Goal: Task Accomplishment & Management: Use online tool/utility

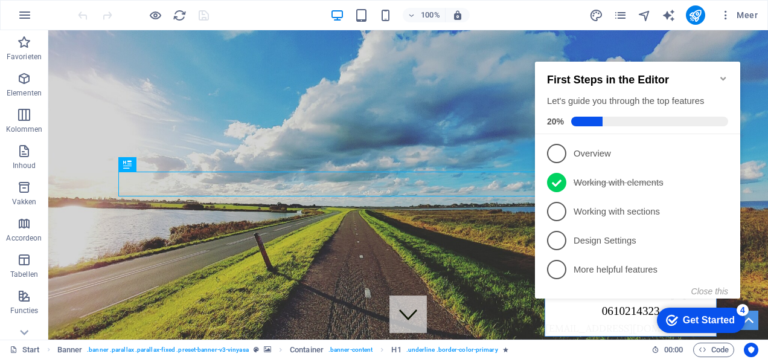
click at [721, 77] on icon "Minimize checklist" at bounding box center [723, 79] width 5 height 4
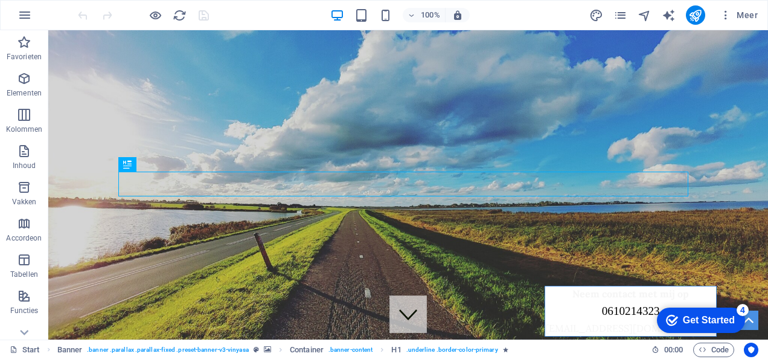
drag, startPoint x: 759, startPoint y: 63, endPoint x: 768, endPoint y: 95, distance: 32.7
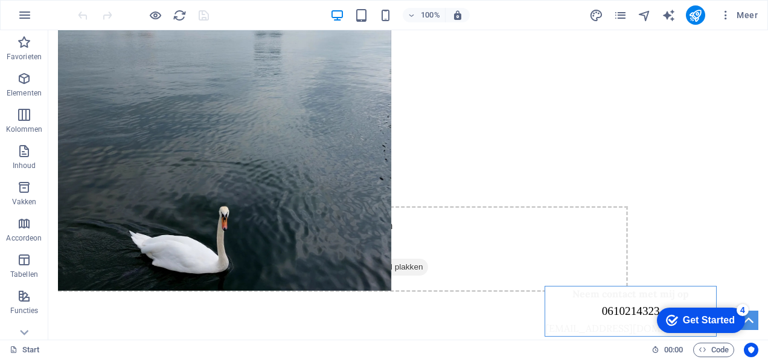
scroll to position [1008, 0]
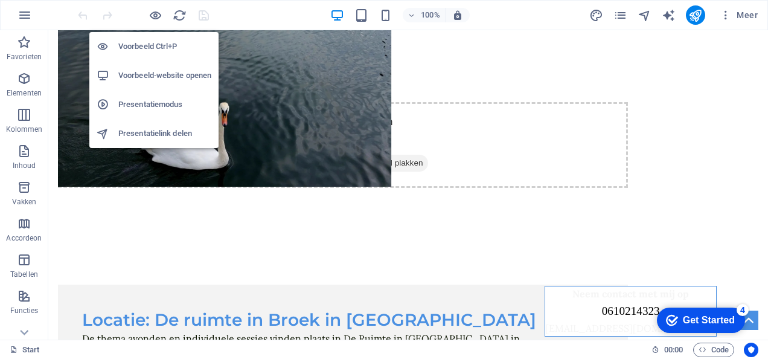
click at [155, 77] on h6 "Voorbeeld-website openen" at bounding box center [164, 75] width 93 height 14
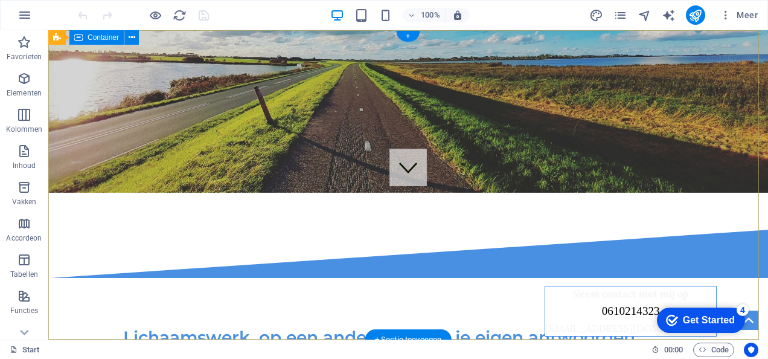
scroll to position [0, 0]
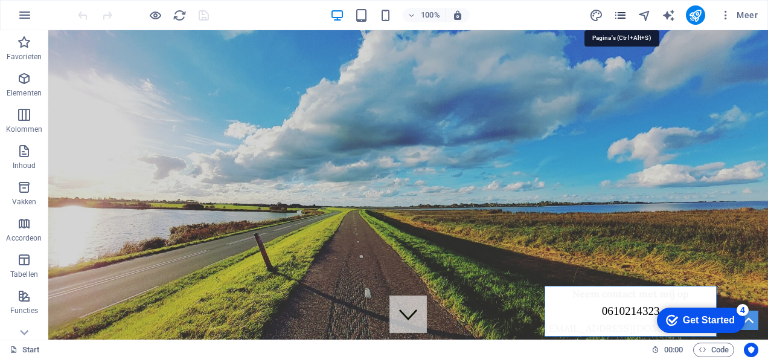
click at [620, 14] on icon "pages" at bounding box center [621, 15] width 14 height 14
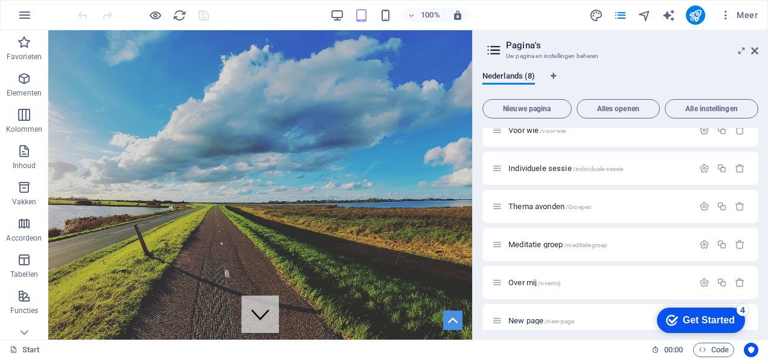
scroll to position [103, 0]
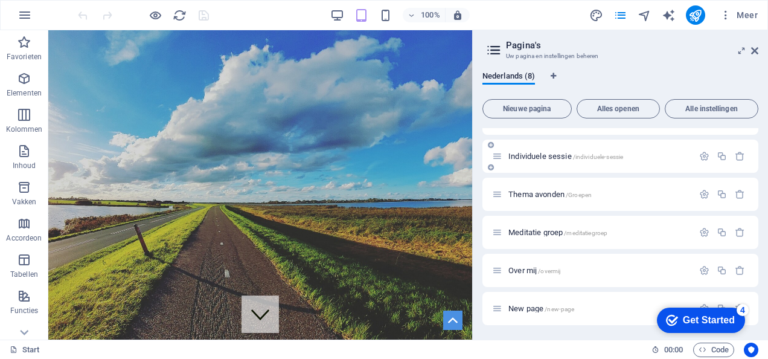
drag, startPoint x: 755, startPoint y: 204, endPoint x: 751, endPoint y: 153, distance: 50.9
click at [751, 153] on div "Start / lichaamswerk /lichaamswerk Voor wie /voor-wie Individuele sessie /indiv…" at bounding box center [621, 175] width 276 height 300
drag, startPoint x: 755, startPoint y: 208, endPoint x: 755, endPoint y: 160, distance: 47.7
click at [755, 160] on div "Start / lichaamswerk /lichaamswerk Voor wie /voor-wie Individuele sessie /indiv…" at bounding box center [621, 175] width 276 height 300
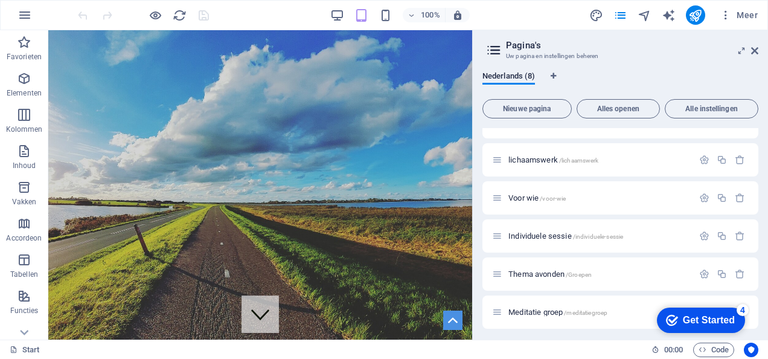
scroll to position [10, 0]
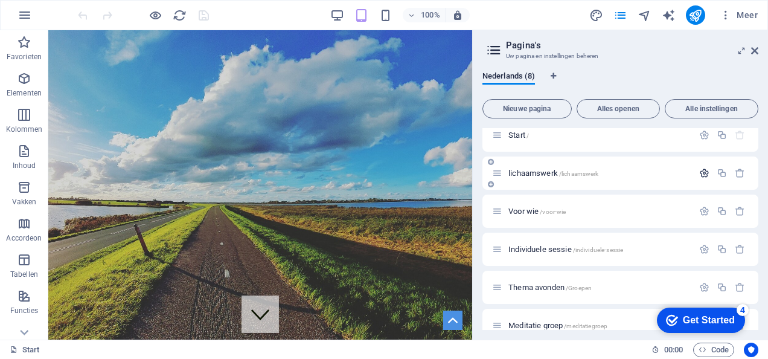
click at [703, 173] on icon "button" at bounding box center [705, 173] width 10 height 10
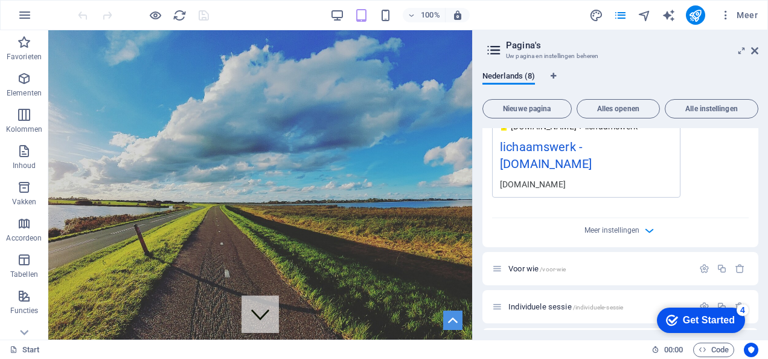
scroll to position [420, 0]
click at [612, 229] on span "Meer instellingen" at bounding box center [612, 229] width 55 height 8
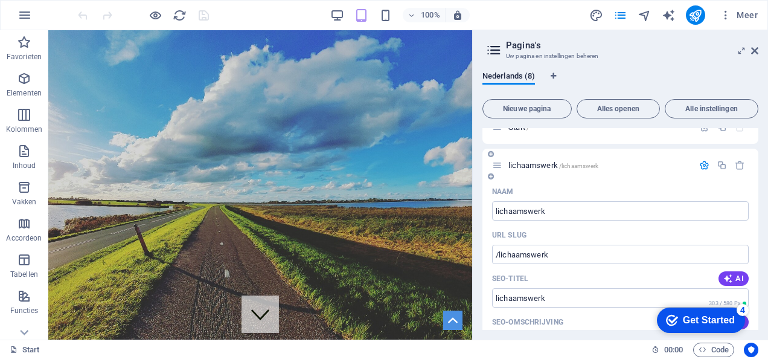
scroll to position [0, 0]
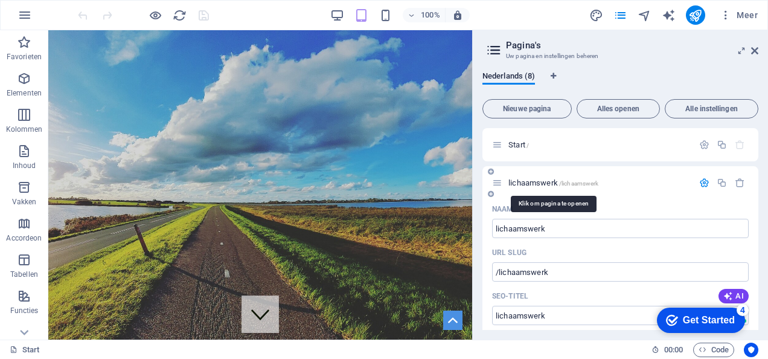
click at [544, 181] on span "lichaamswerk /lichaamswerk" at bounding box center [554, 182] width 90 height 9
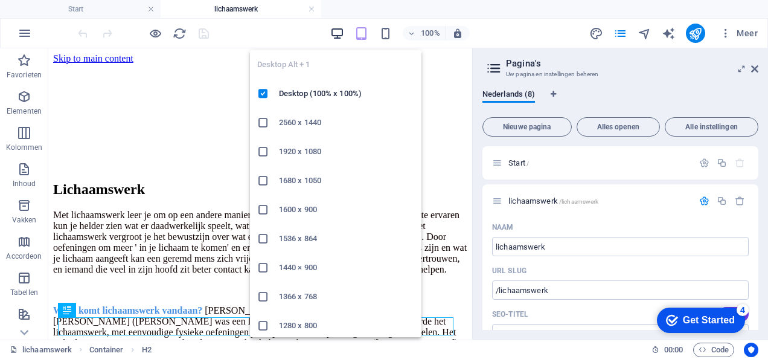
click at [338, 32] on icon "button" at bounding box center [337, 34] width 14 height 14
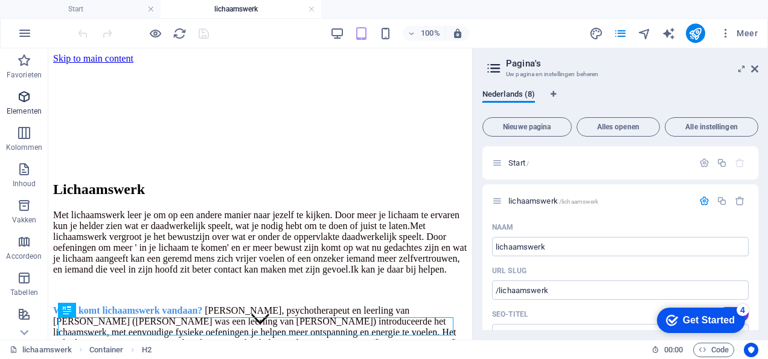
click at [18, 106] on p "Elementen" at bounding box center [24, 111] width 35 height 10
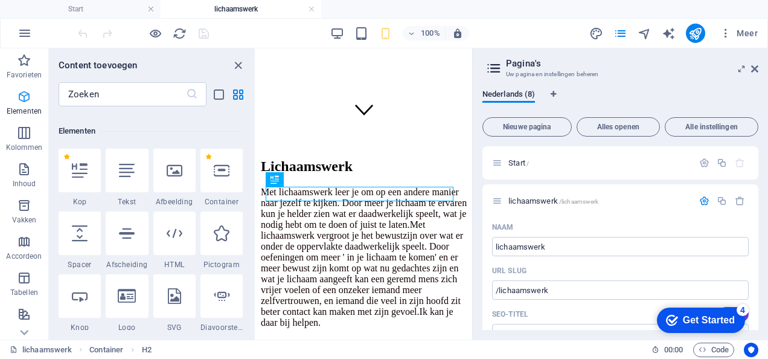
scroll to position [129, 0]
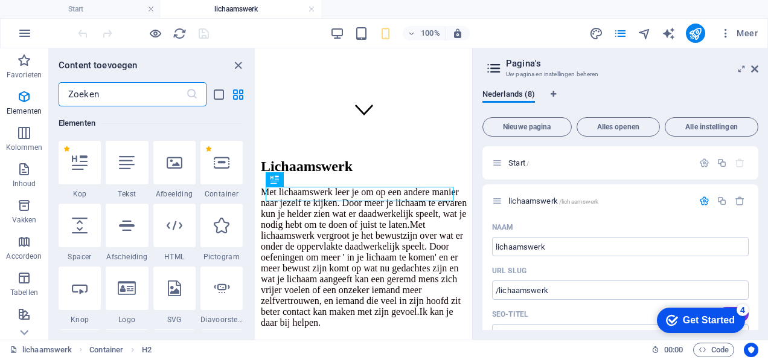
click at [132, 89] on input "text" at bounding box center [122, 94] width 127 height 24
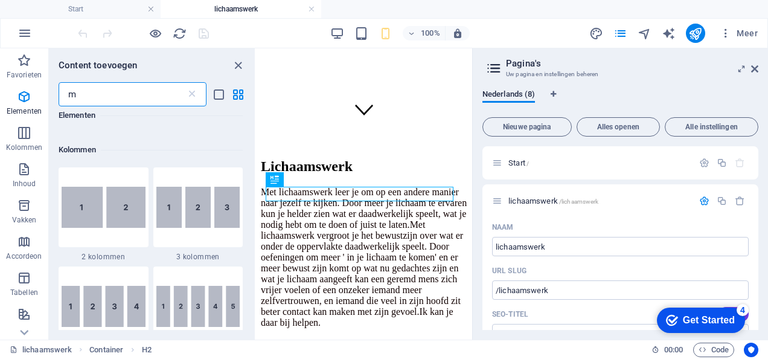
scroll to position [0, 0]
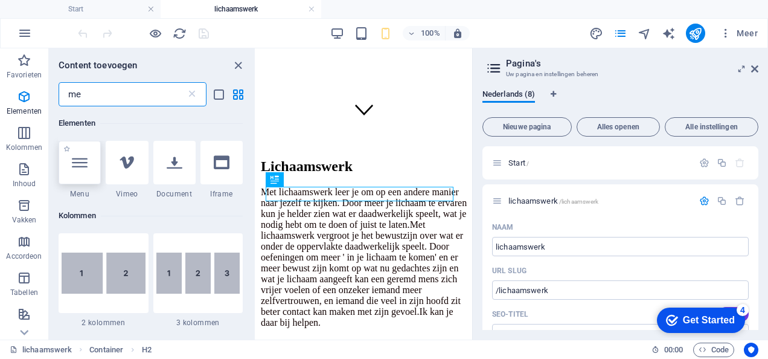
type input "me"
click at [88, 158] on div at bounding box center [80, 162] width 42 height 43
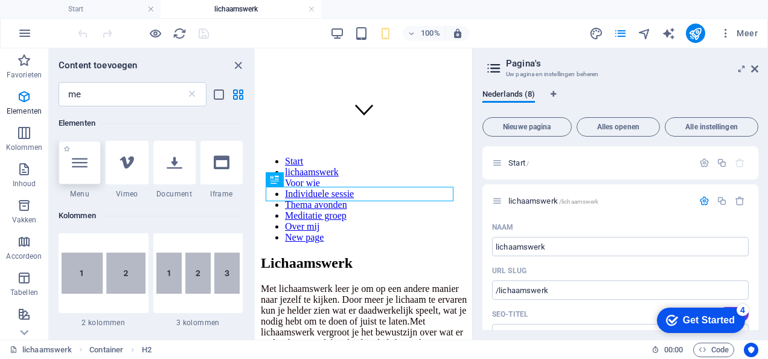
scroll to position [348, 0]
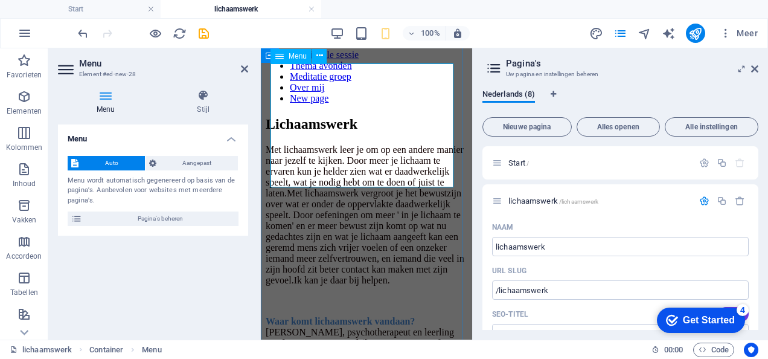
click at [412, 101] on nav "Start lichaamswerk Voor wie Individuele sessie Thema avonden Meditatie groep Ov…" at bounding box center [367, 60] width 202 height 87
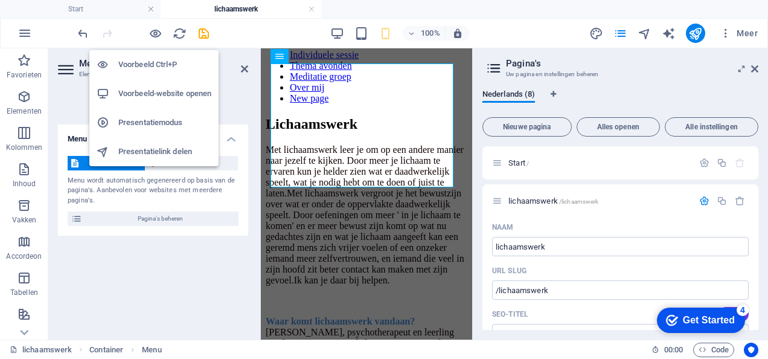
click at [136, 91] on h6 "Voorbeeld-website openen" at bounding box center [164, 93] width 93 height 14
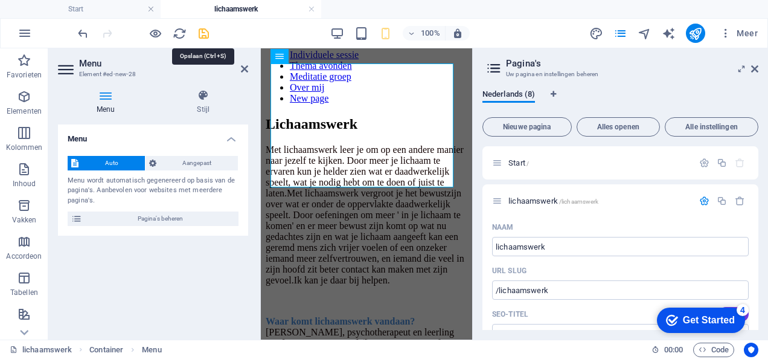
click at [208, 33] on icon "save" at bounding box center [204, 34] width 14 height 14
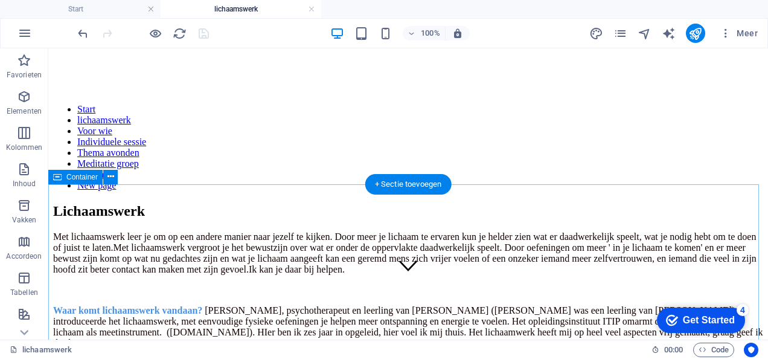
scroll to position [76, 0]
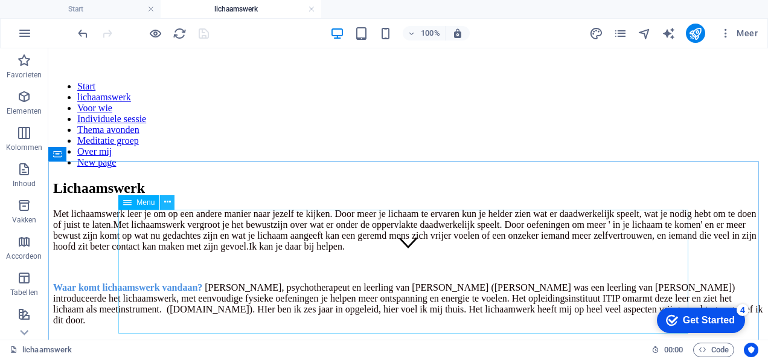
click at [169, 198] on icon at bounding box center [167, 202] width 7 height 13
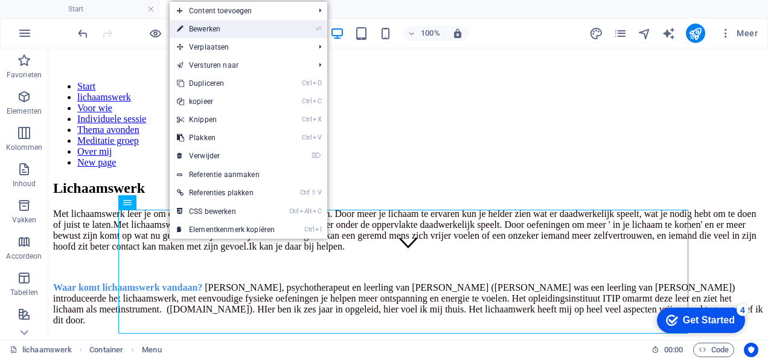
click at [241, 24] on link "⏎ Bewerken" at bounding box center [226, 29] width 112 height 18
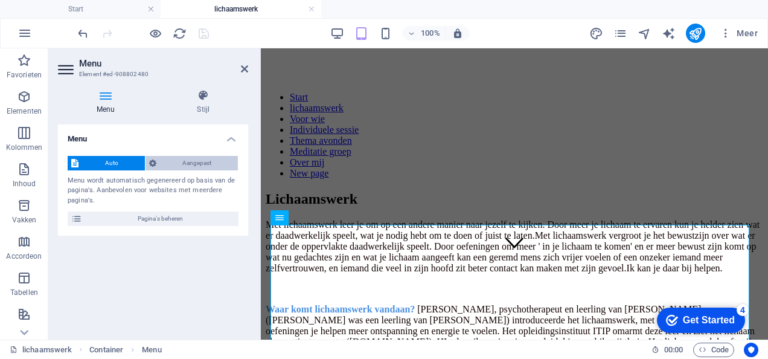
click at [197, 164] on span "Aangepast" at bounding box center [197, 163] width 75 height 14
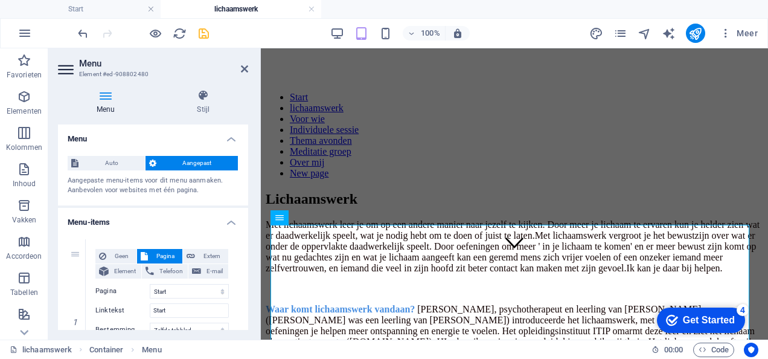
drag, startPoint x: 253, startPoint y: 140, endPoint x: 253, endPoint y: 152, distance: 12.7
click at [253, 153] on div "Menu Stijl Menu Auto Aangepast Aangepaste menu-items voor dit menu aanmaken. Aa…" at bounding box center [153, 210] width 210 height 260
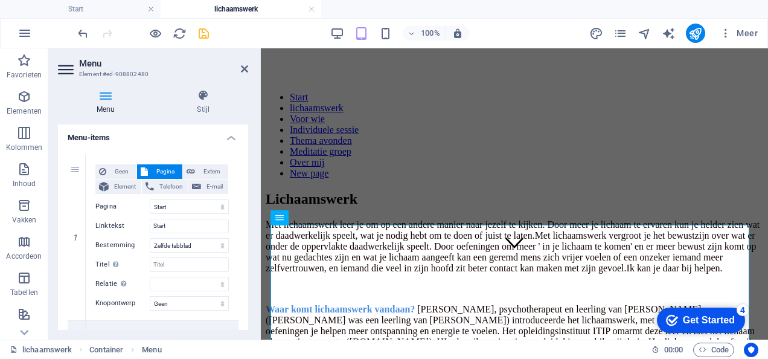
scroll to position [0, 0]
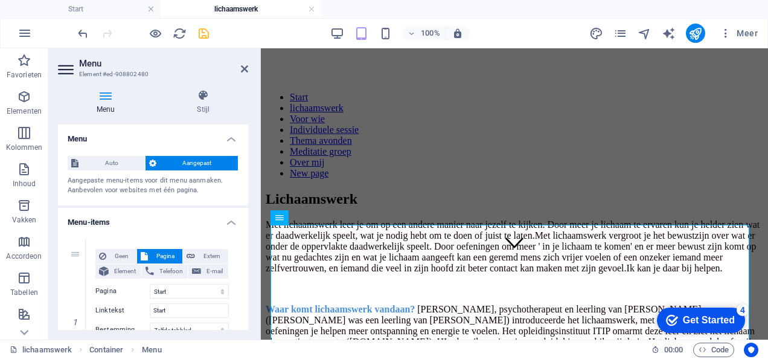
drag, startPoint x: 247, startPoint y: 138, endPoint x: 45, endPoint y: 226, distance: 220.8
click at [198, 101] on icon at bounding box center [203, 95] width 90 height 12
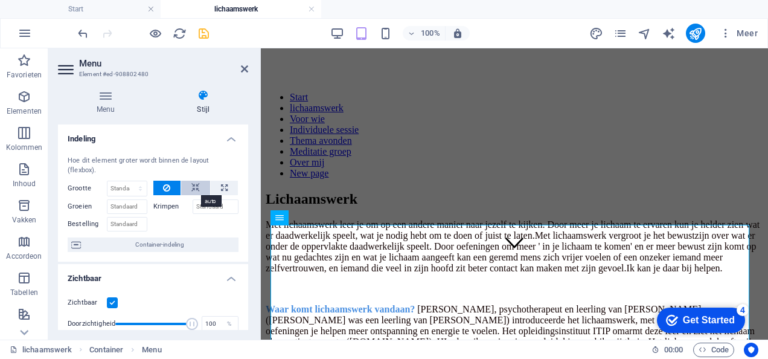
click at [187, 185] on button at bounding box center [195, 188] width 29 height 14
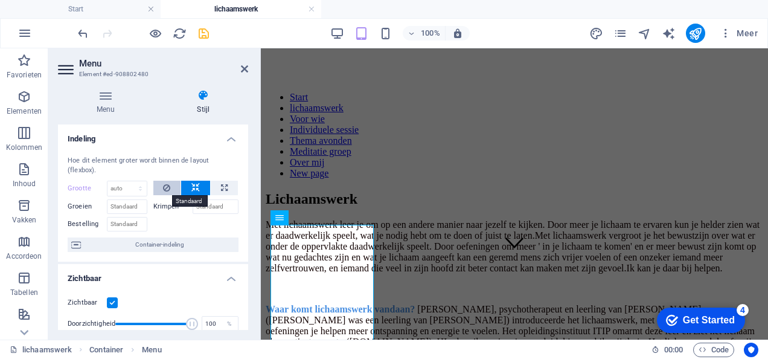
click at [166, 185] on icon at bounding box center [166, 188] width 7 height 14
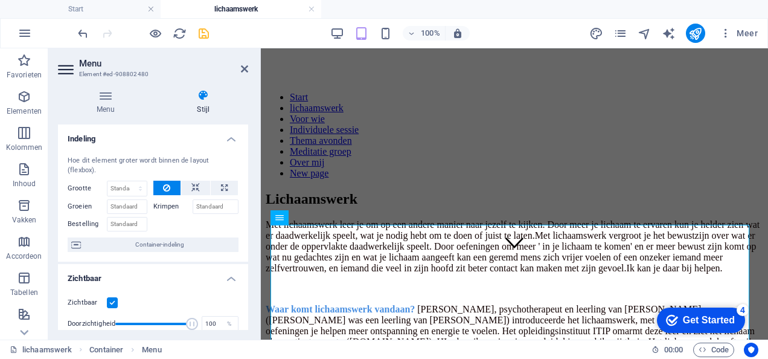
drag, startPoint x: 506, startPoint y: 209, endPoint x: 261, endPoint y: 186, distance: 246.3
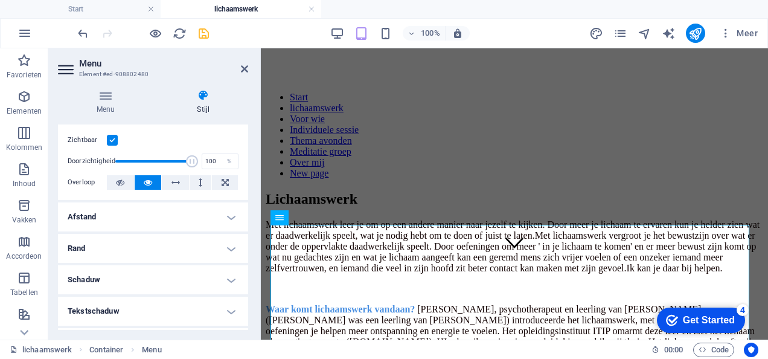
scroll to position [136, 0]
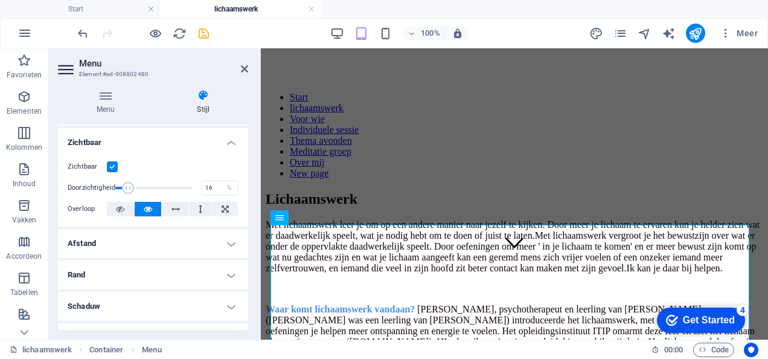
drag, startPoint x: 187, startPoint y: 185, endPoint x: 127, endPoint y: 190, distance: 60.6
click at [127, 190] on span at bounding box center [128, 188] width 12 height 12
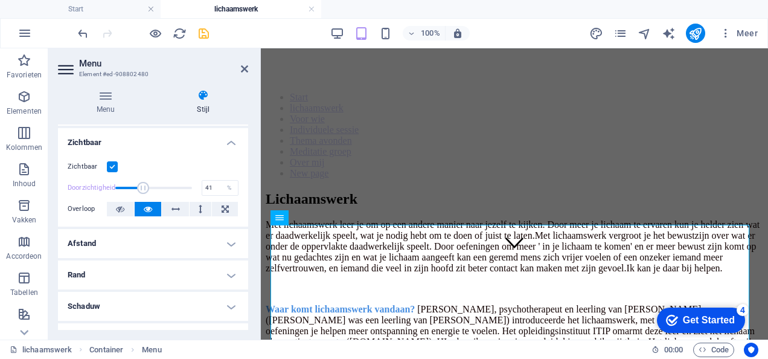
type input "42"
drag, startPoint x: 127, startPoint y: 190, endPoint x: 146, endPoint y: 191, distance: 19.4
click at [146, 191] on span at bounding box center [147, 188] width 12 height 12
click at [172, 205] on icon at bounding box center [176, 209] width 8 height 14
click at [166, 234] on h4 "Afstand" at bounding box center [153, 243] width 190 height 29
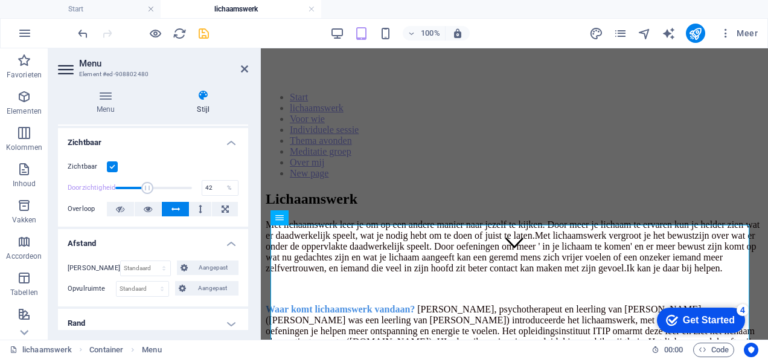
click at [166, 234] on h4 "Afstand" at bounding box center [153, 240] width 190 height 22
click at [164, 300] on h4 "Schaduw" at bounding box center [153, 306] width 190 height 29
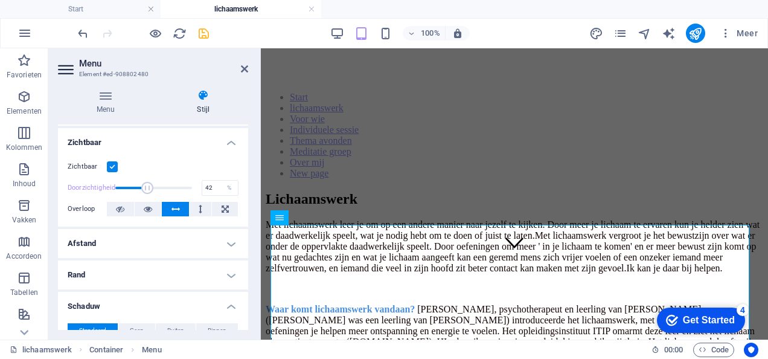
click at [164, 300] on h4 "Schaduw" at bounding box center [153, 303] width 190 height 22
click at [314, 220] on button at bounding box center [319, 217] width 14 height 14
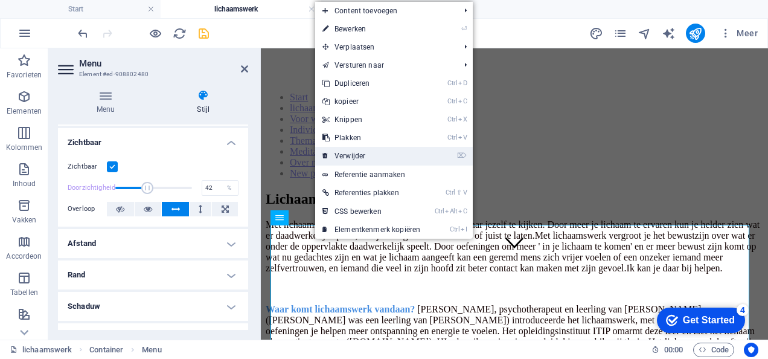
click at [372, 153] on link "⌦ Verwijder" at bounding box center [371, 156] width 112 height 18
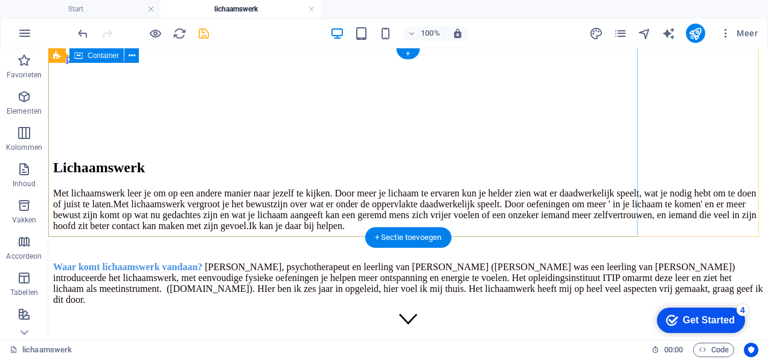
scroll to position [0, 0]
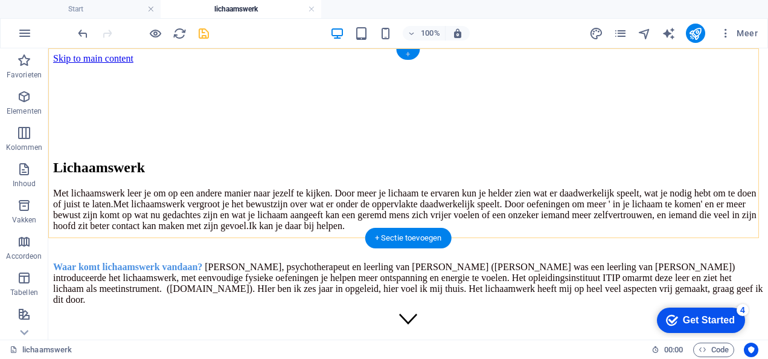
click at [404, 51] on div "+" at bounding box center [408, 54] width 24 height 11
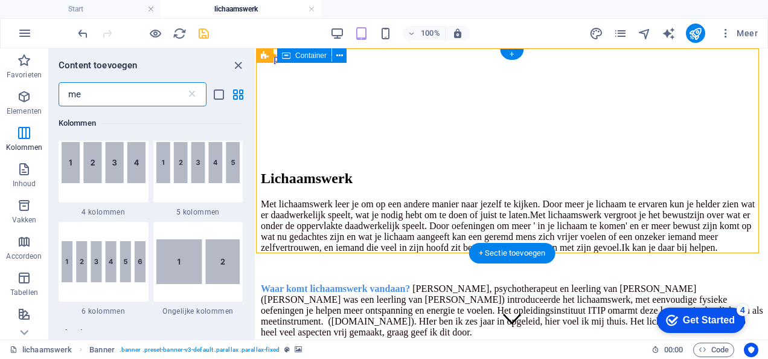
scroll to position [419, 0]
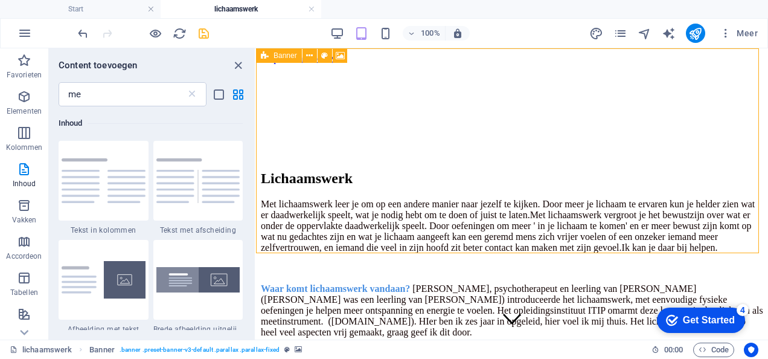
drag, startPoint x: 447, startPoint y: 58, endPoint x: 375, endPoint y: 285, distance: 238.2
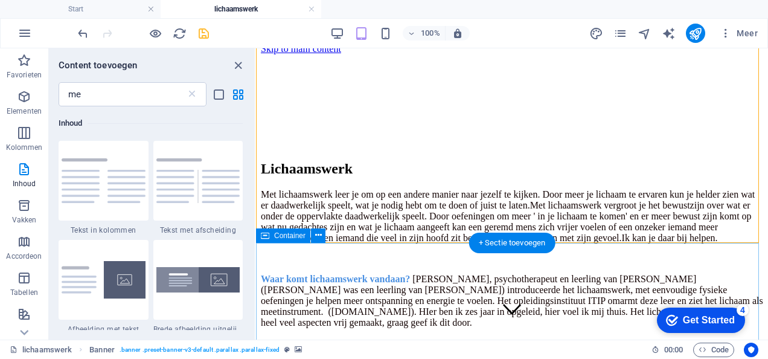
scroll to position [9, 0]
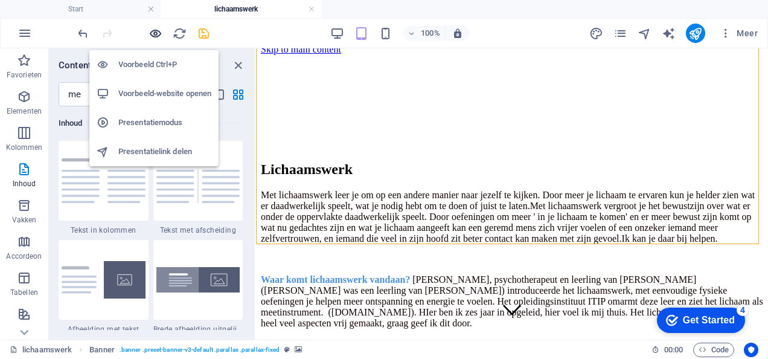
click at [156, 36] on icon "button" at bounding box center [156, 34] width 14 height 14
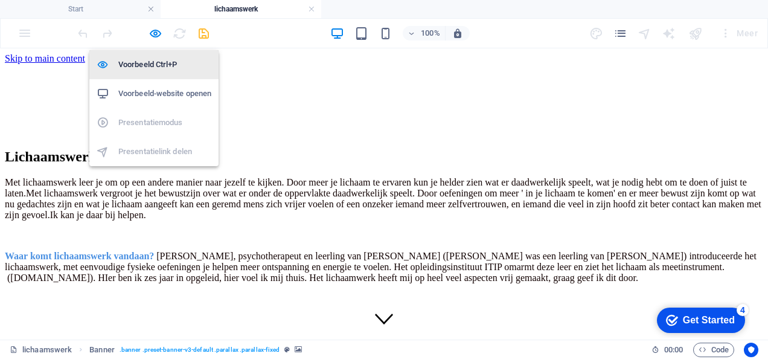
click at [167, 67] on h6 "Voorbeeld Ctrl+P" at bounding box center [164, 64] width 93 height 14
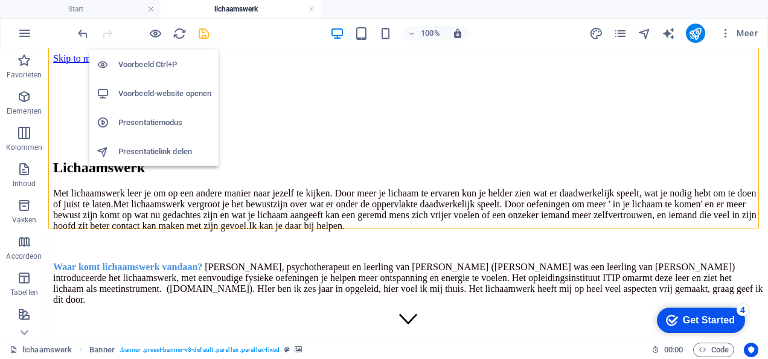
click at [166, 91] on h6 "Voorbeeld-website openen" at bounding box center [164, 93] width 93 height 14
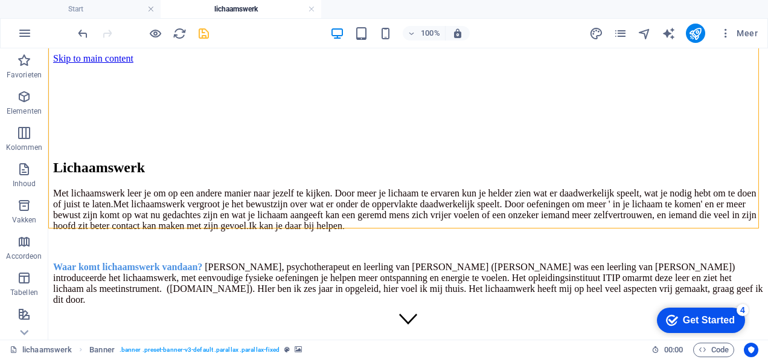
click at [280, 25] on div "100% Meer" at bounding box center [419, 33] width 687 height 19
click at [407, 50] on div "+" at bounding box center [408, 45] width 24 height 11
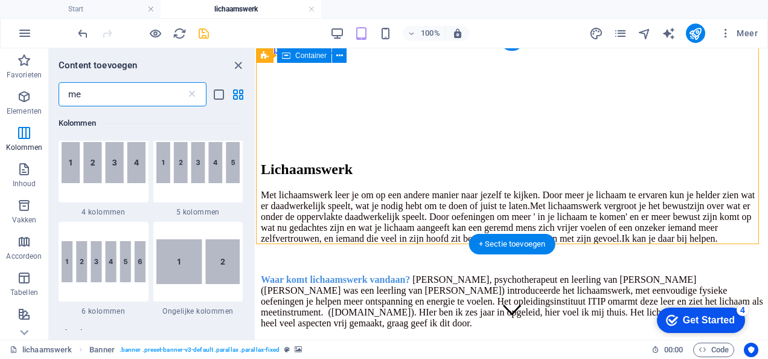
scroll to position [419, 0]
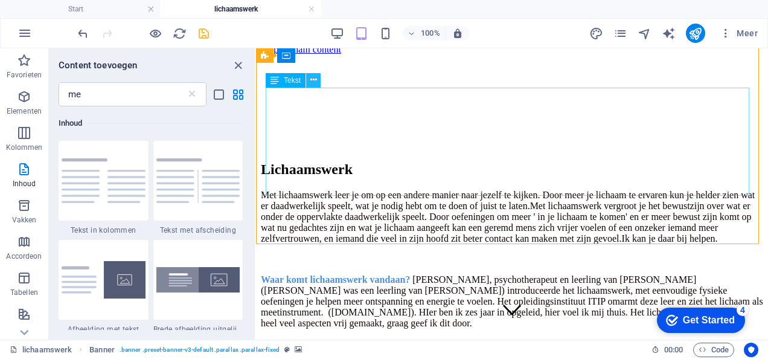
click at [315, 82] on icon at bounding box center [314, 80] width 7 height 13
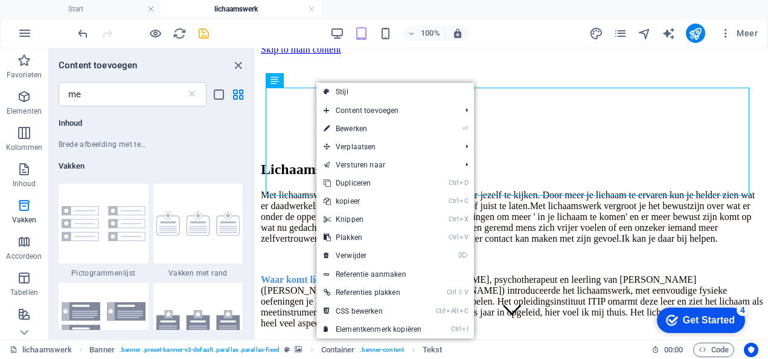
scroll to position [748, 0]
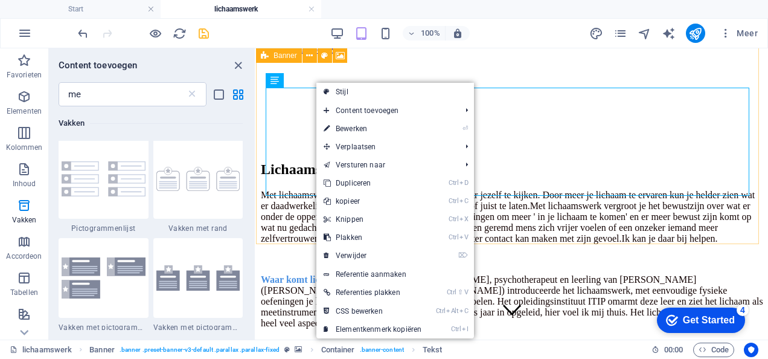
click at [263, 56] on icon at bounding box center [265, 55] width 8 height 14
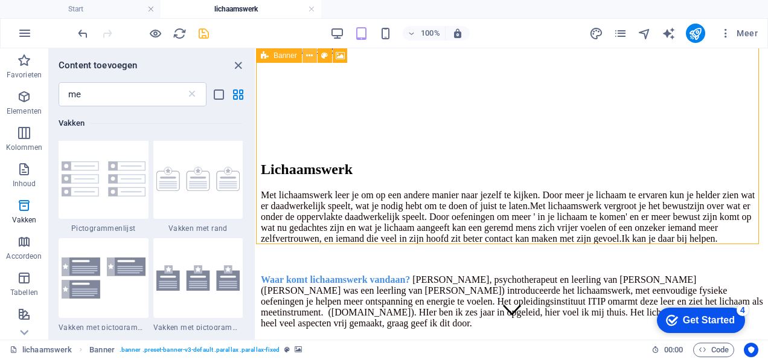
click at [309, 55] on icon at bounding box center [309, 56] width 7 height 13
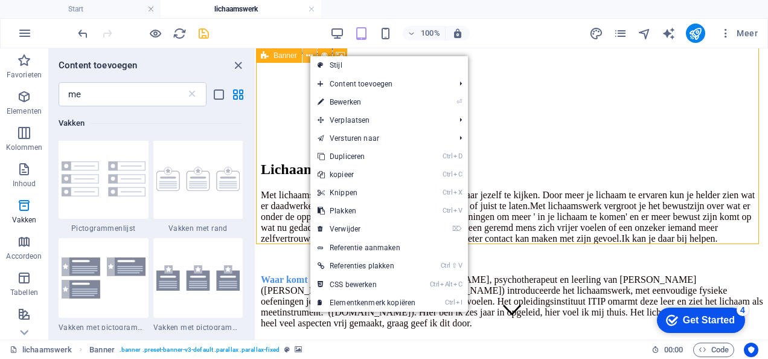
click at [309, 55] on icon at bounding box center [309, 56] width 7 height 13
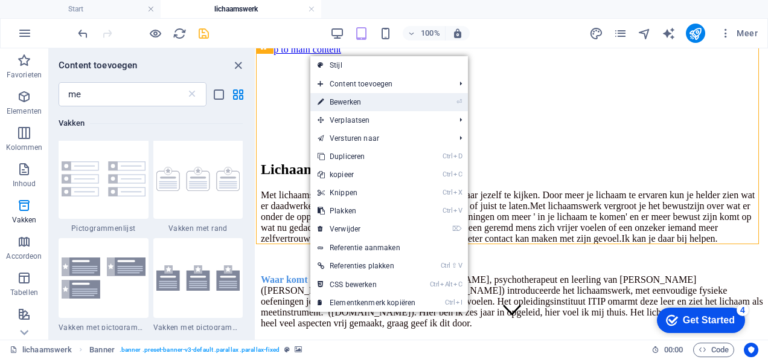
click at [339, 100] on link "⏎ Bewerken" at bounding box center [367, 102] width 112 height 18
select select "vh"
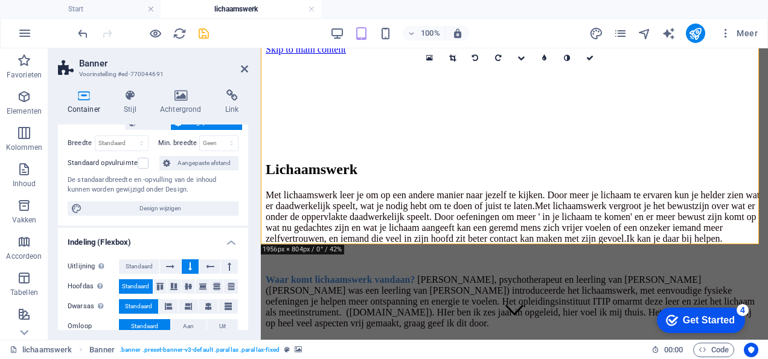
scroll to position [0, 0]
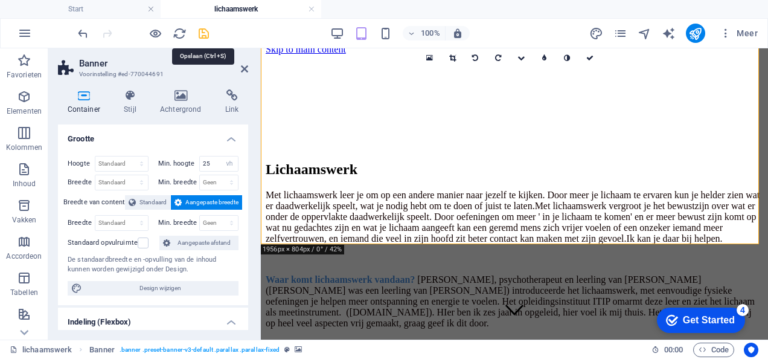
click at [197, 29] on icon "save" at bounding box center [204, 34] width 14 height 14
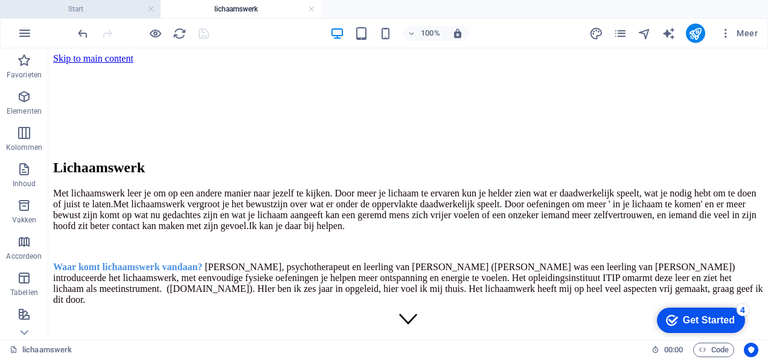
click at [91, 3] on h4 "Start" at bounding box center [80, 8] width 161 height 13
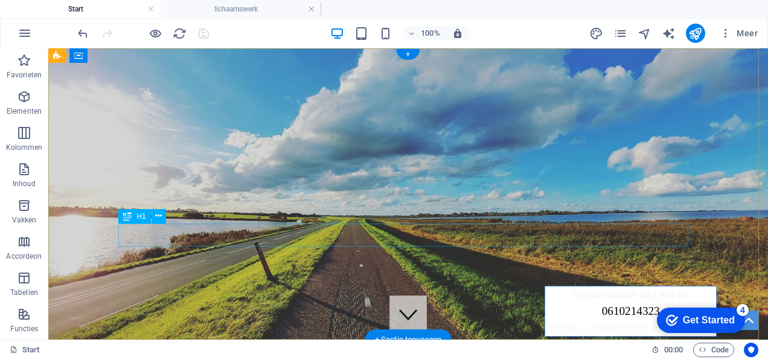
drag, startPoint x: 211, startPoint y: 233, endPoint x: 186, endPoint y: 229, distance: 25.7
click at [168, 196] on nav "Lichaamswerk Voor wie Individuele sessie Thema avonden Meditatie groep Over mij" at bounding box center [408, 242] width 570 height 93
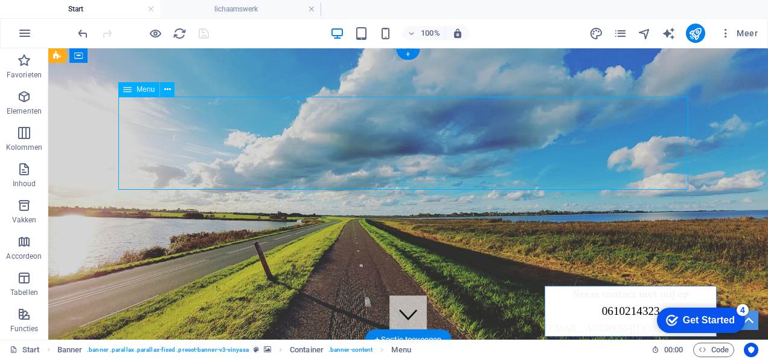
click at [168, 196] on nav "Lichaamswerk Voor wie Individuele sessie Thema avonden Meditatie groep Over mij" at bounding box center [408, 242] width 570 height 93
select select "1"
select select
select select "2"
select select
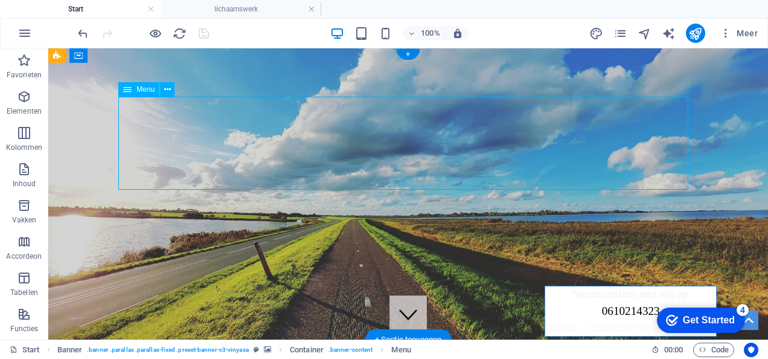
select select "3"
select select
select select "4"
select select
select select "5"
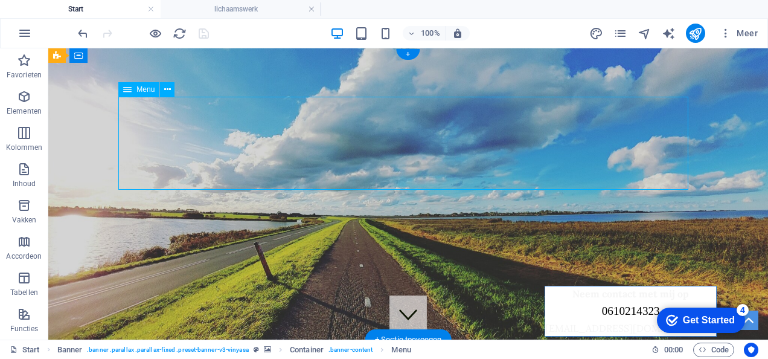
select select
select select "6"
select select
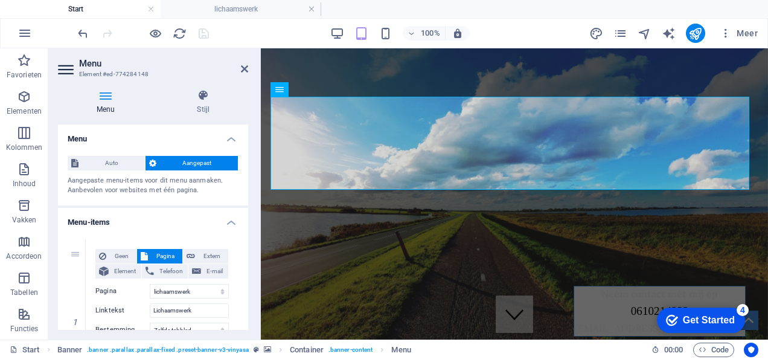
click at [168, 181] on div "Aangepaste menu-items voor dit menu aanmaken. Aanbevolen voor websites met één …" at bounding box center [153, 186] width 171 height 20
click at [355, 168] on nav "Lichaamswerk Voor wie Individuele sessie Thema avonden Meditatie groep Over mij" at bounding box center [515, 214] width 488 height 93
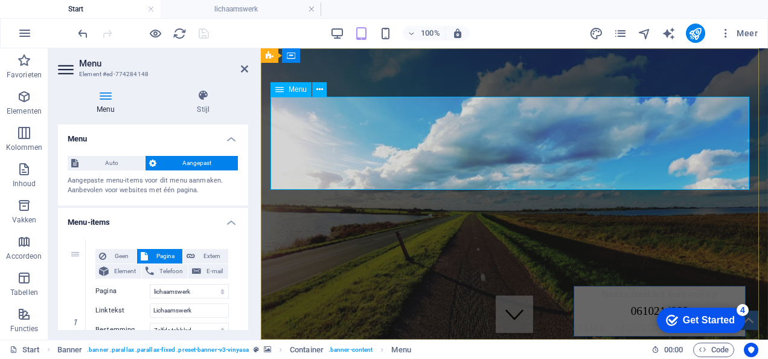
click at [355, 168] on nav "Lichaamswerk Voor wie Individuele sessie Thema avonden Meditatie groep Over mij" at bounding box center [515, 214] width 488 height 93
click at [30, 171] on icon "button" at bounding box center [24, 169] width 14 height 14
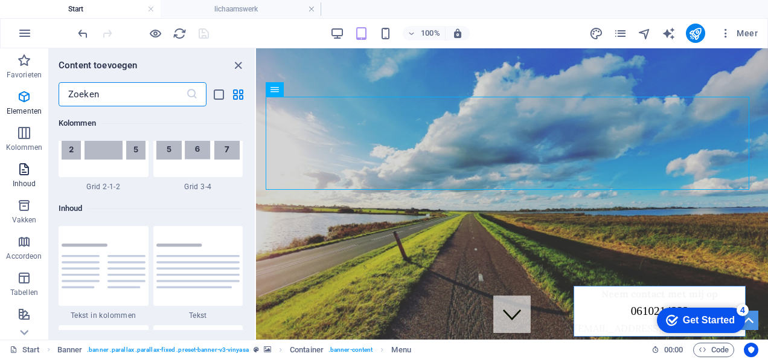
scroll to position [2114, 0]
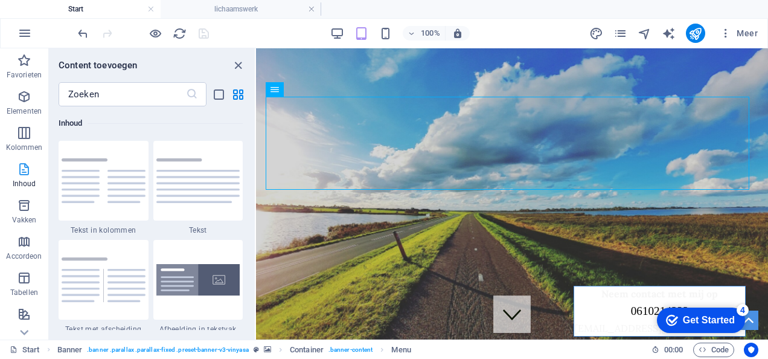
click at [30, 171] on icon "button" at bounding box center [24, 169] width 14 height 14
click at [623, 39] on icon "pages" at bounding box center [621, 34] width 14 height 14
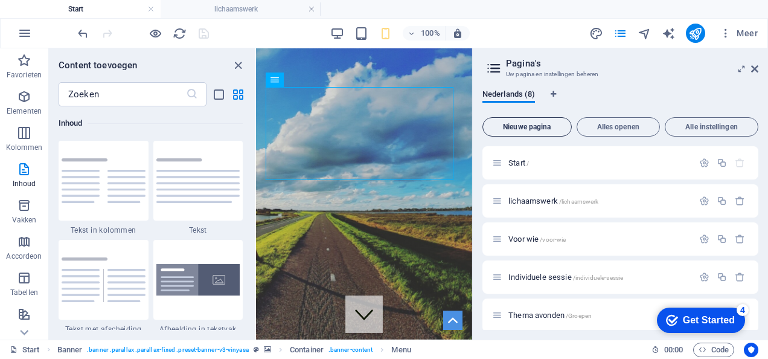
click at [535, 126] on span "Nieuwe pagina" at bounding box center [527, 126] width 79 height 7
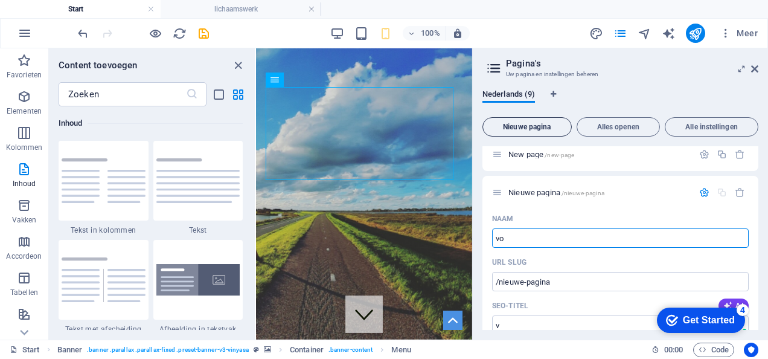
type input "voo"
type input "/v"
type input "voorbee"
type input "/voorb"
type input "voorbeeld"
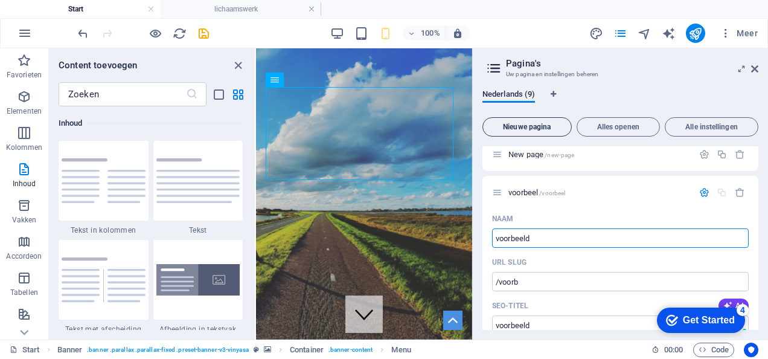
type input "/voorbeel"
type input "voorbeeld"
type input "/voorbeeld"
type input "voorbeeld"
drag, startPoint x: 747, startPoint y: 244, endPoint x: 670, endPoint y: 62, distance: 197.4
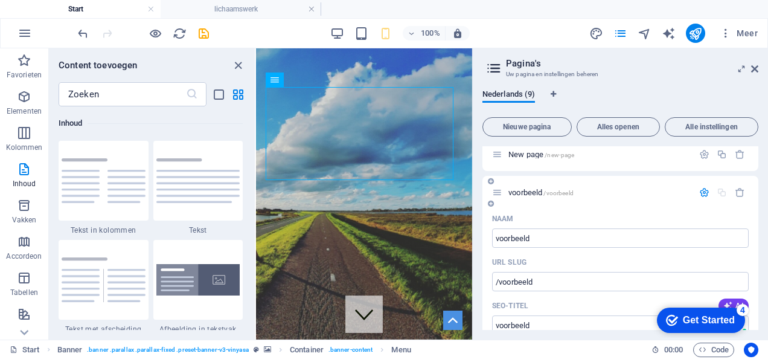
drag, startPoint x: 670, startPoint y: 62, endPoint x: 755, endPoint y: 223, distance: 181.6
drag, startPoint x: 678, startPoint y: 267, endPoint x: 674, endPoint y: 232, distance: 35.3
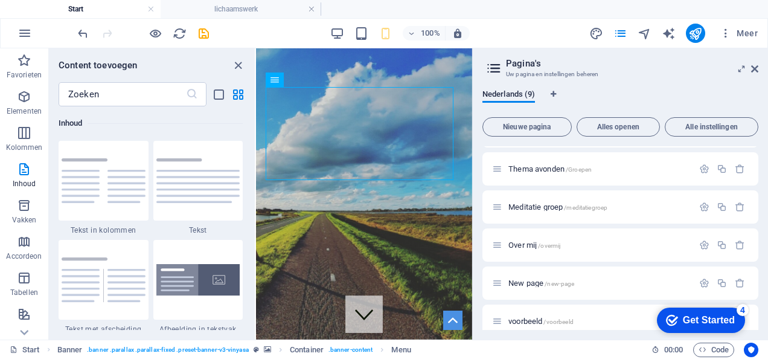
scroll to position [144, 0]
click at [755, 66] on icon at bounding box center [754, 69] width 7 height 10
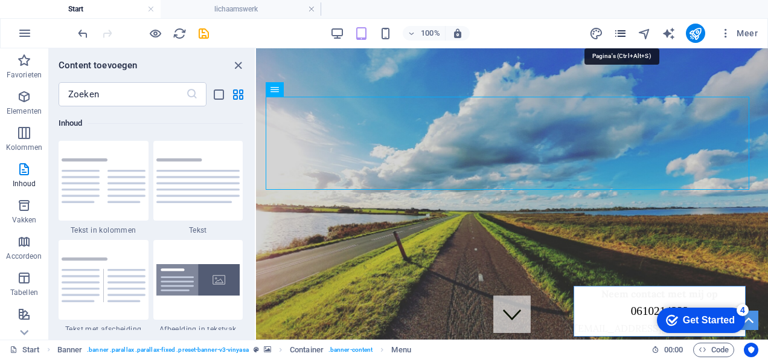
click at [626, 33] on icon "pages" at bounding box center [621, 34] width 14 height 14
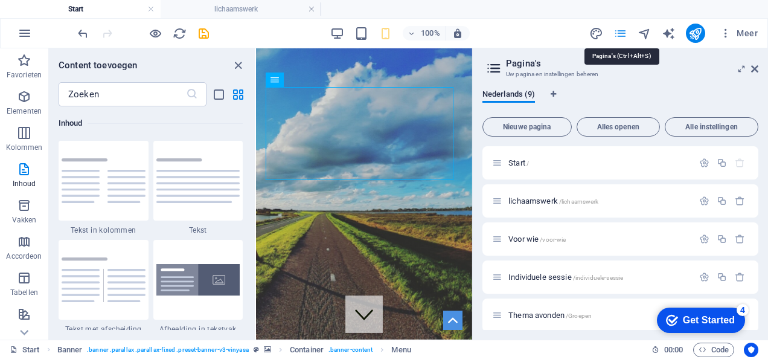
scroll to position [275, 0]
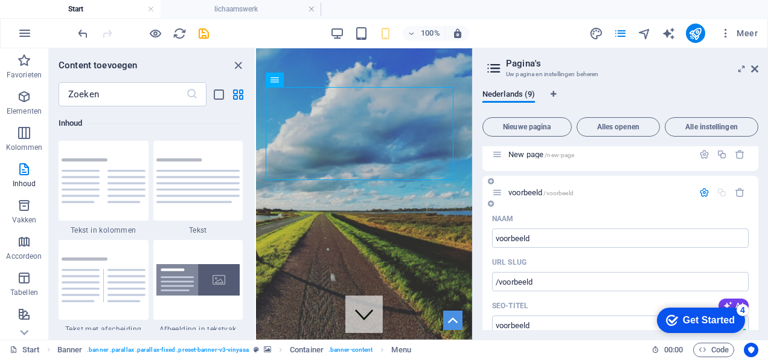
click at [534, 189] on span "voorbeeld /voorbeeld" at bounding box center [541, 192] width 65 height 9
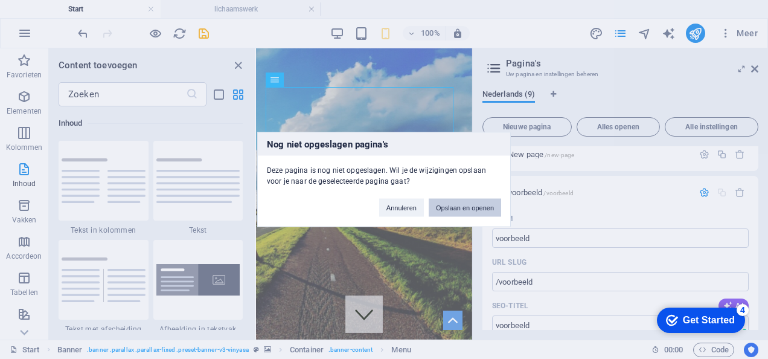
click at [491, 207] on button "Opslaan en openen" at bounding box center [465, 208] width 72 height 18
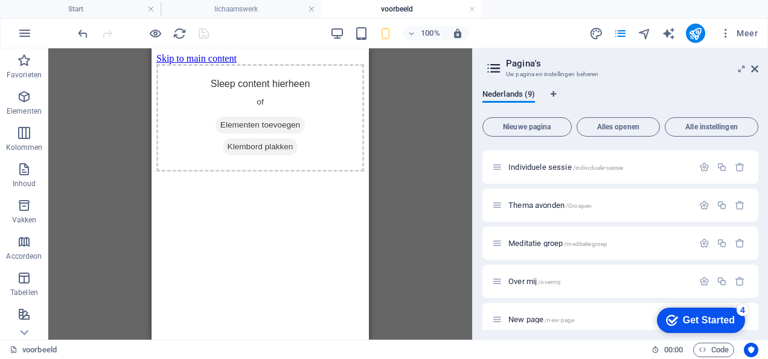
scroll to position [0, 0]
click at [491, 207] on div "Thema avonden /Groepen" at bounding box center [621, 204] width 276 height 33
click at [559, 205] on span "Thema avonden /Groepen" at bounding box center [550, 205] width 83 height 9
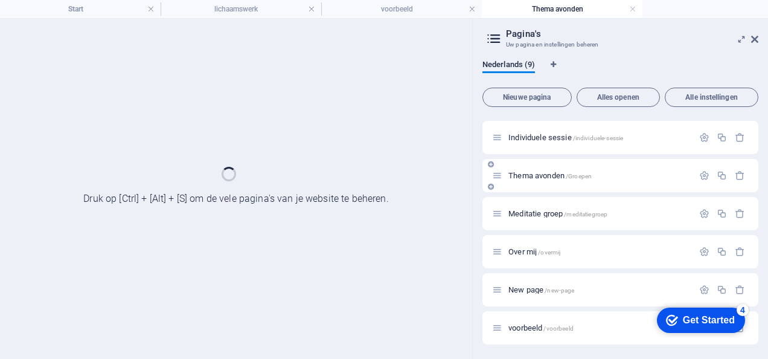
click at [559, 205] on div "Meditatie groep /meditatiegroep" at bounding box center [621, 213] width 276 height 33
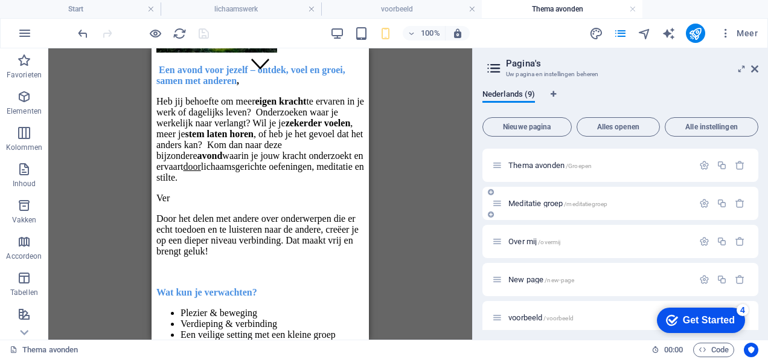
scroll to position [159, 0]
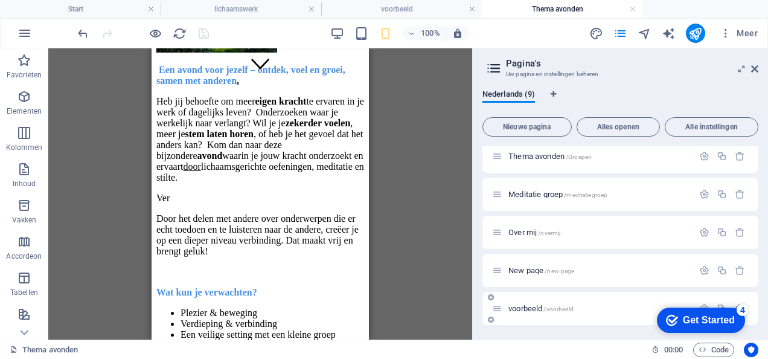
click at [530, 311] on span "voorbeeld /voorbeeld" at bounding box center [541, 308] width 65 height 9
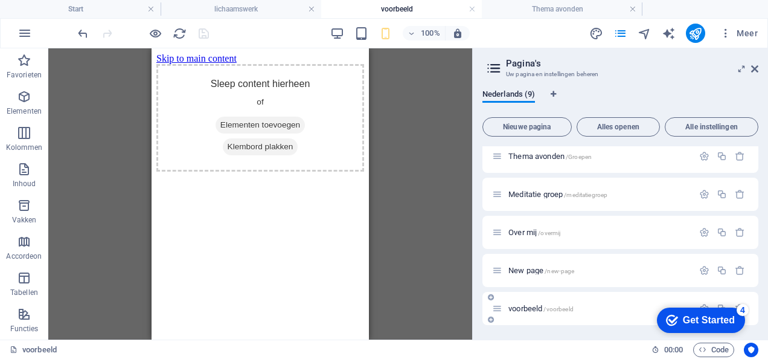
scroll to position [0, 0]
click at [758, 69] on icon at bounding box center [754, 69] width 7 height 10
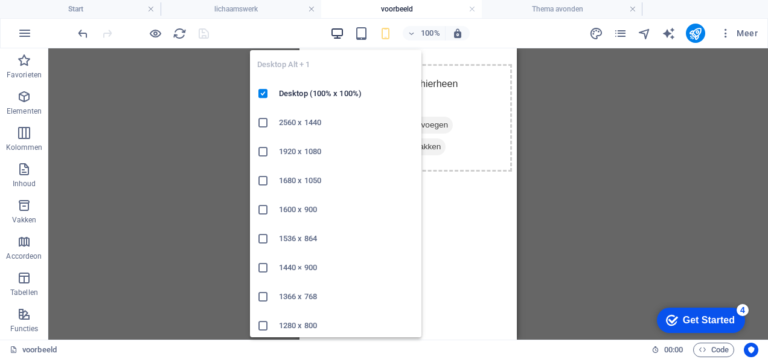
click at [336, 35] on icon "button" at bounding box center [337, 34] width 14 height 14
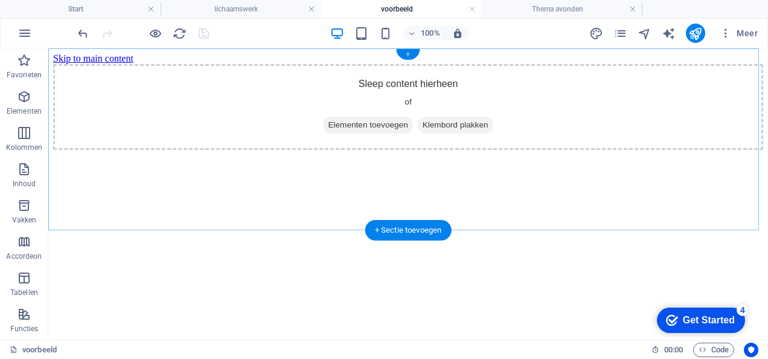
click at [402, 55] on div "+" at bounding box center [408, 54] width 24 height 11
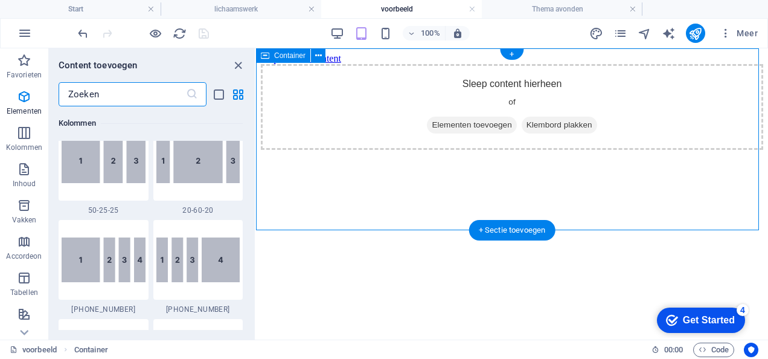
scroll to position [2114, 0]
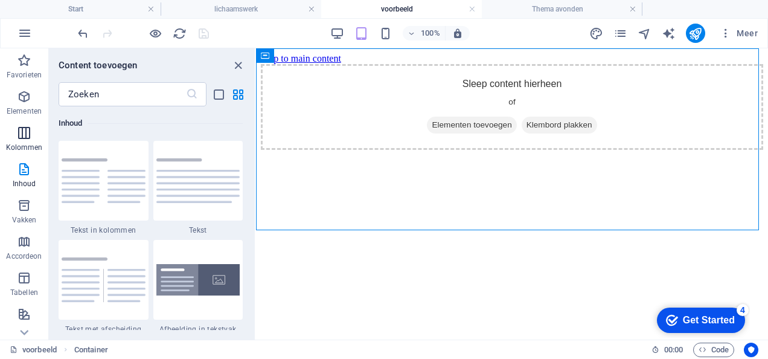
click at [18, 138] on icon "button" at bounding box center [24, 133] width 14 height 14
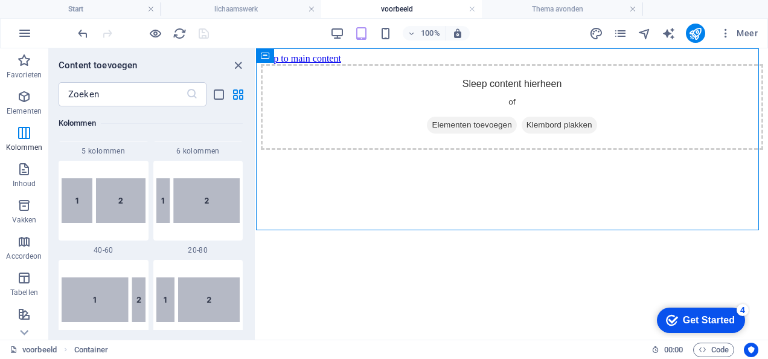
scroll to position [876, 0]
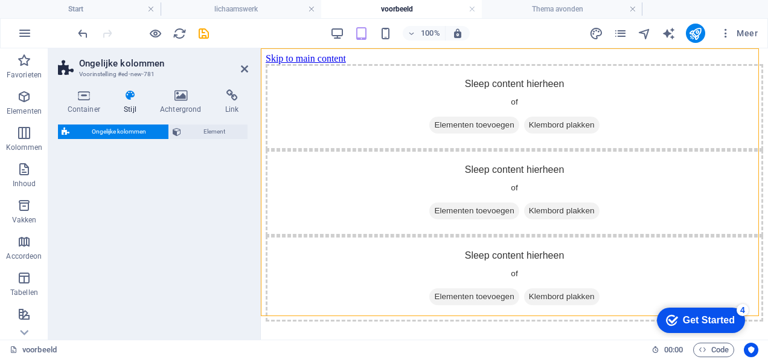
select select "%"
select select "rem"
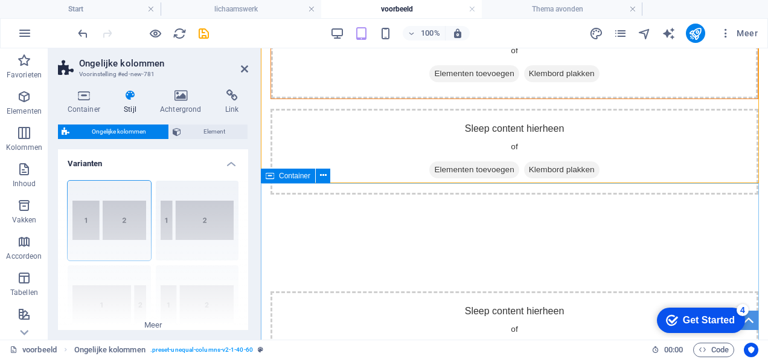
scroll to position [0, 0]
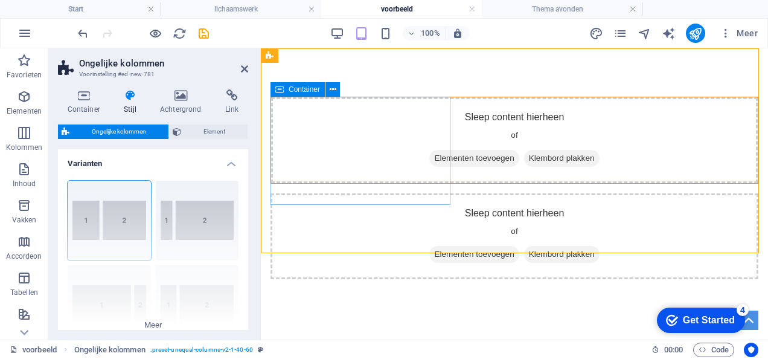
click at [430, 157] on span "Elementen toevoegen" at bounding box center [474, 158] width 89 height 17
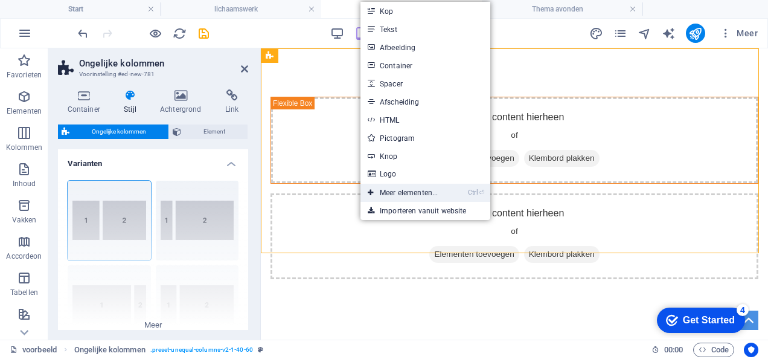
click at [410, 195] on link "Ctrl ⏎ Meer elementen..." at bounding box center [403, 193] width 85 height 18
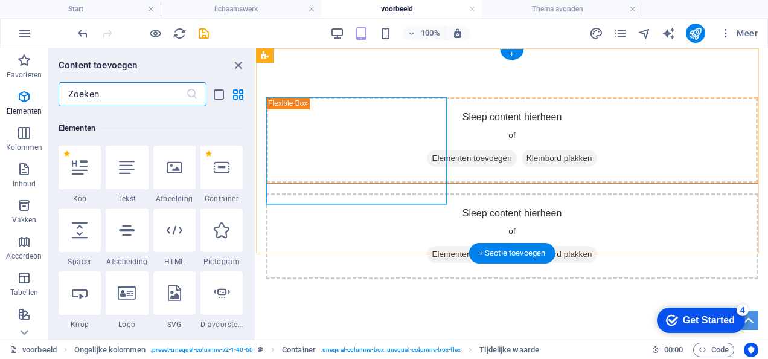
scroll to position [129, 0]
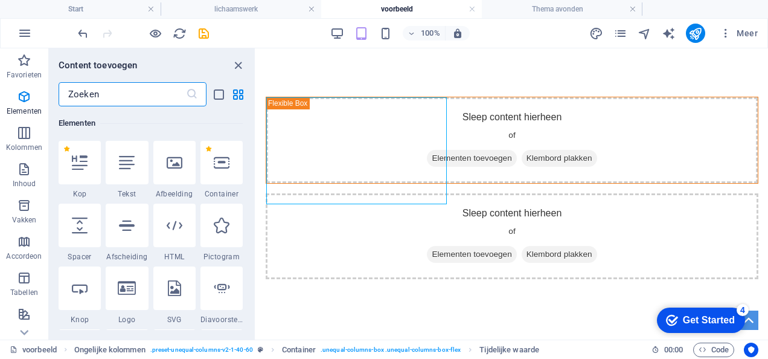
click at [92, 89] on input "text" at bounding box center [122, 94] width 127 height 24
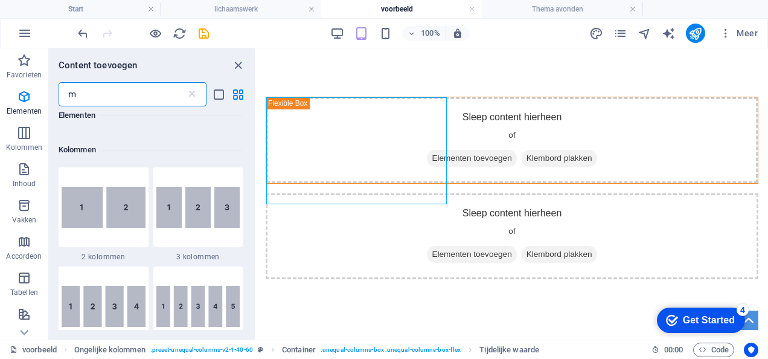
scroll to position [0, 0]
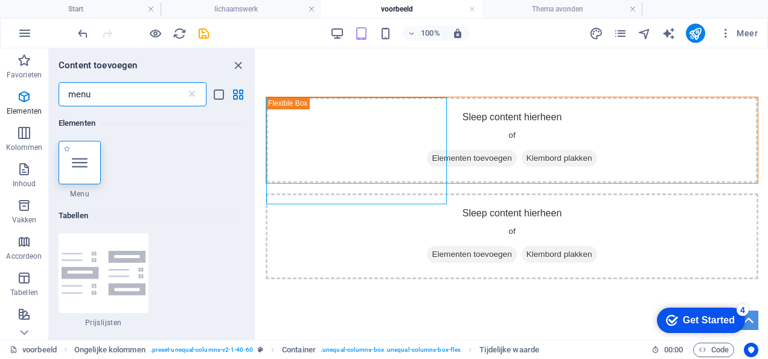
type input "menu"
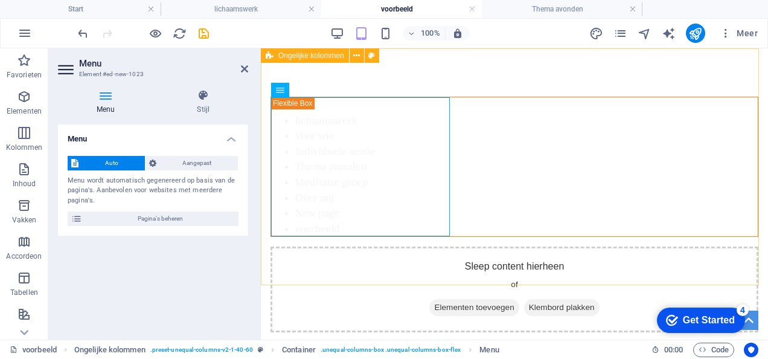
click at [266, 59] on icon at bounding box center [270, 55] width 8 height 14
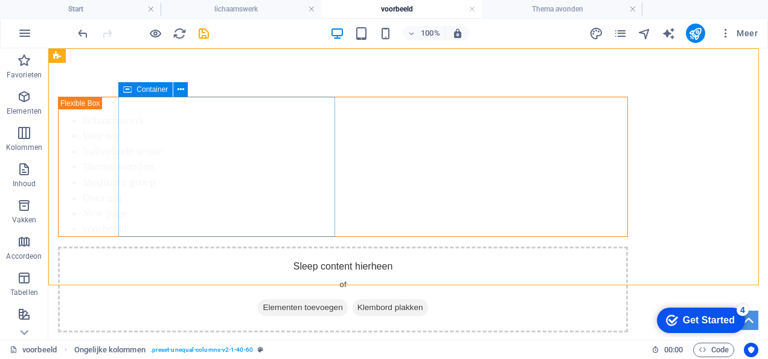
click at [126, 93] on icon at bounding box center [127, 89] width 8 height 14
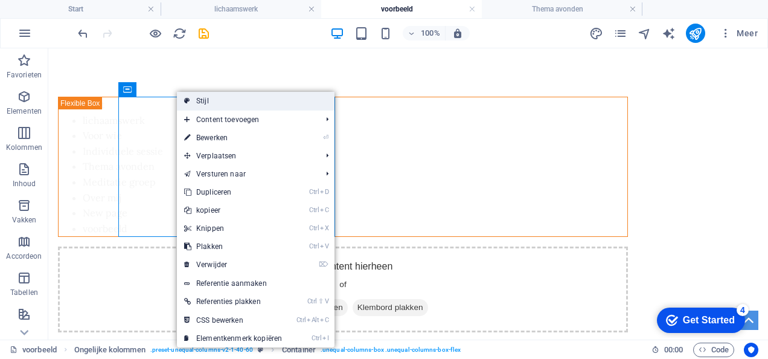
click at [193, 97] on link "Stijl" at bounding box center [256, 101] width 158 height 18
select select "%"
select select "rem"
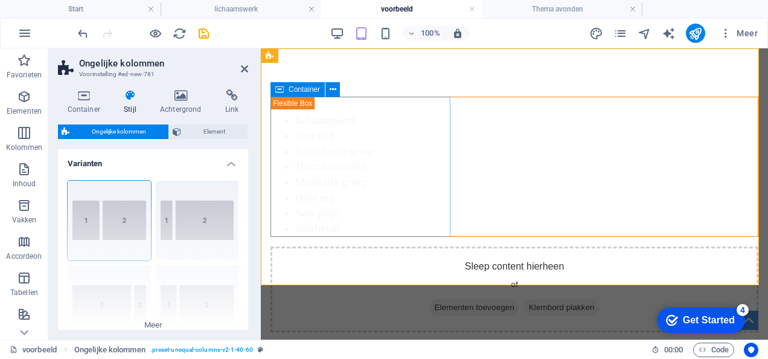
click at [302, 86] on span "Container" at bounding box center [304, 89] width 31 height 7
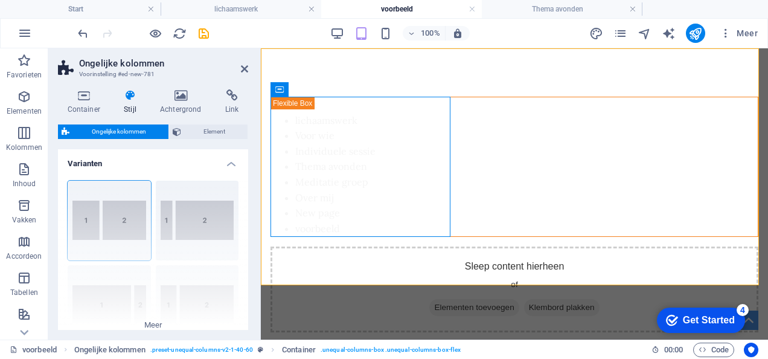
click at [231, 162] on h4 "Varianten" at bounding box center [153, 160] width 190 height 22
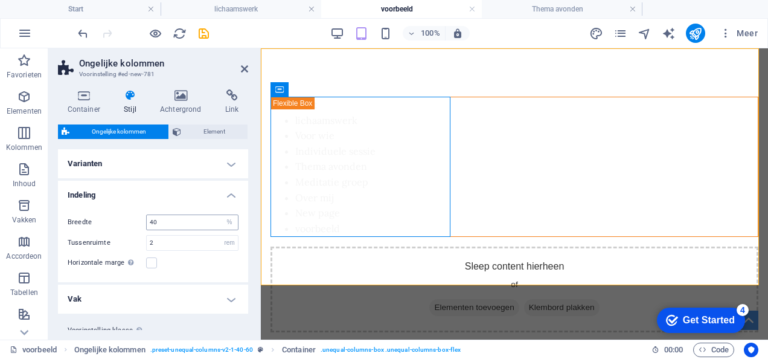
scroll to position [31, 0]
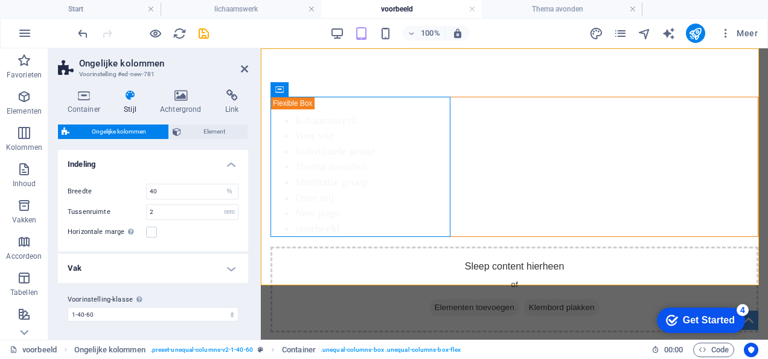
click at [230, 272] on h4 "Vak" at bounding box center [153, 268] width 190 height 29
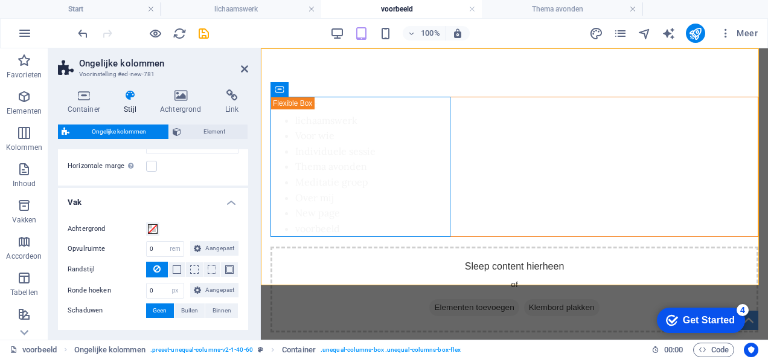
scroll to position [98, 0]
click at [148, 228] on span at bounding box center [153, 228] width 10 height 10
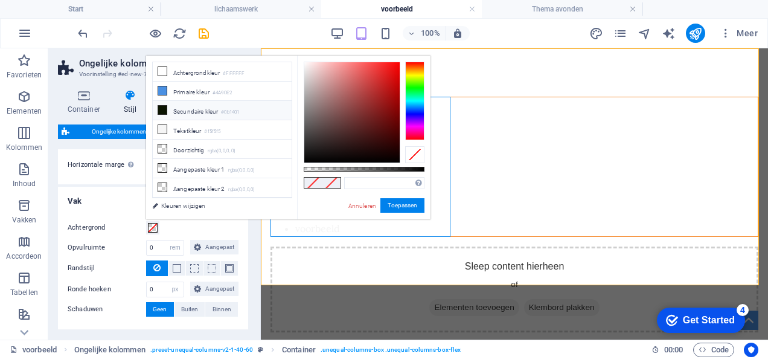
click at [246, 106] on li "Secundaire kleur #0b1401" at bounding box center [222, 110] width 139 height 19
type input "#0b1401"
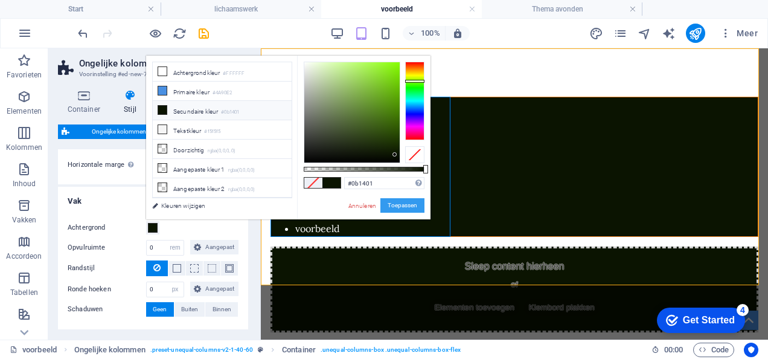
click at [401, 201] on button "Toepassen" at bounding box center [403, 205] width 44 height 14
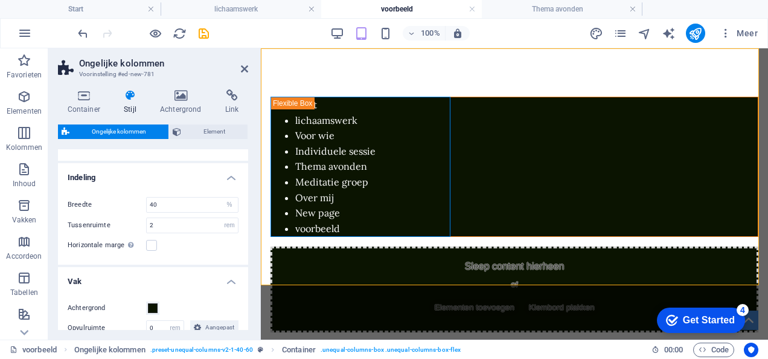
scroll to position [17, 0]
click at [296, 53] on span "Ongelijke kolommen" at bounding box center [311, 55] width 66 height 7
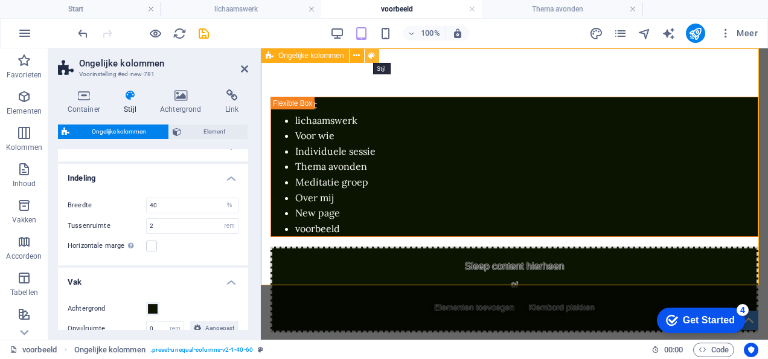
click at [368, 57] on icon at bounding box center [371, 56] width 7 height 13
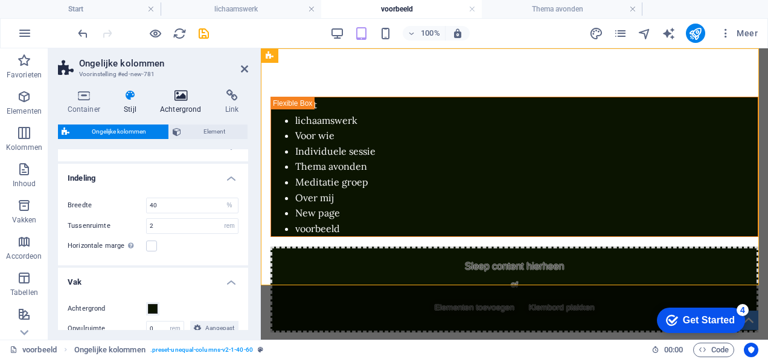
click at [184, 95] on icon at bounding box center [180, 95] width 60 height 12
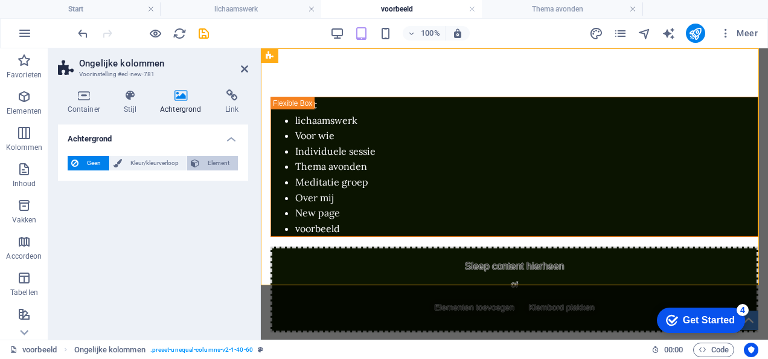
click at [210, 166] on span "Element" at bounding box center [218, 163] width 31 height 14
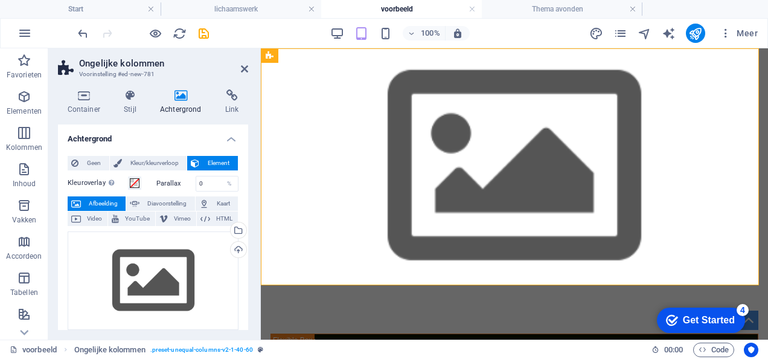
click at [297, 272] on figure at bounding box center [514, 166] width 507 height 237
drag, startPoint x: 297, startPoint y: 272, endPoint x: 246, endPoint y: 126, distance: 154.0
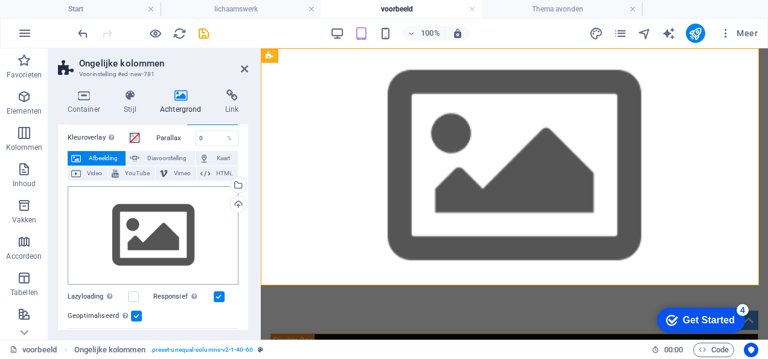
scroll to position [46, 0]
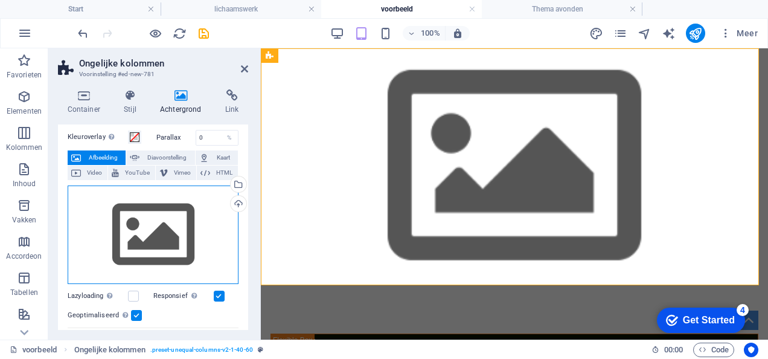
click at [163, 248] on div "Sleep bestanden hierheen, klik om bestanden te kiezen of selecteer bestanden ui…" at bounding box center [153, 234] width 171 height 99
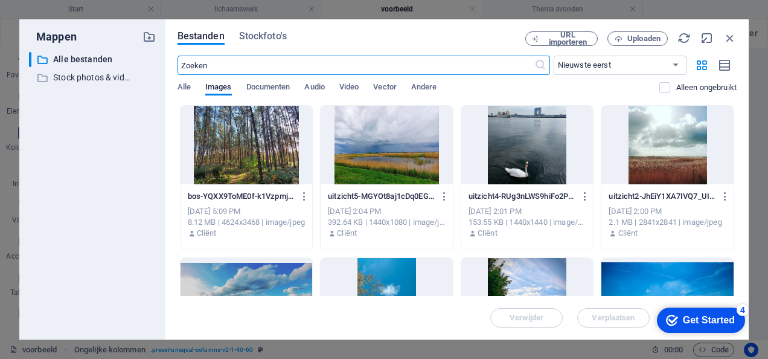
click at [258, 162] on div at bounding box center [247, 145] width 132 height 79
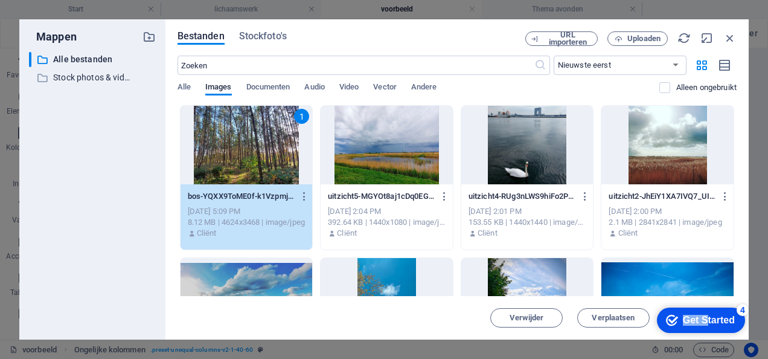
drag, startPoint x: 706, startPoint y: 320, endPoint x: 709, endPoint y: 237, distance: 82.2
click at [709, 301] on html "checkmark Get Started 4 First Steps in the Editor Let's guide you through the t…" at bounding box center [699, 319] width 103 height 36
drag, startPoint x: 709, startPoint y: 237, endPoint x: 861, endPoint y: 488, distance: 293.3
click at [744, 307] on div "4" at bounding box center [743, 310] width 12 height 12
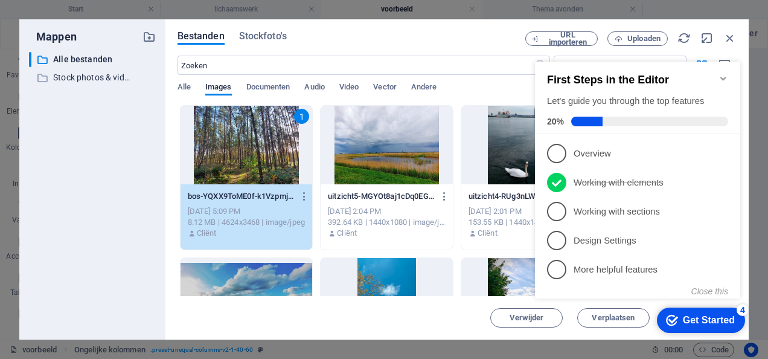
click at [720, 74] on icon "Minimize checklist" at bounding box center [724, 79] width 10 height 10
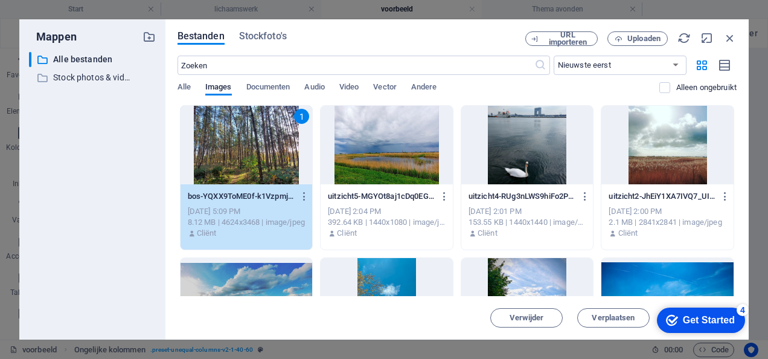
click at [679, 323] on div "checkmark Get Started 4" at bounding box center [700, 320] width 69 height 12
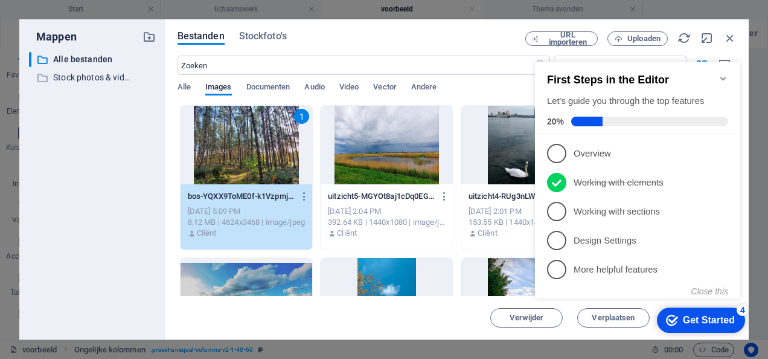
click at [679, 323] on div "checkmark Get Started 4" at bounding box center [700, 320] width 69 height 12
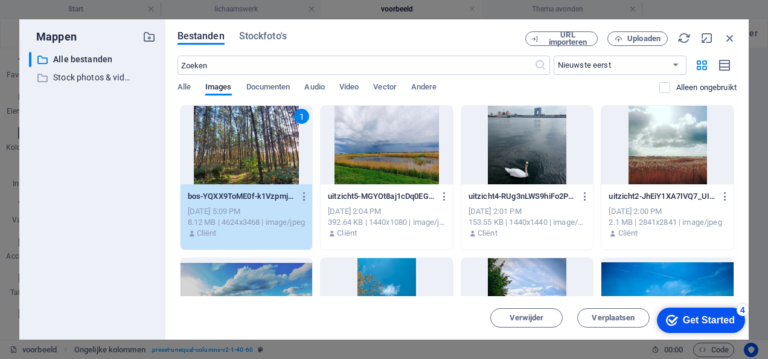
drag, startPoint x: 417, startPoint y: 21, endPoint x: 534, endPoint y: 30, distance: 116.9
click at [361, 20] on div "Bestanden Stockfoto's URL importeren Uploaden ​ Nieuwste eerst Oudste eerst Naa…" at bounding box center [458, 179] width 584 height 320
drag, startPoint x: 74, startPoint y: 15, endPoint x: 415, endPoint y: 27, distance: 341.5
click at [415, 27] on div "Bestanden Stockfoto's URL importeren Uploaden ​ Nieuwste eerst Oudste eerst Naa…" at bounding box center [458, 179] width 584 height 320
drag, startPoint x: 417, startPoint y: 28, endPoint x: 351, endPoint y: 8, distance: 68.6
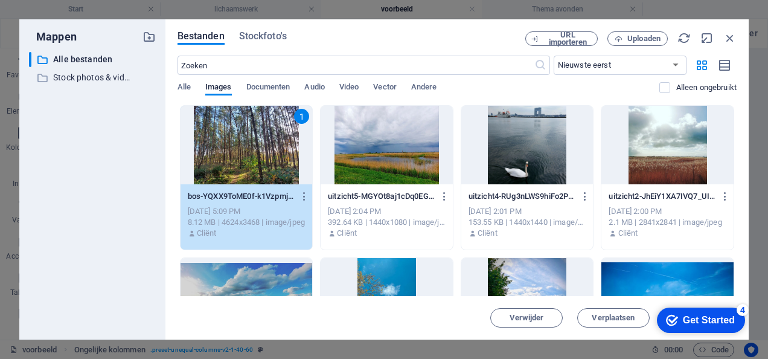
click at [351, 8] on div "Mappen ​ Alle bestanden Alle bestanden ​ Stock photos & videos Stock photos & v…" at bounding box center [384, 179] width 768 height 359
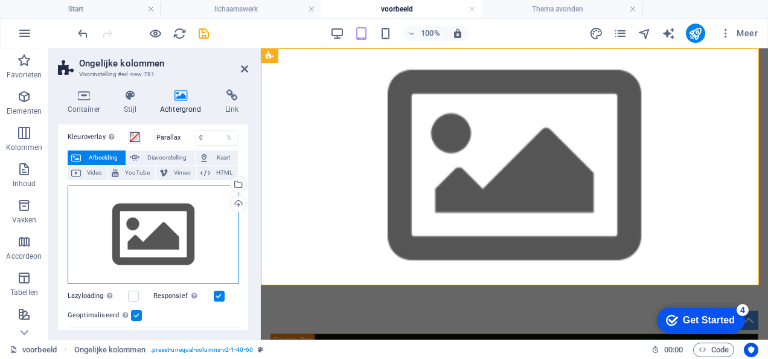
click at [148, 238] on div "Sleep bestanden hierheen, klik om bestanden te kiezen of selecteer bestanden ui…" at bounding box center [153, 234] width 171 height 99
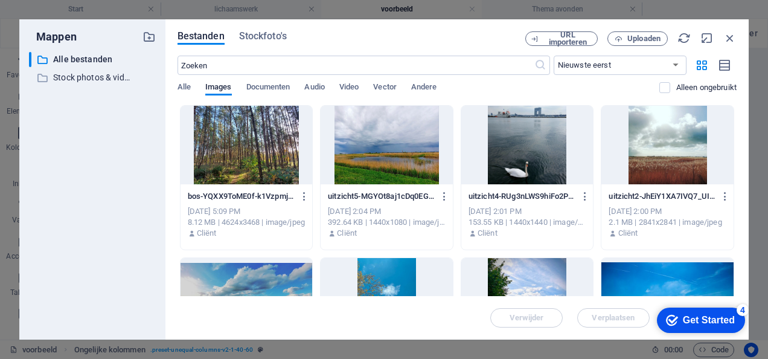
click at [255, 128] on div at bounding box center [247, 145] width 132 height 79
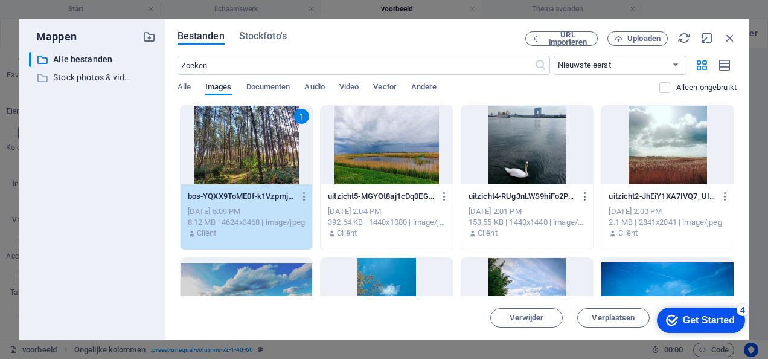
click at [240, 122] on div "1" at bounding box center [247, 145] width 132 height 79
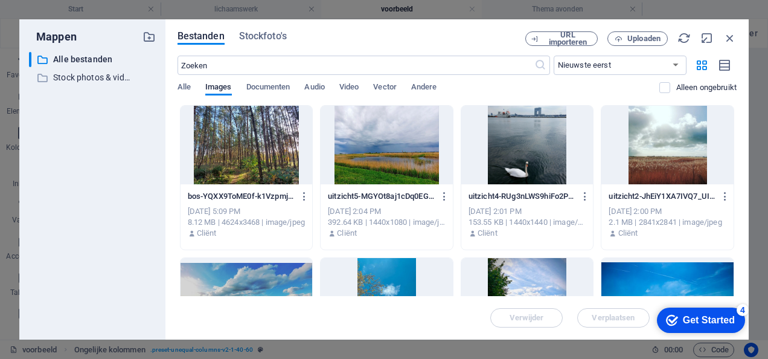
click at [240, 122] on div at bounding box center [247, 145] width 132 height 79
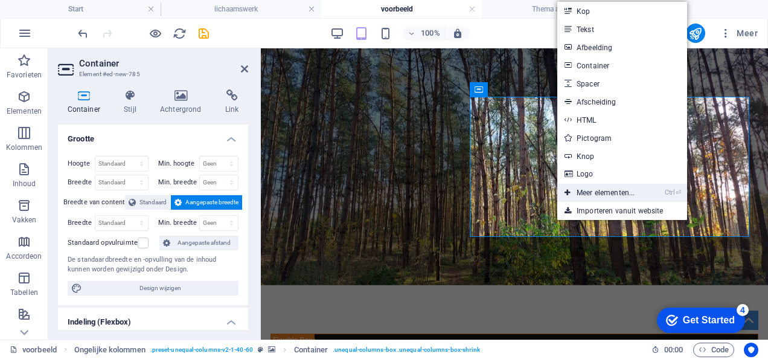
click at [619, 187] on link "Ctrl ⏎ Meer elementen..." at bounding box center [600, 193] width 85 height 18
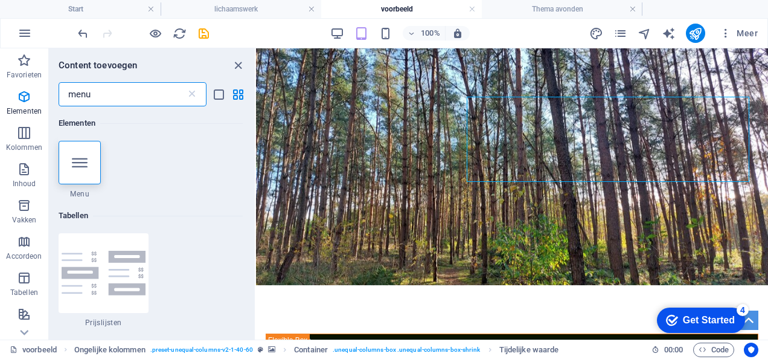
drag, startPoint x: 113, startPoint y: 93, endPoint x: -2, endPoint y: 81, distance: 116.0
click at [0, 81] on html "miriamgroenhof.nl Start lichaamswerk voorbeeld Thema avonden Favorieten Element…" at bounding box center [384, 179] width 768 height 359
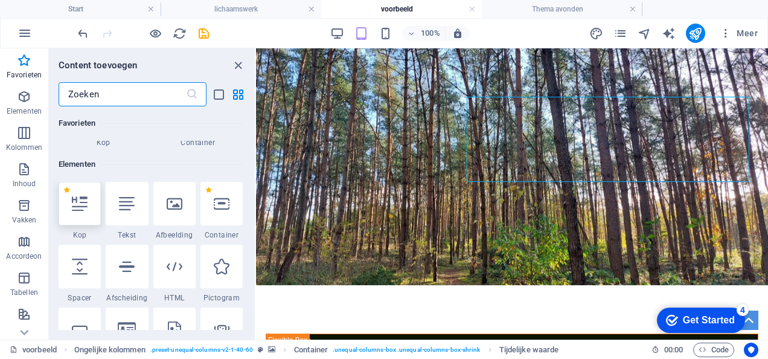
scroll to position [85, 0]
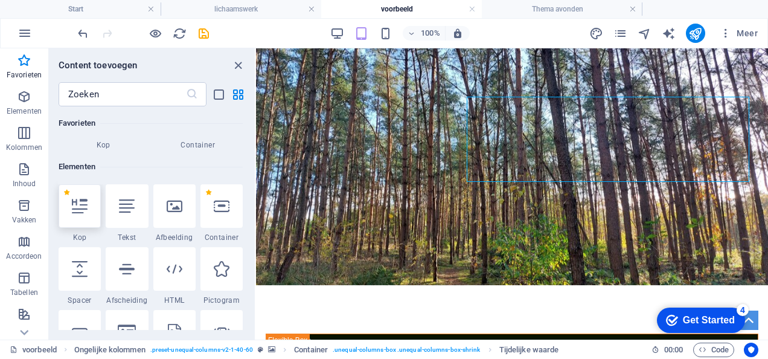
click at [80, 211] on icon at bounding box center [80, 206] width 16 height 16
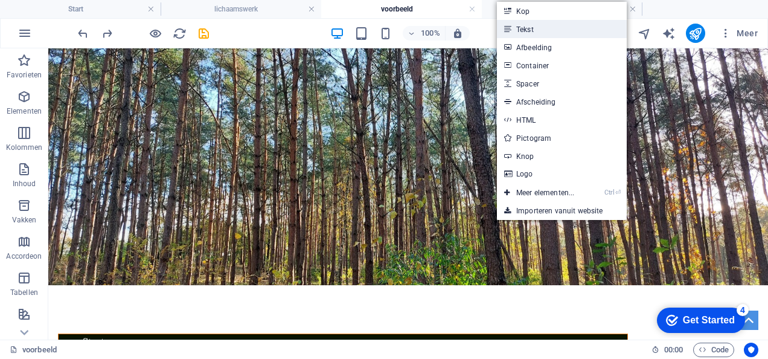
click at [536, 31] on link "Tekst" at bounding box center [562, 29] width 130 height 18
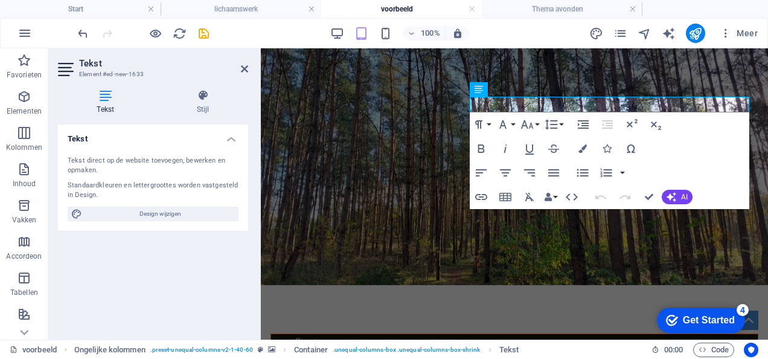
click at [556, 246] on figure at bounding box center [514, 166] width 507 height 237
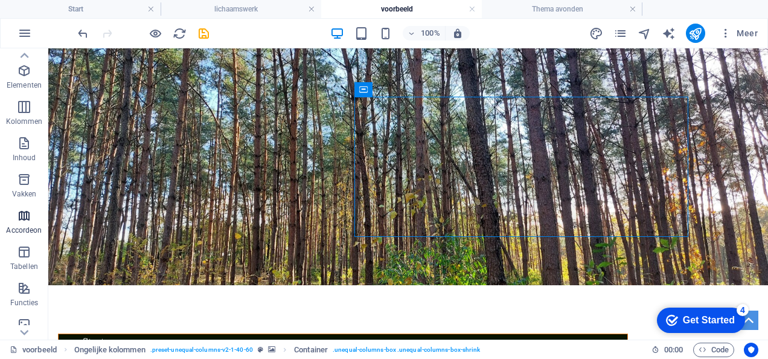
scroll to position [0, 0]
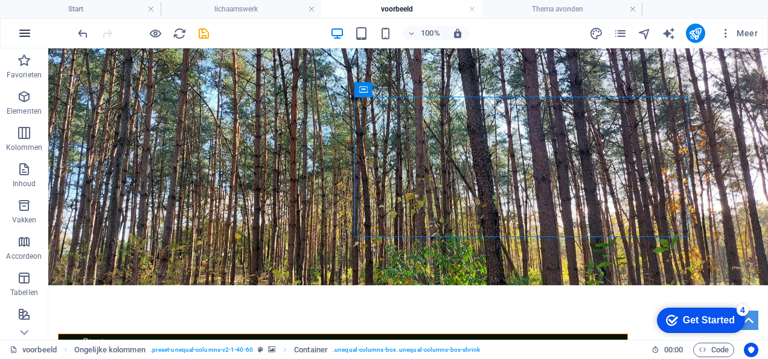
click at [18, 30] on icon "button" at bounding box center [25, 33] width 14 height 14
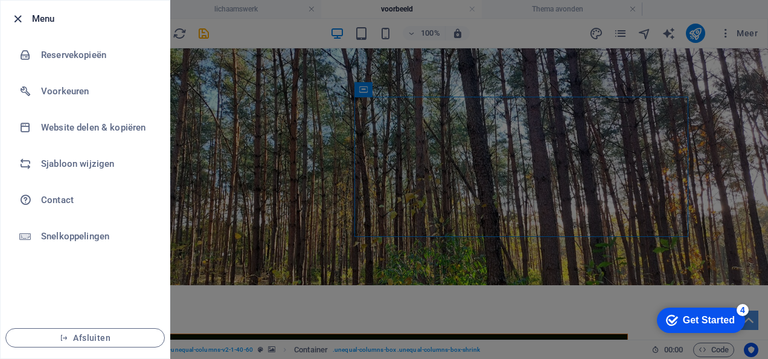
click at [16, 21] on icon "button" at bounding box center [18, 19] width 14 height 14
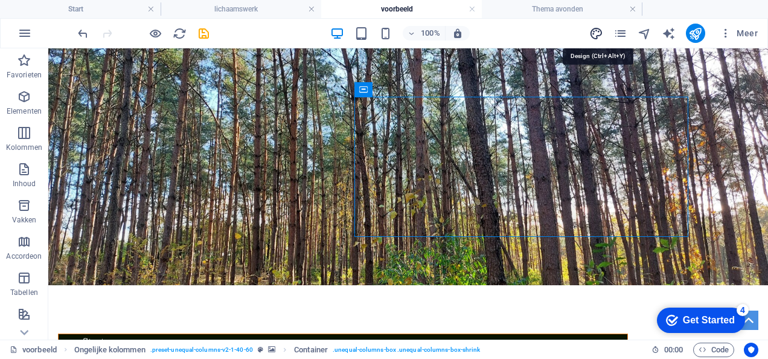
click at [599, 33] on icon "design" at bounding box center [597, 34] width 14 height 14
select select "px"
select select "400"
select select "px"
select select "700"
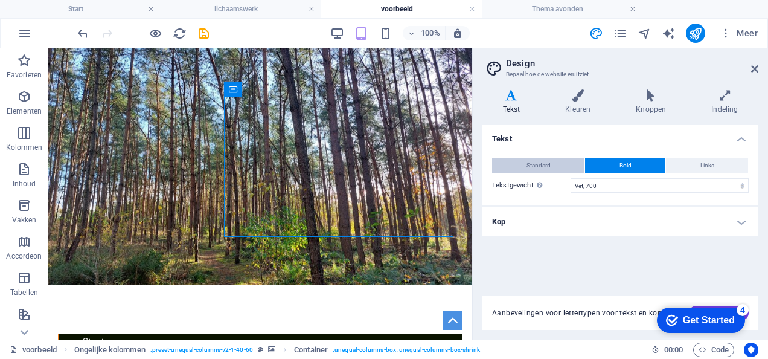
click at [535, 164] on span "Standard" at bounding box center [539, 165] width 24 height 14
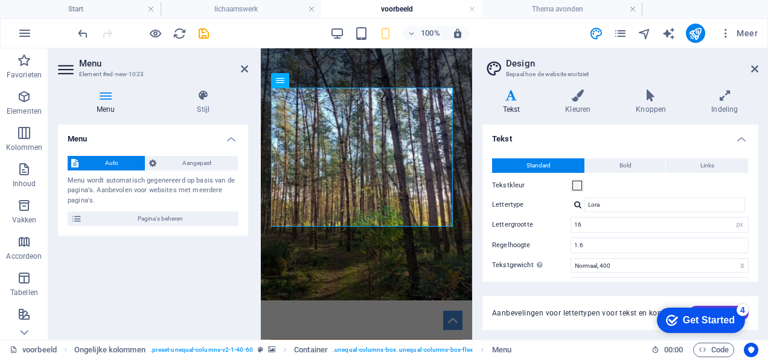
click at [123, 175] on div "Auto Aangepast Menu wordt automatisch gegenereerd op basis van de pagina's. Aan…" at bounding box center [153, 191] width 190 height 90
click at [217, 94] on icon at bounding box center [203, 95] width 90 height 12
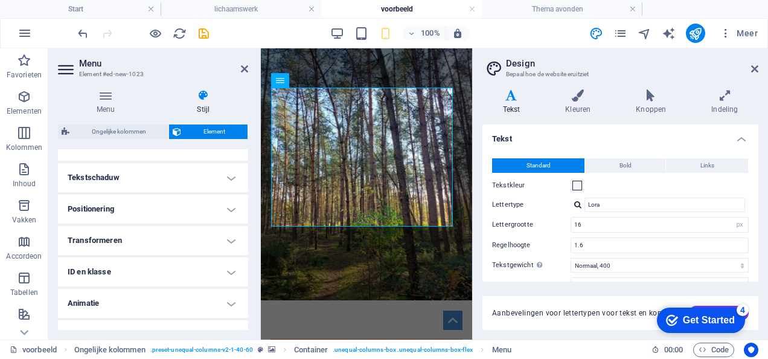
scroll to position [339, 0]
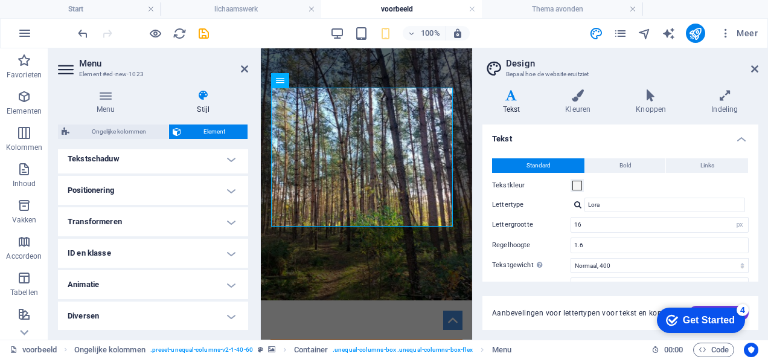
click at [152, 250] on h4 "ID en klasse" at bounding box center [153, 253] width 190 height 29
click at [233, 253] on h4 "ID en klasse" at bounding box center [153, 250] width 190 height 22
click at [220, 314] on h4 "Diversen" at bounding box center [153, 315] width 190 height 29
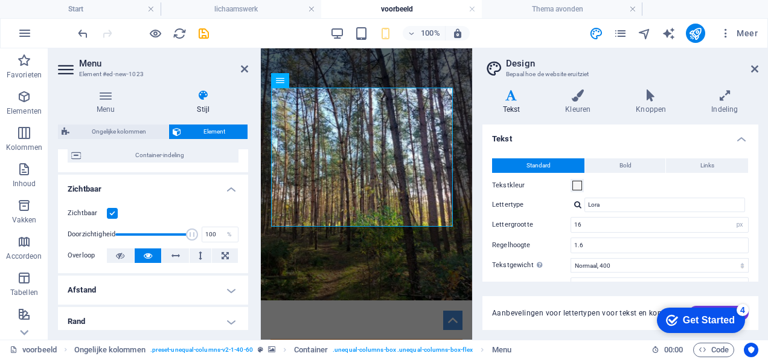
scroll to position [112, 0]
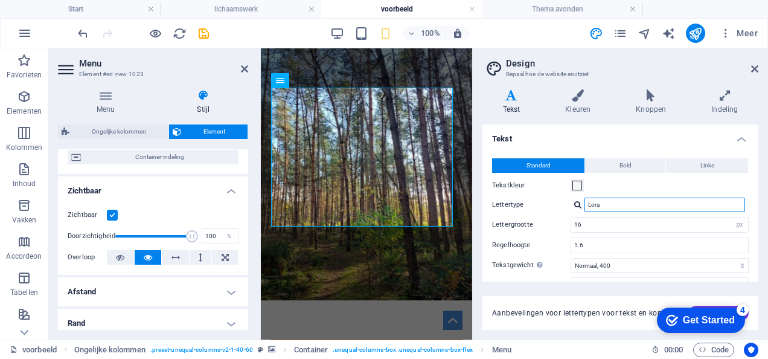
click at [632, 207] on input "Lora" at bounding box center [665, 205] width 161 height 14
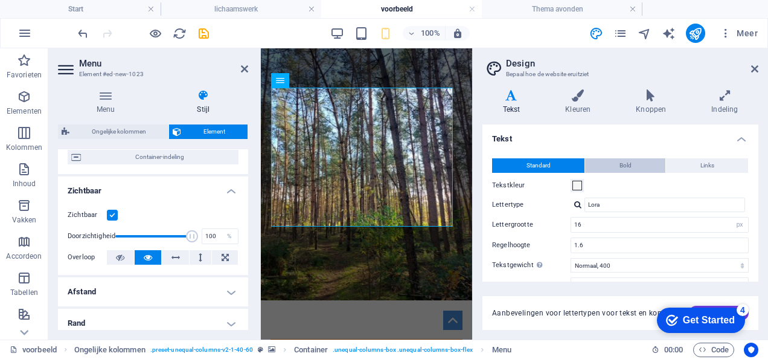
click at [623, 161] on span "Bold" at bounding box center [626, 165] width 12 height 14
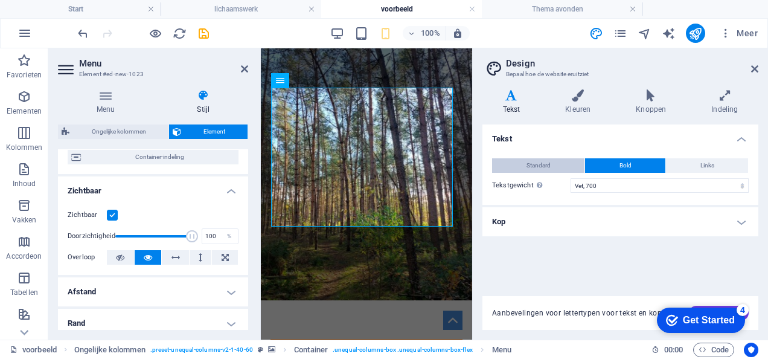
click at [531, 163] on span "Standard" at bounding box center [539, 165] width 24 height 14
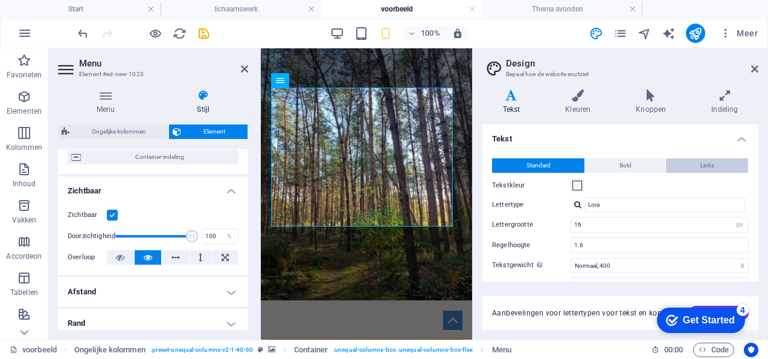
click at [706, 167] on span "Links" at bounding box center [708, 165] width 14 height 14
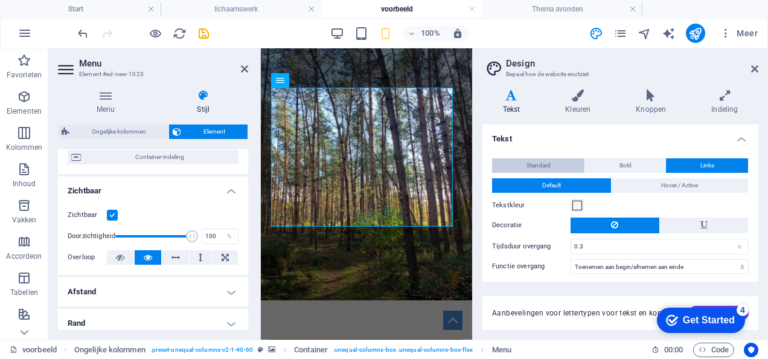
click at [549, 158] on span "Standard" at bounding box center [539, 165] width 24 height 14
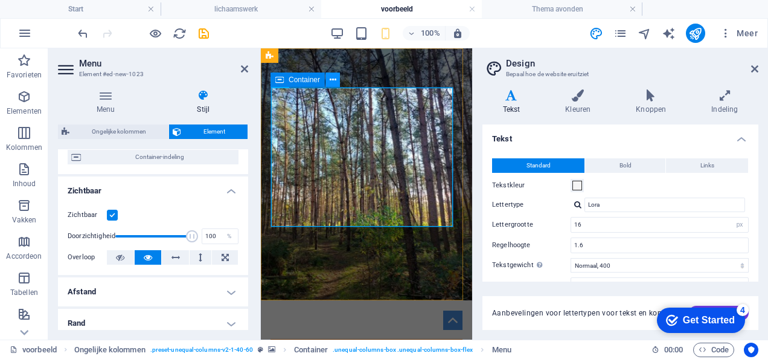
click at [328, 82] on button at bounding box center [333, 79] width 14 height 14
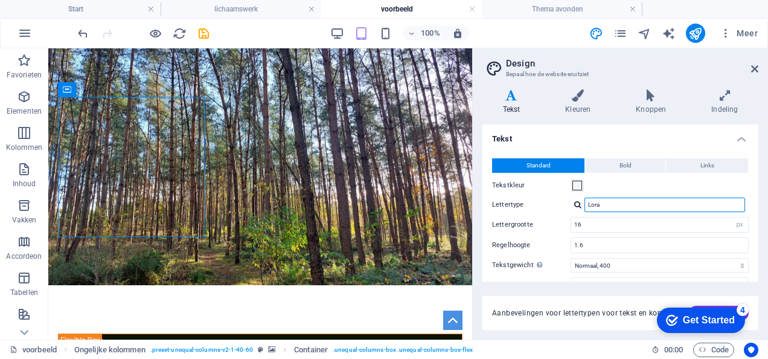
click at [623, 202] on input "Lora" at bounding box center [665, 205] width 161 height 14
click at [573, 203] on div "Lora" at bounding box center [660, 205] width 178 height 14
click at [576, 203] on div at bounding box center [577, 205] width 7 height 8
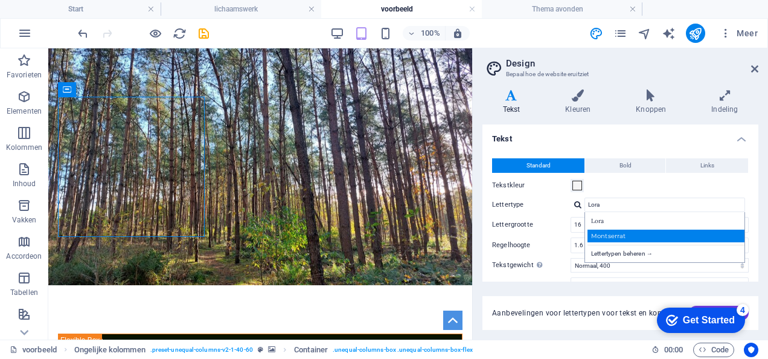
click at [617, 233] on div "Montserrat" at bounding box center [667, 236] width 159 height 13
type input "Montserrat"
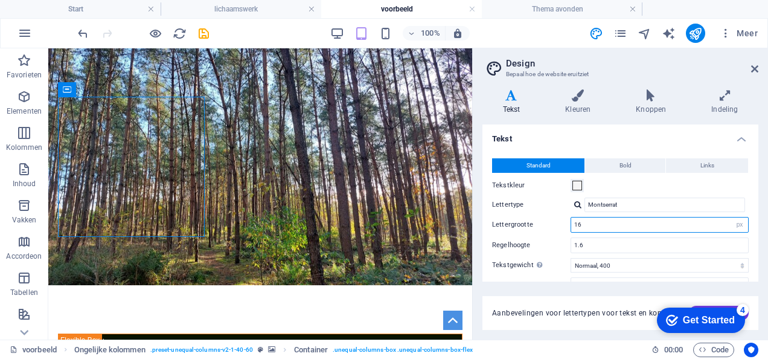
click at [631, 222] on input "16" at bounding box center [659, 224] width 177 height 14
type input "14"
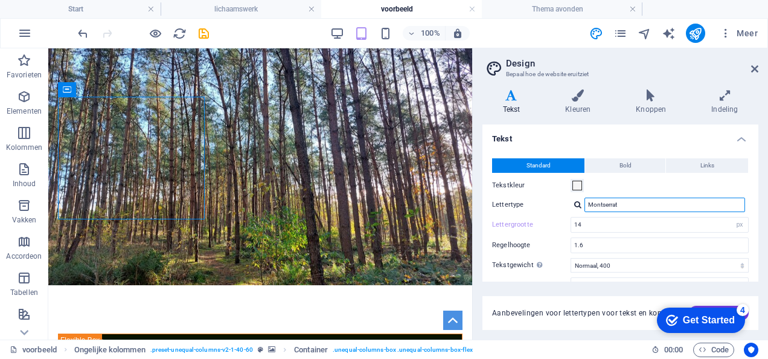
click at [639, 204] on input "Montserrat" at bounding box center [665, 205] width 161 height 14
click at [574, 205] on div "Montserrat Lettertypen beheren →" at bounding box center [660, 205] width 178 height 14
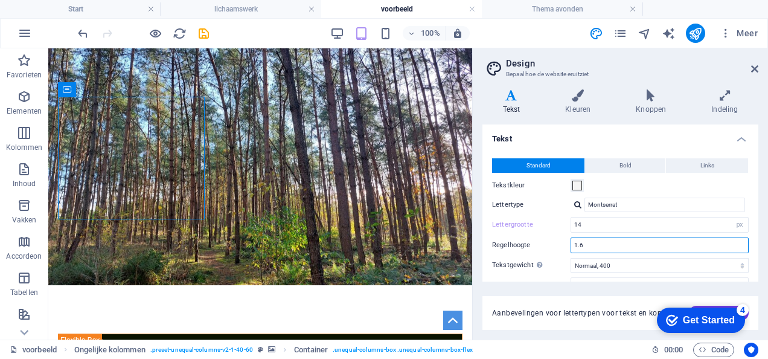
click at [600, 244] on input "1.6" at bounding box center [659, 245] width 177 height 14
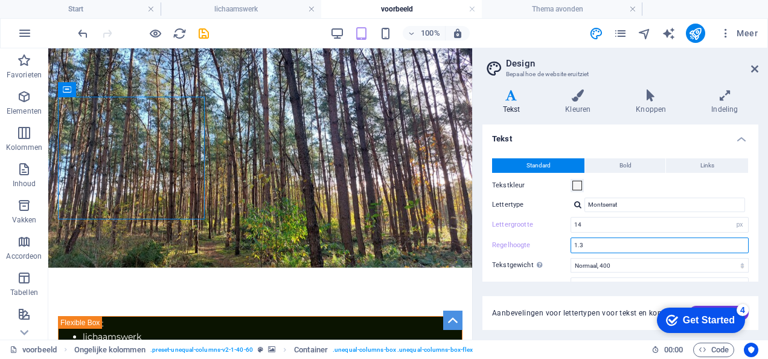
type input "1"
type input "4"
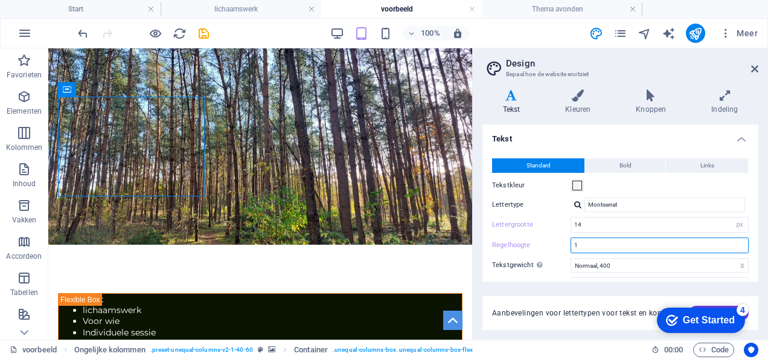
type input "1.6"
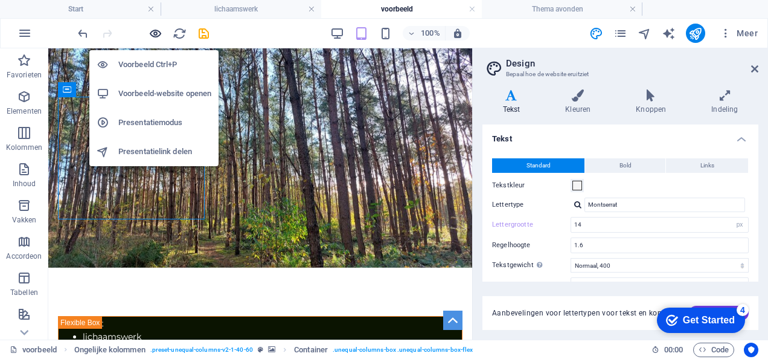
click at [161, 37] on icon "button" at bounding box center [156, 34] width 14 height 14
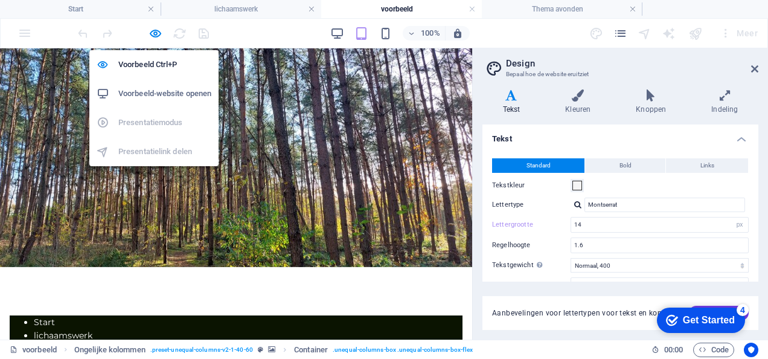
click at [164, 89] on h6 "Voorbeeld-website openen" at bounding box center [164, 93] width 93 height 14
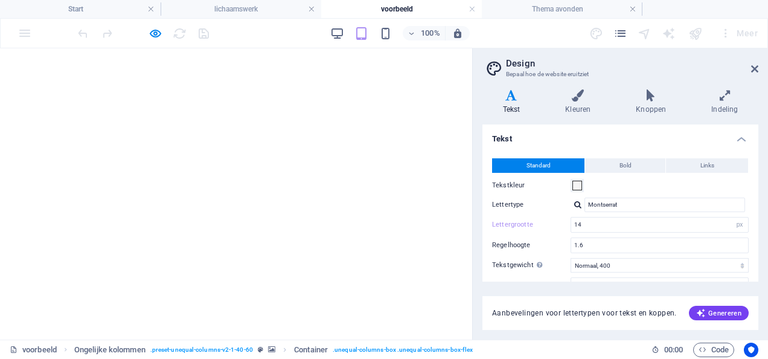
select select "px"
select select "400"
select select "px"
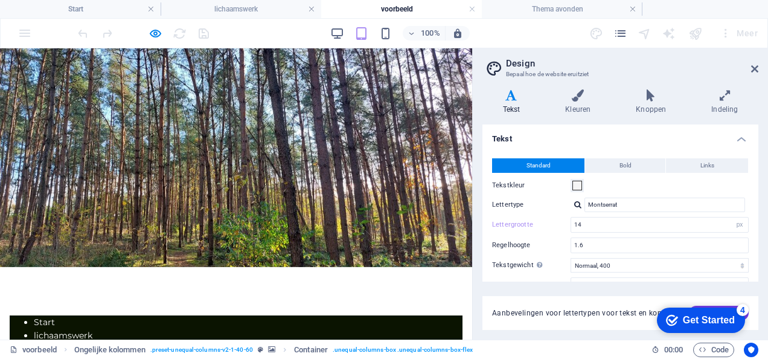
click at [123, 315] on li "Start" at bounding box center [248, 321] width 429 height 13
click at [582, 107] on h4 "Kleuren" at bounding box center [580, 101] width 71 height 25
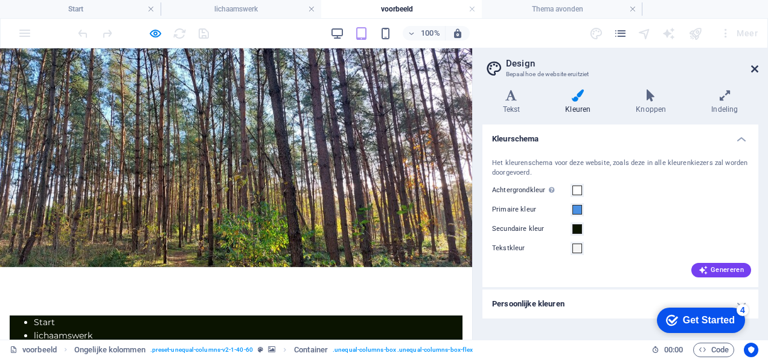
click at [756, 70] on icon at bounding box center [754, 69] width 7 height 10
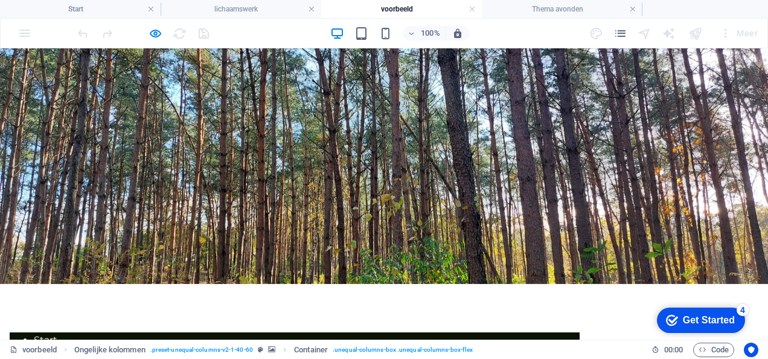
click at [183, 332] on li "Start" at bounding box center [307, 340] width 546 height 16
drag, startPoint x: 474, startPoint y: 8, endPoint x: 376, endPoint y: 0, distance: 98.2
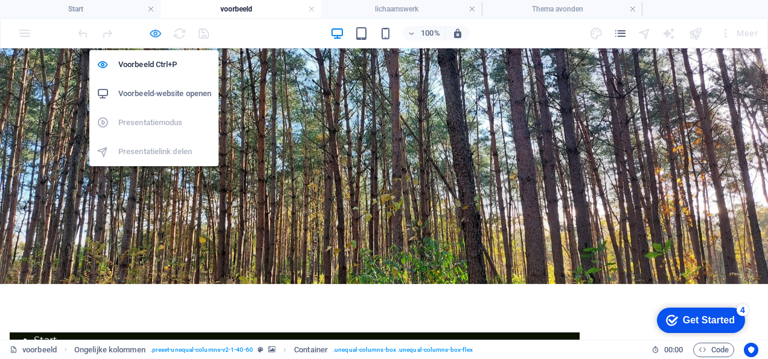
click at [154, 36] on icon "button" at bounding box center [156, 34] width 14 height 14
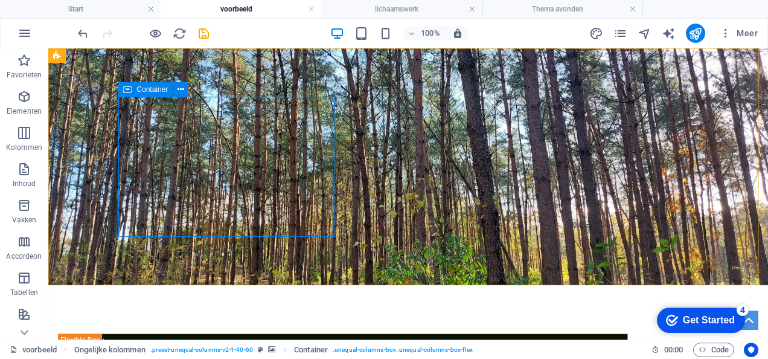
click at [131, 93] on icon at bounding box center [127, 89] width 8 height 14
click at [179, 89] on icon at bounding box center [181, 89] width 7 height 13
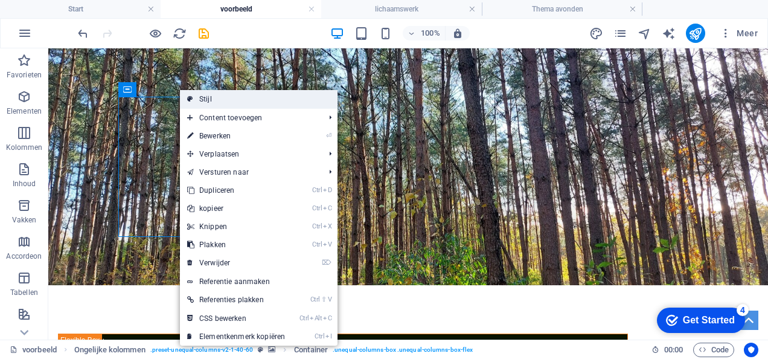
click at [191, 93] on icon at bounding box center [190, 99] width 6 height 18
select select "%"
select select "rem"
select select "px"
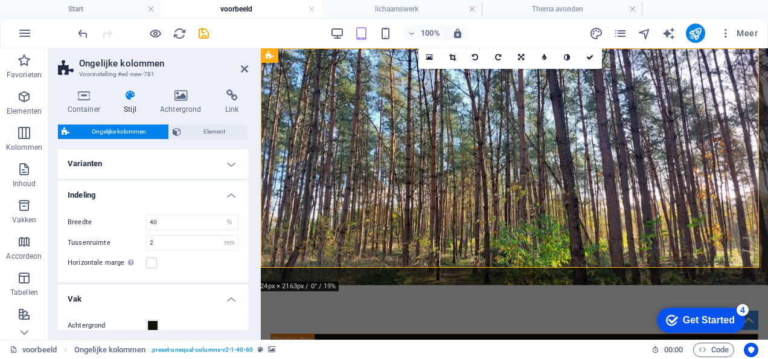
click at [191, 93] on icon at bounding box center [180, 95] width 60 height 12
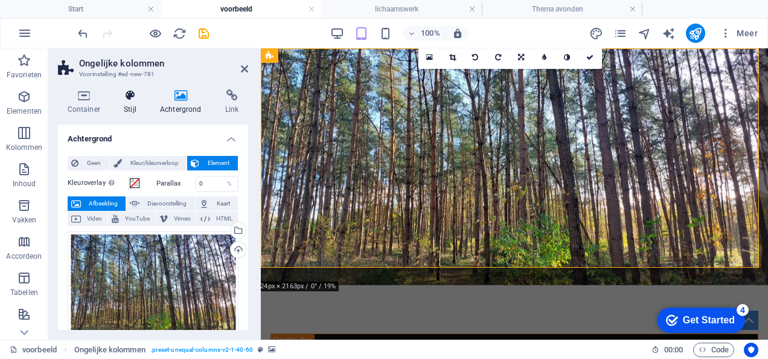
click at [133, 94] on icon at bounding box center [130, 95] width 31 height 12
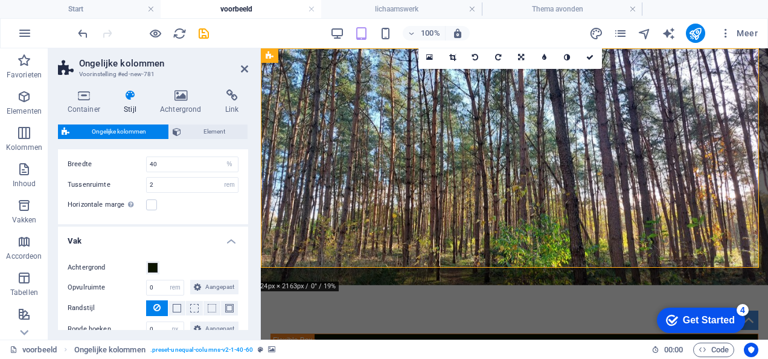
scroll to position [62, 0]
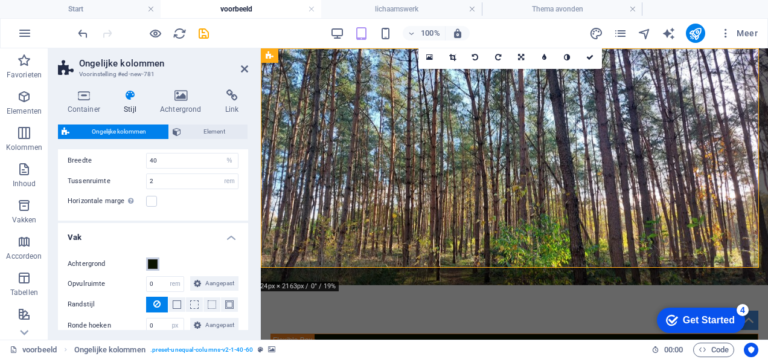
click at [152, 263] on span at bounding box center [153, 264] width 10 height 10
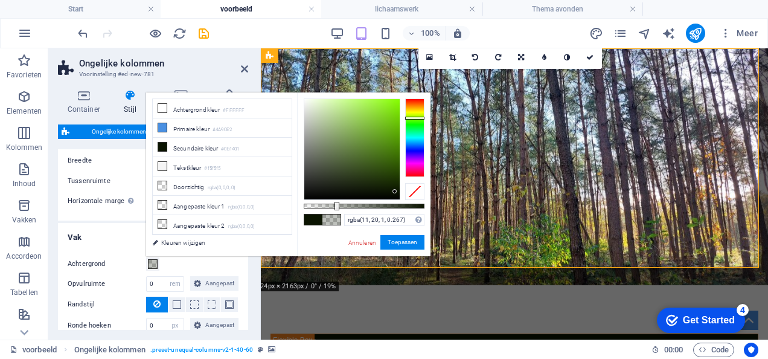
click at [336, 205] on div at bounding box center [364, 206] width 121 height 5
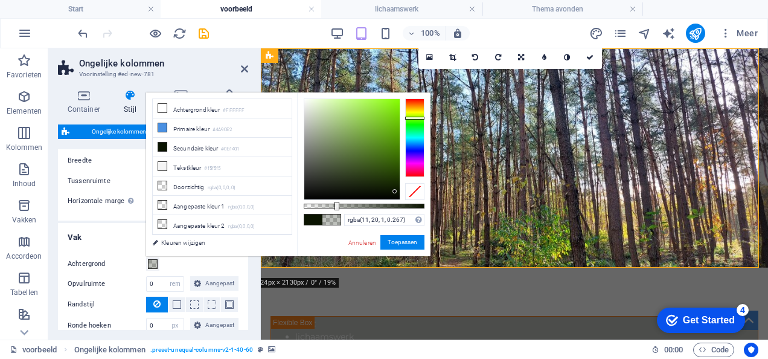
type input "rgba(11, 20, 1, 0.382)"
click at [350, 204] on div at bounding box center [364, 206] width 121 height 5
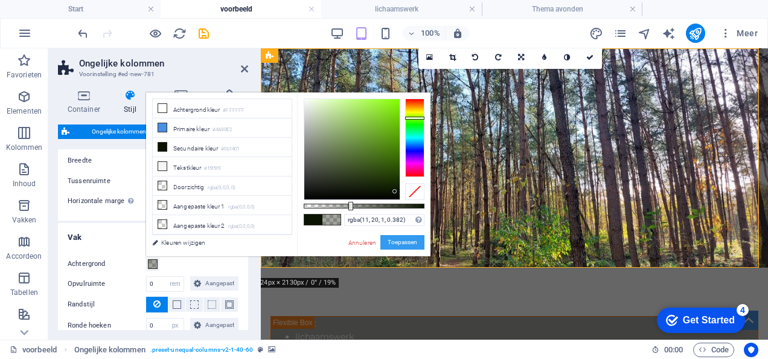
click at [402, 246] on button "Toepassen" at bounding box center [403, 242] width 44 height 14
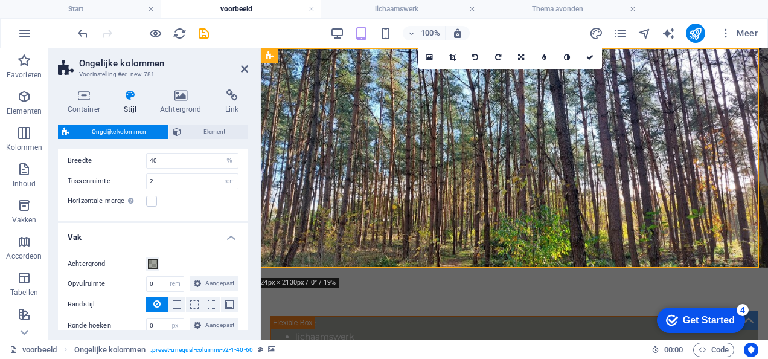
click at [444, 248] on figure at bounding box center [514, 157] width 507 height 219
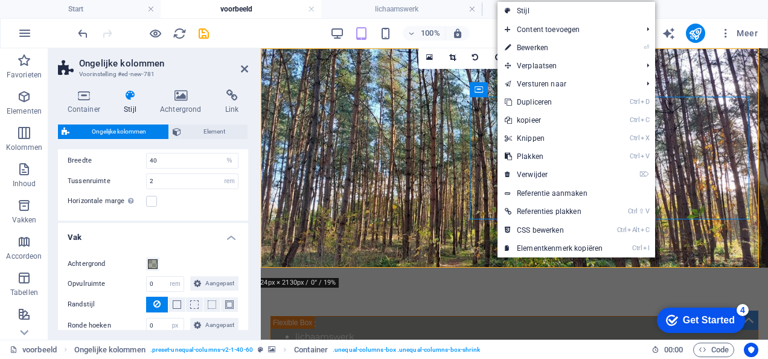
click at [465, 239] on figure at bounding box center [514, 157] width 507 height 219
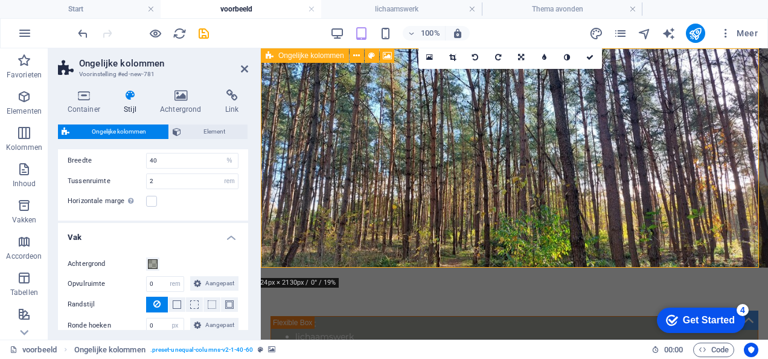
click at [304, 57] on span "Ongelijke kolommen" at bounding box center [311, 55] width 66 height 7
click at [388, 54] on icon at bounding box center [387, 56] width 9 height 13
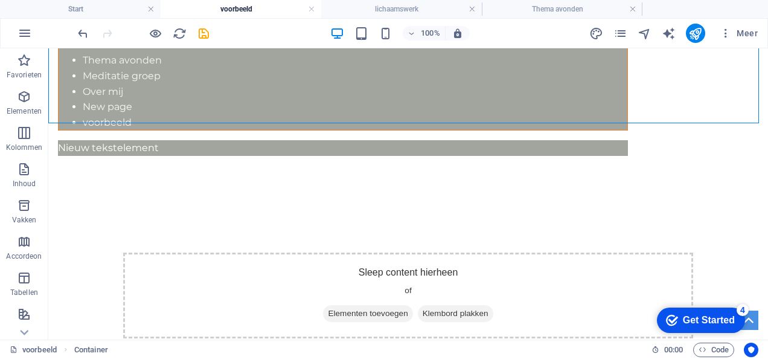
scroll to position [199, 0]
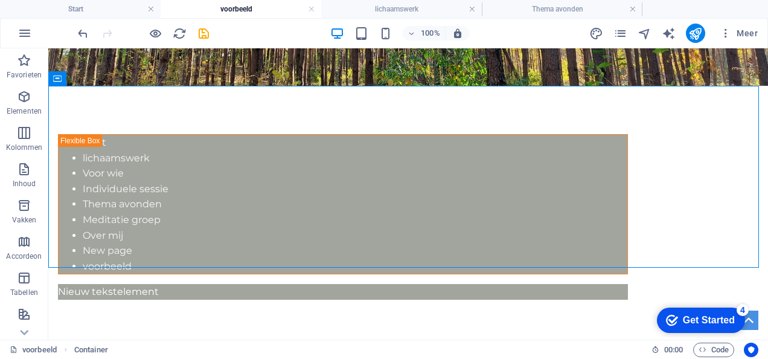
click at [240, 11] on h4 "voorbeeld" at bounding box center [241, 8] width 161 height 13
click at [405, 12] on h4 "lichaamswerk" at bounding box center [401, 8] width 161 height 13
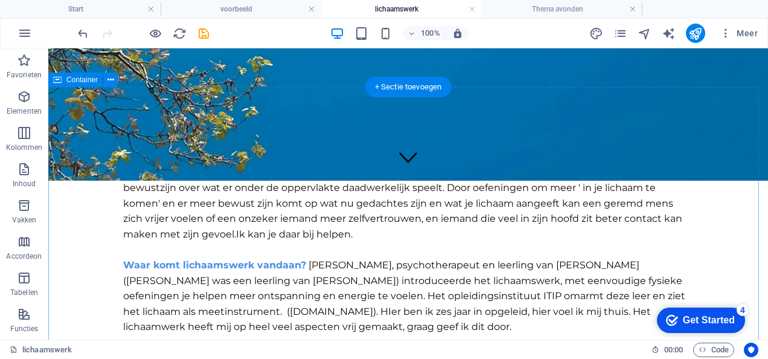
scroll to position [159, 0]
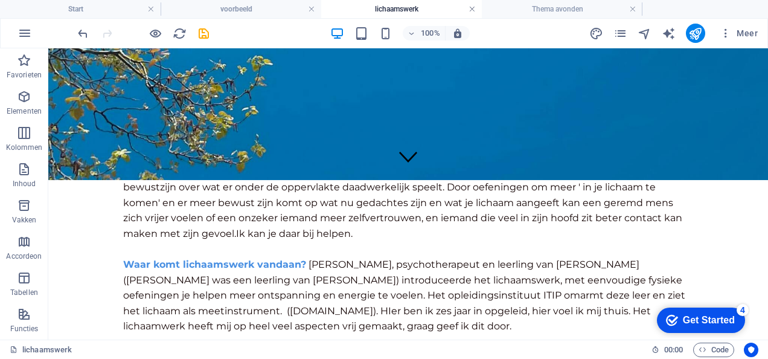
click at [470, 6] on link at bounding box center [472, 9] width 7 height 11
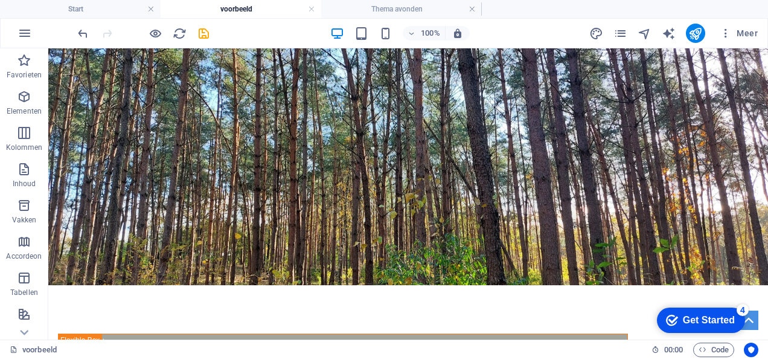
scroll to position [199, 0]
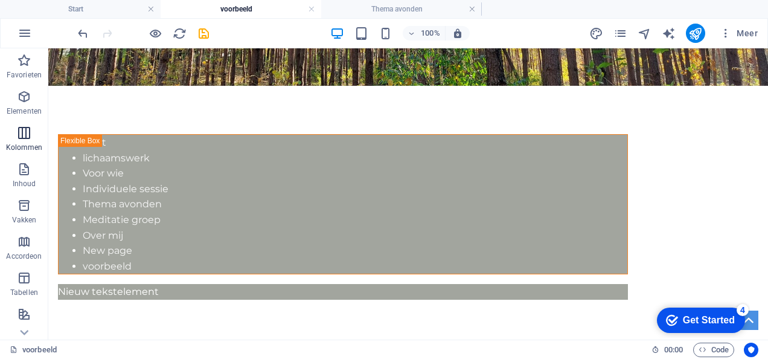
click at [19, 140] on icon "button" at bounding box center [24, 133] width 14 height 14
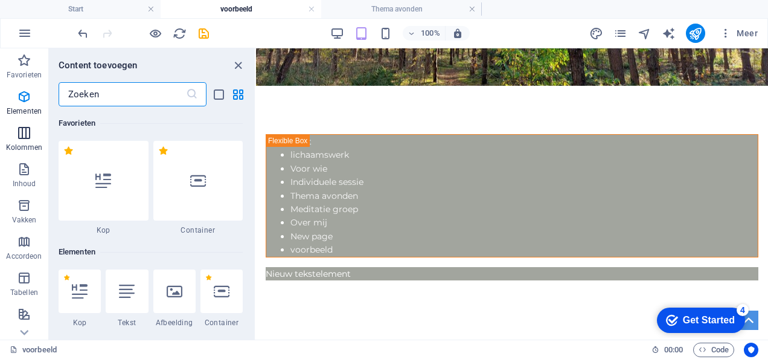
scroll to position [598, 0]
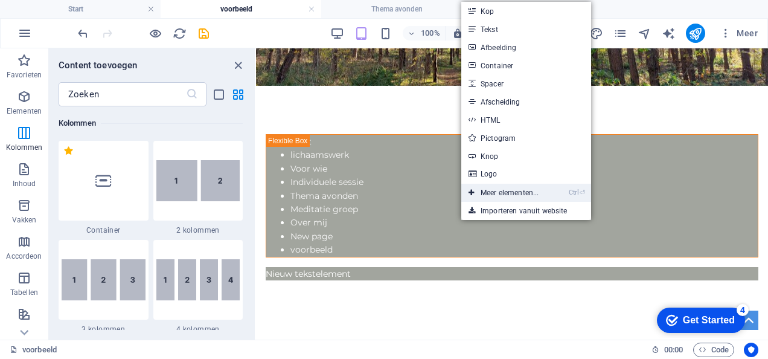
click at [507, 191] on link "Ctrl ⏎ Meer elementen..." at bounding box center [504, 193] width 85 height 18
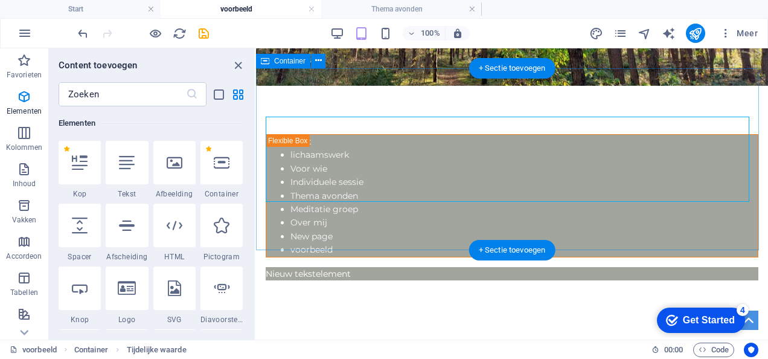
scroll to position [129, 0]
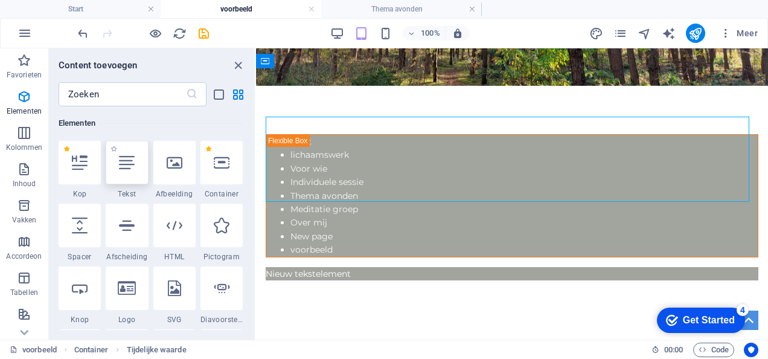
click at [130, 173] on div at bounding box center [127, 162] width 42 height 43
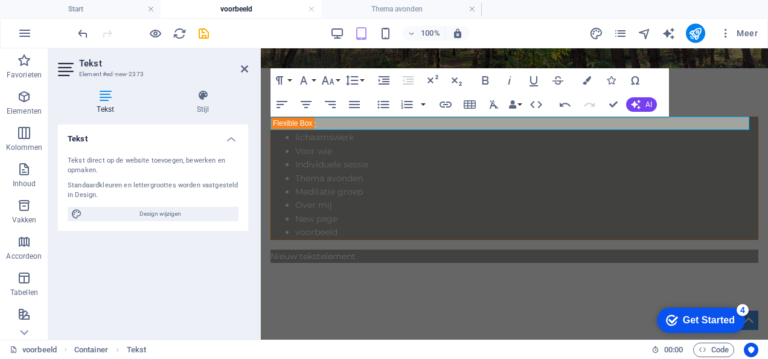
click at [130, 173] on div "Tekst direct op de website toevoegen, bewerken en opmaken." at bounding box center [153, 166] width 171 height 20
drag, startPoint x: 375, startPoint y: 121, endPoint x: 246, endPoint y: 109, distance: 129.3
click at [261, 109] on html "Skip to main content Start lichaamswerk Voor wie Individuele sessie Thema avond…" at bounding box center [514, 338] width 507 height 979
click at [376, 358] on p "​Introductie" at bounding box center [515, 365] width 488 height 13
click at [210, 94] on icon at bounding box center [203, 95] width 91 height 12
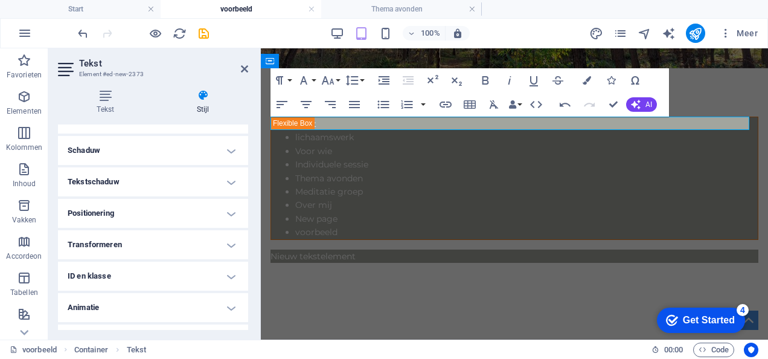
scroll to position [314, 0]
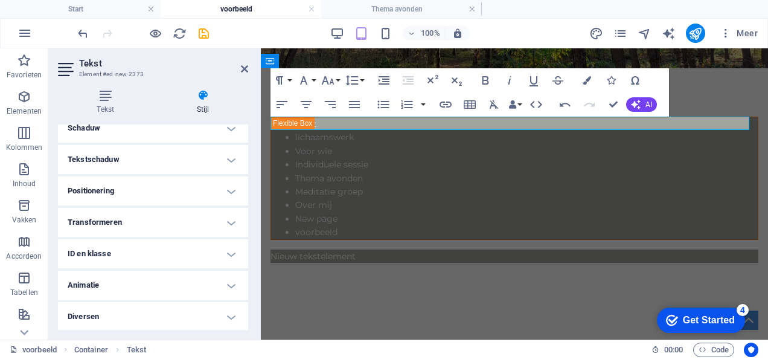
click at [225, 161] on h4 "Tekstschaduw" at bounding box center [153, 159] width 190 height 29
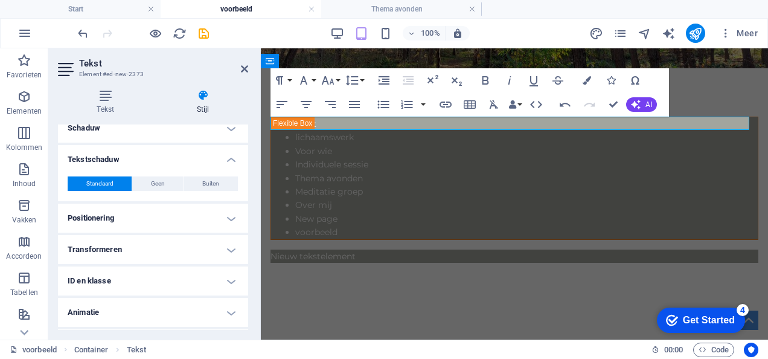
click at [211, 172] on div "Standaard Geen Buiten Kleur X-verschuiving 0 px rem vh vw Y-verschuiving 0 px r…" at bounding box center [153, 184] width 190 height 34
click at [207, 181] on span "Buiten" at bounding box center [210, 183] width 17 height 14
type input "2"
type input "4"
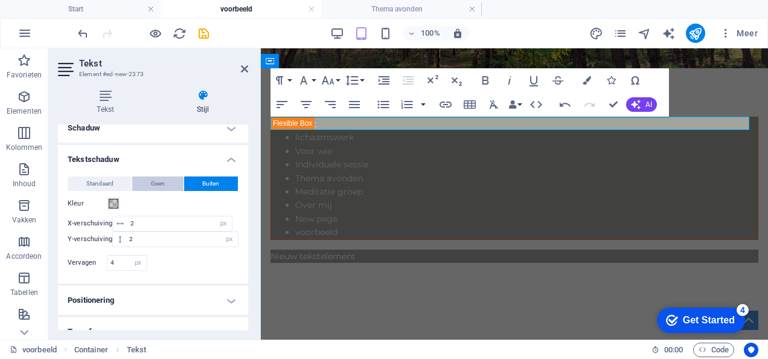
click at [141, 182] on button "Geen" at bounding box center [157, 183] width 51 height 14
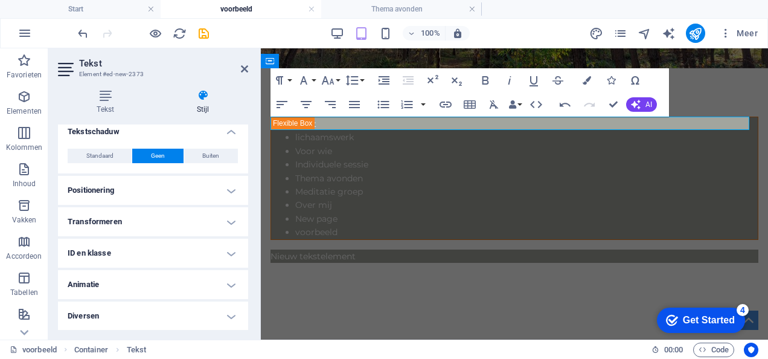
scroll to position [248, 0]
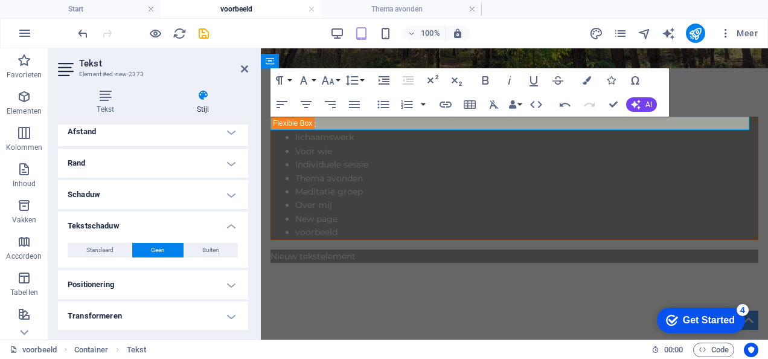
click at [230, 164] on h4 "Rand" at bounding box center [153, 163] width 190 height 29
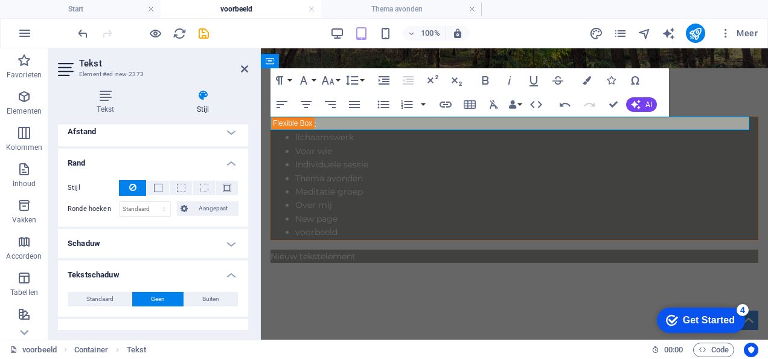
click at [230, 164] on h4 "Rand" at bounding box center [153, 160] width 190 height 22
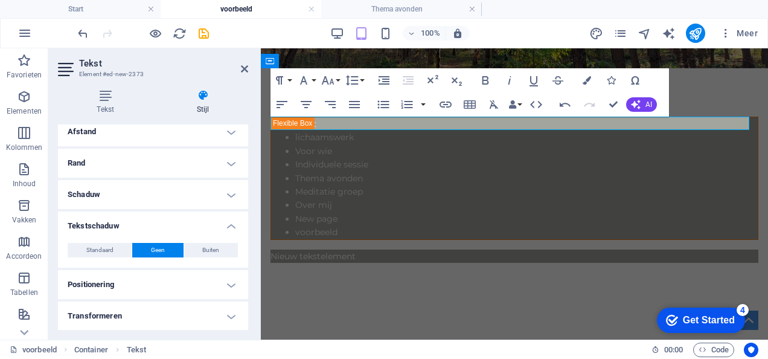
drag, startPoint x: 246, startPoint y: 240, endPoint x: 356, endPoint y: 77, distance: 196.9
drag, startPoint x: 617, startPoint y: 125, endPoint x: 402, endPoint y: 162, distance: 218.2
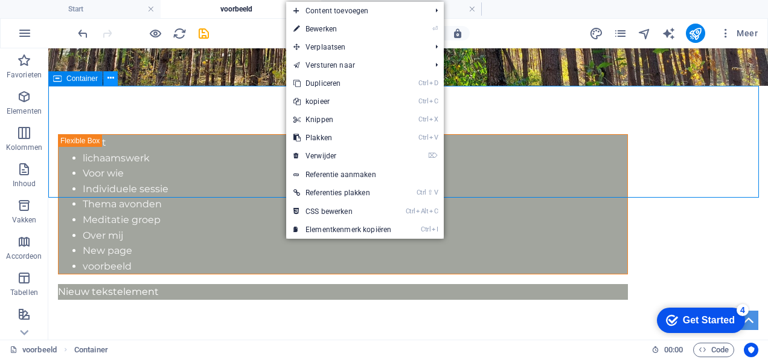
click at [108, 77] on icon at bounding box center [111, 78] width 7 height 13
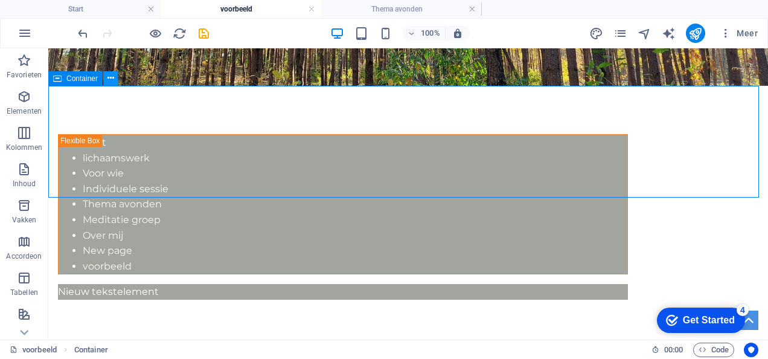
click at [106, 81] on button at bounding box center [110, 78] width 14 height 14
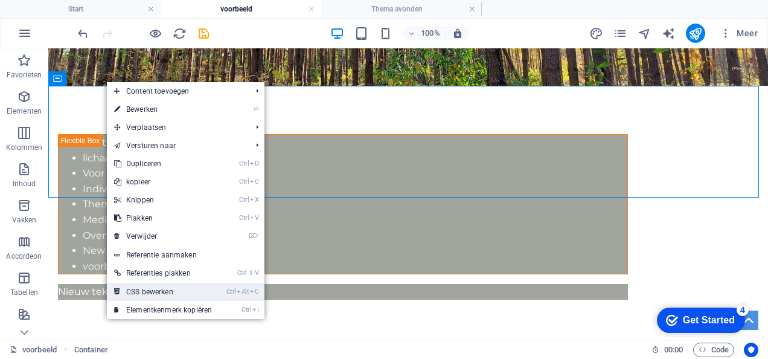
click at [177, 290] on link "Ctrl Alt C CSS bewerken" at bounding box center [163, 292] width 112 height 18
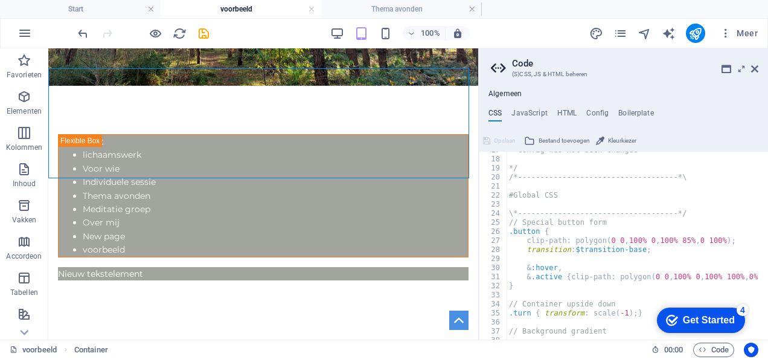
scroll to position [151, 0]
click at [750, 62] on h2 "Code" at bounding box center [635, 63] width 246 height 11
click at [753, 71] on icon at bounding box center [754, 69] width 7 height 10
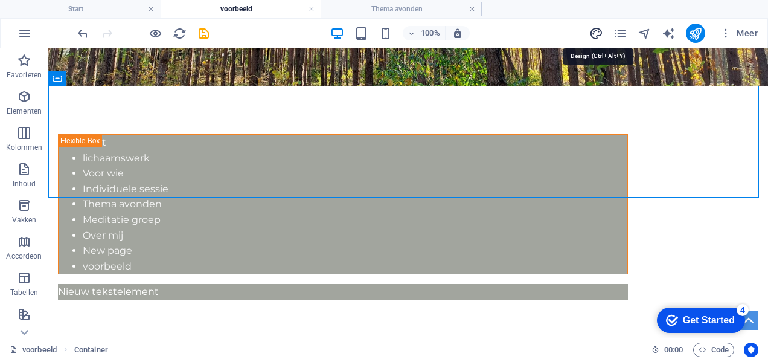
click at [594, 36] on icon "design" at bounding box center [597, 34] width 14 height 14
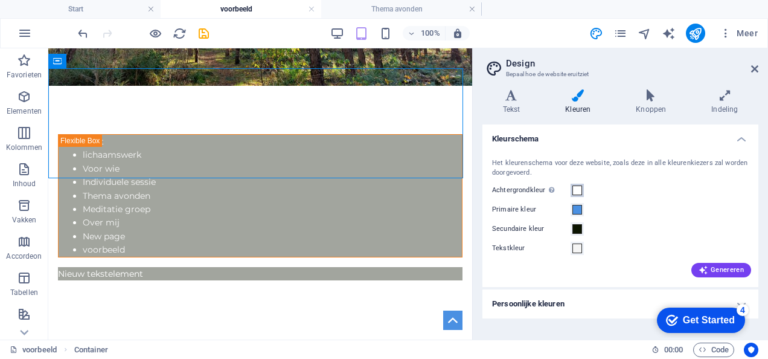
click at [575, 188] on span at bounding box center [578, 190] width 10 height 10
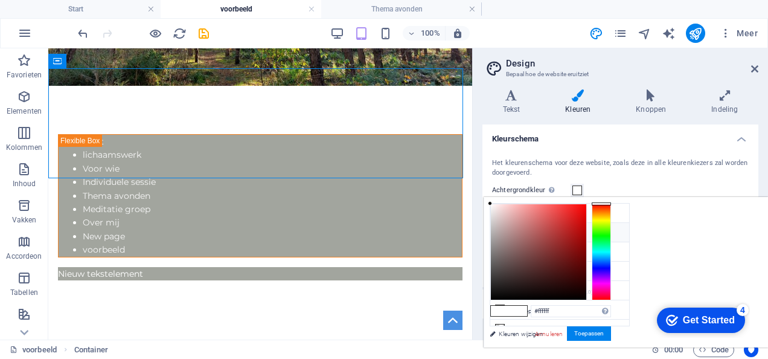
click at [498, 230] on icon at bounding box center [500, 232] width 8 height 8
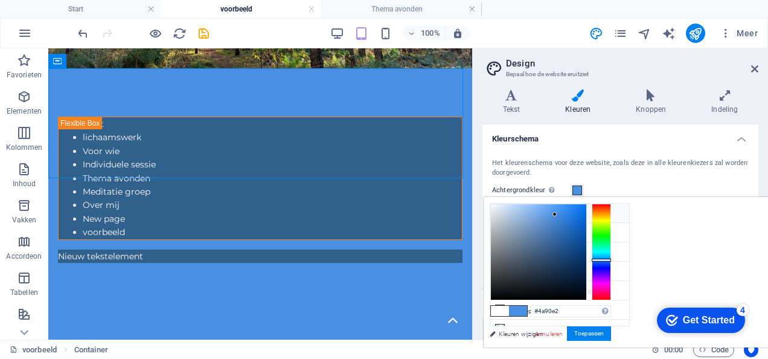
drag, startPoint x: 98, startPoint y: 31, endPoint x: 500, endPoint y: 210, distance: 440.3
click at [500, 210] on icon at bounding box center [500, 212] width 8 height 8
drag, startPoint x: 706, startPoint y: 214, endPoint x: 722, endPoint y: 248, distance: 38.4
drag, startPoint x: 722, startPoint y: 248, endPoint x: 724, endPoint y: 242, distance: 6.9
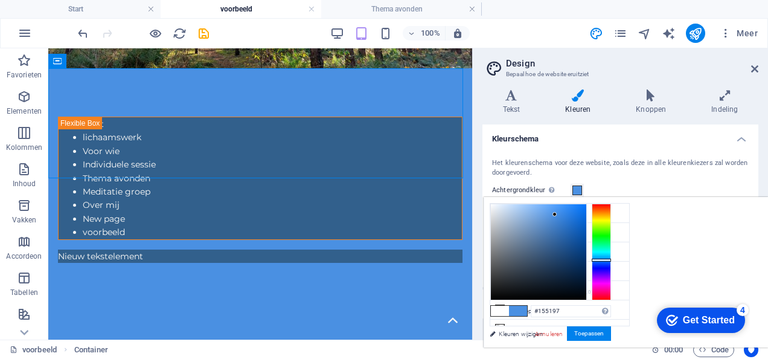
click at [587, 242] on div at bounding box center [538, 251] width 95 height 95
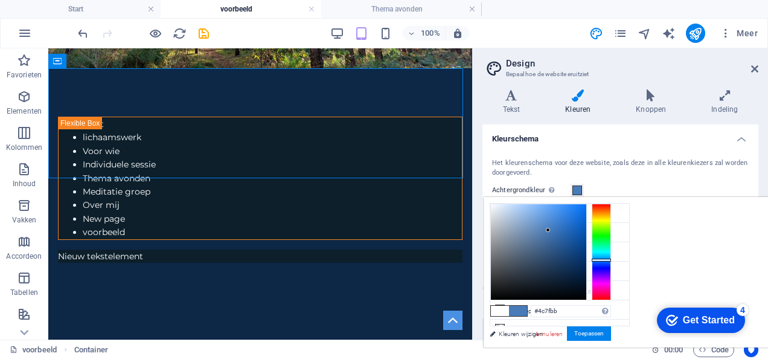
drag, startPoint x: 724, startPoint y: 242, endPoint x: 697, endPoint y: 228, distance: 30.5
click at [550, 228] on div at bounding box center [548, 230] width 4 height 4
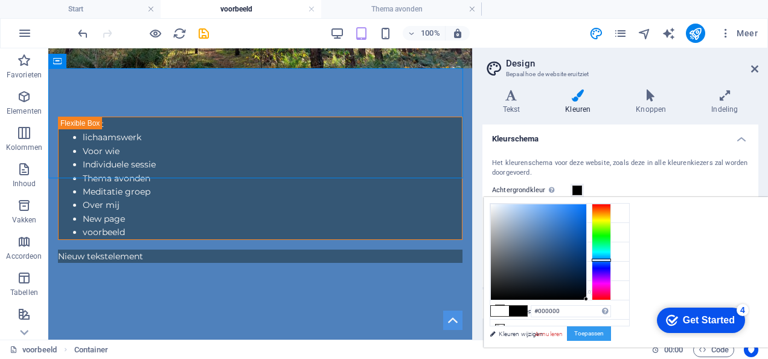
drag, startPoint x: 711, startPoint y: 288, endPoint x: 755, endPoint y: 334, distance: 63.7
click at [617, 334] on div "#000000 Ondersteunde notaties #0852ed rgb(8, 82, 237) rgba(8, 82, 237, 90%) hsv…" at bounding box center [551, 360] width 134 height 325
click at [611, 334] on button "Toepassen" at bounding box center [589, 333] width 44 height 14
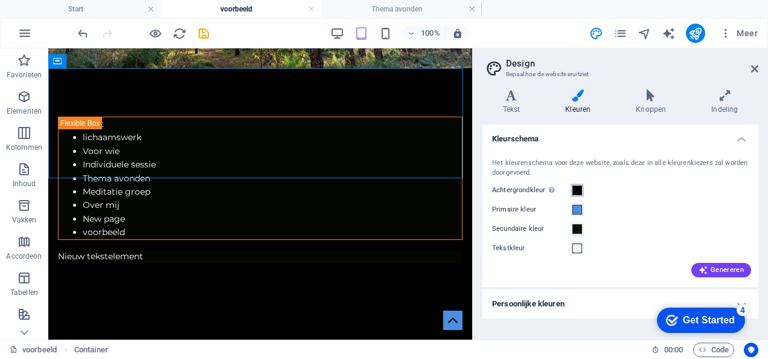
click at [579, 190] on span at bounding box center [578, 190] width 10 height 10
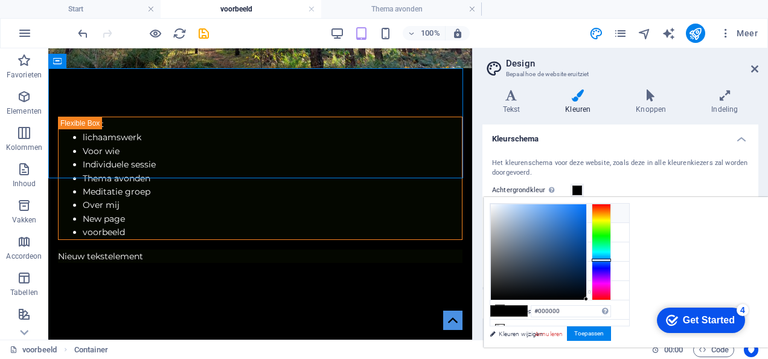
click at [578, 211] on small "#000000" at bounding box center [570, 215] width 18 height 8
click at [587, 228] on div at bounding box center [538, 251] width 95 height 95
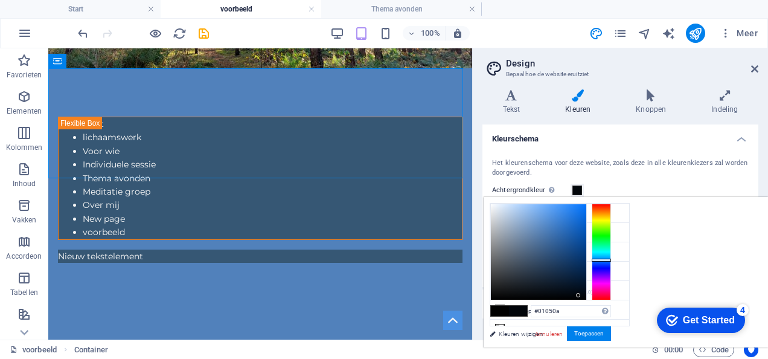
type input "#000000"
drag, startPoint x: 696, startPoint y: 228, endPoint x: 748, endPoint y: 330, distance: 114.5
click at [748, 330] on body "[DOMAIN_NAME] Start voorbeeld Thema avonden Favorieten Elementen Kolommen Inhou…" at bounding box center [384, 179] width 768 height 359
click at [748, 330] on div "checkmark Get Started 4 First Steps in the Editor Let's guide you through the t…" at bounding box center [699, 319] width 103 height 36
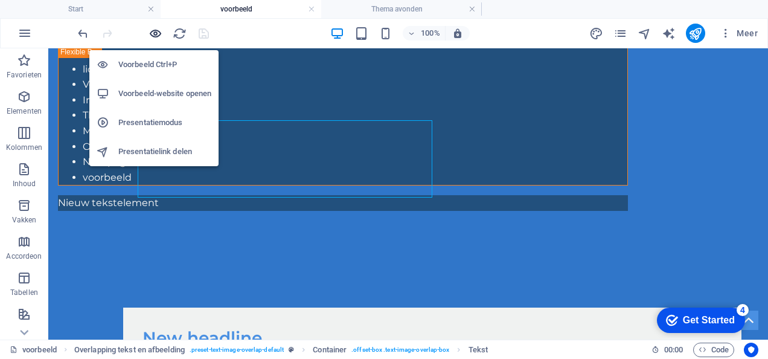
click at [157, 36] on icon "button" at bounding box center [156, 34] width 14 height 14
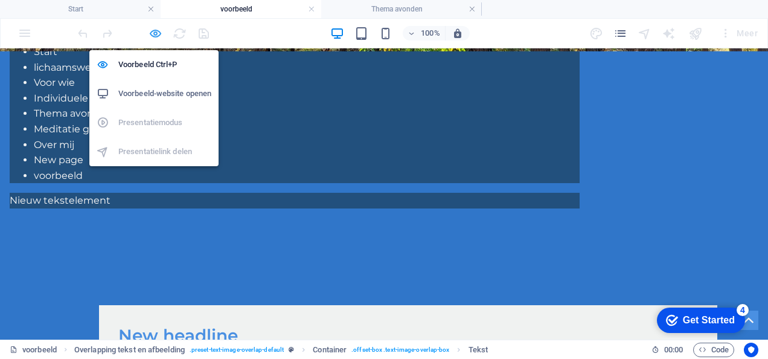
scroll to position [288, 0]
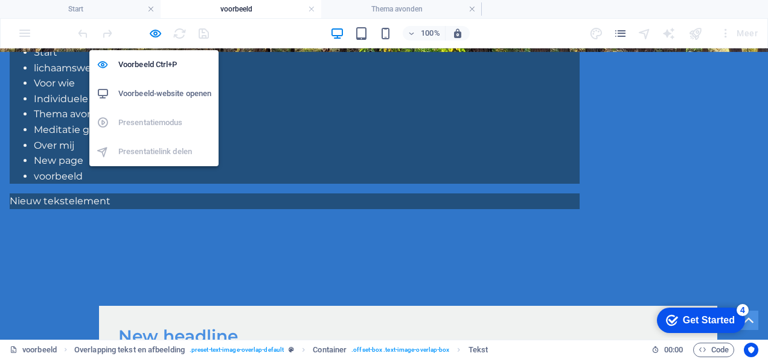
click at [164, 87] on h6 "Voorbeeld-website openen" at bounding box center [164, 93] width 93 height 14
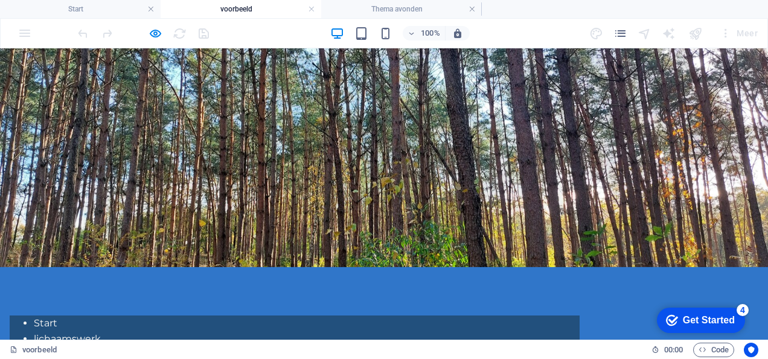
scroll to position [0, 0]
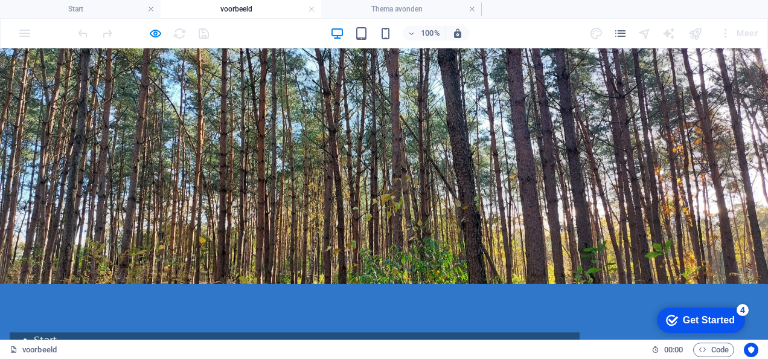
click at [756, 207] on div at bounding box center [384, 166] width 768 height 236
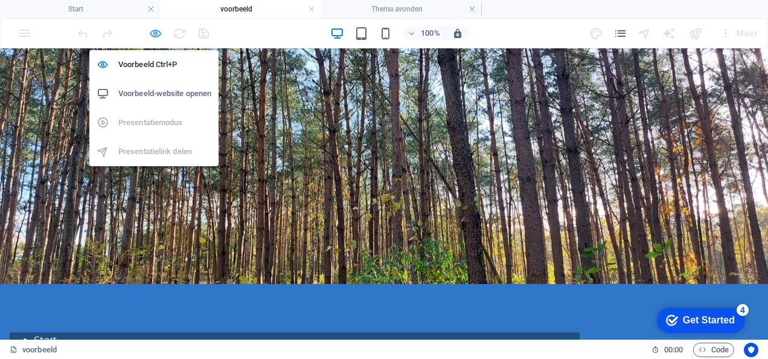
click at [156, 33] on icon "button" at bounding box center [156, 34] width 14 height 14
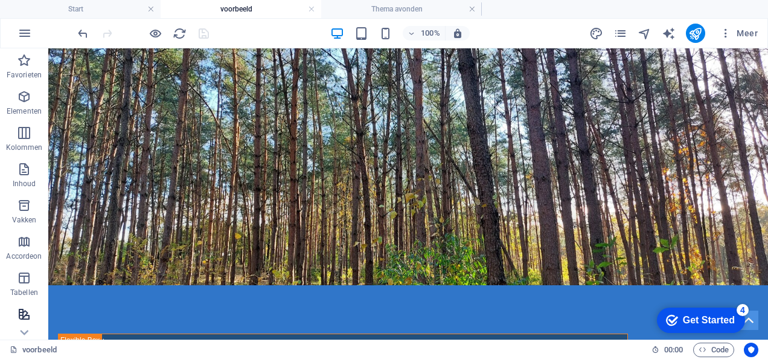
click at [25, 313] on icon "button" at bounding box center [24, 314] width 14 height 14
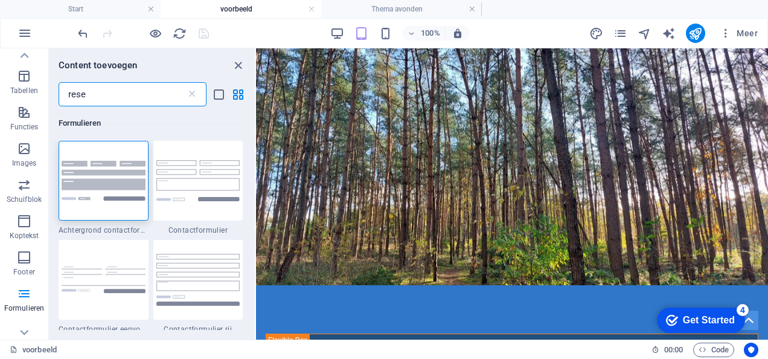
scroll to position [253, 0]
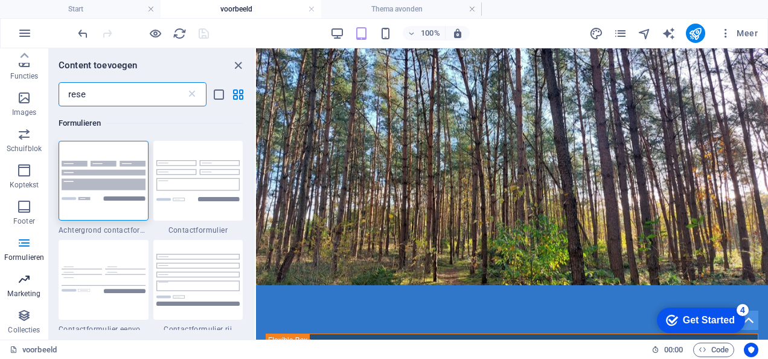
type input "rese"
click at [21, 284] on icon "button" at bounding box center [24, 279] width 14 height 14
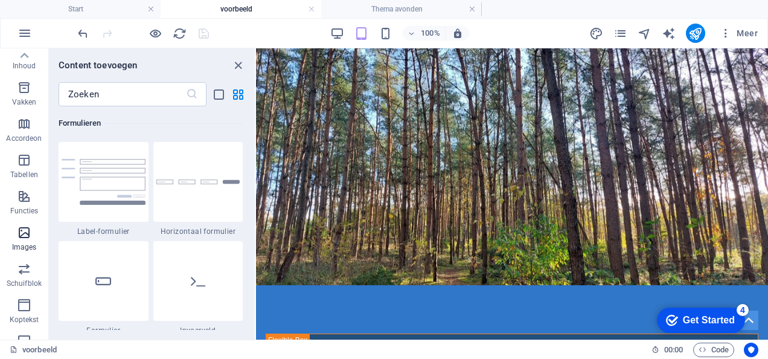
scroll to position [0, 0]
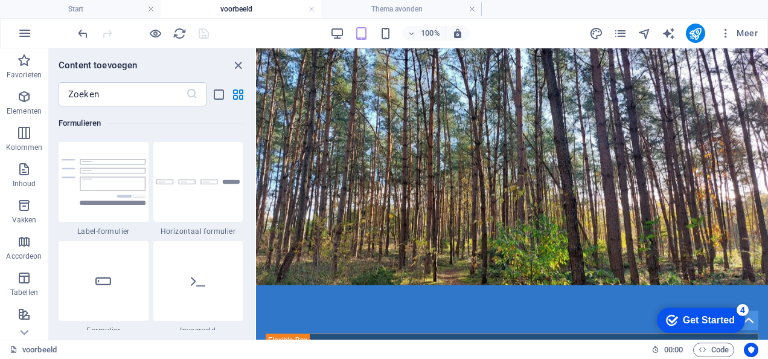
click at [10, 121] on button "Kolommen" at bounding box center [24, 139] width 48 height 36
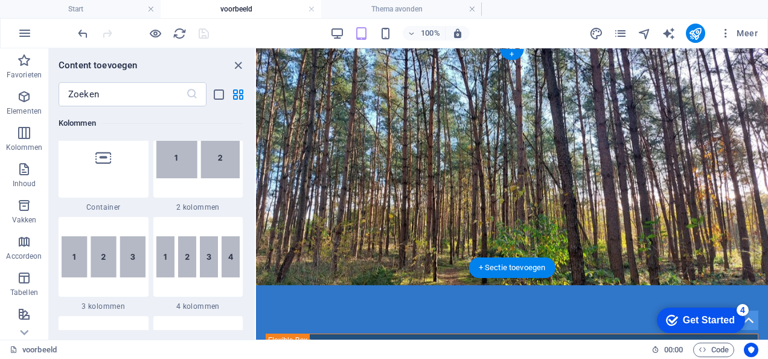
scroll to position [598, 0]
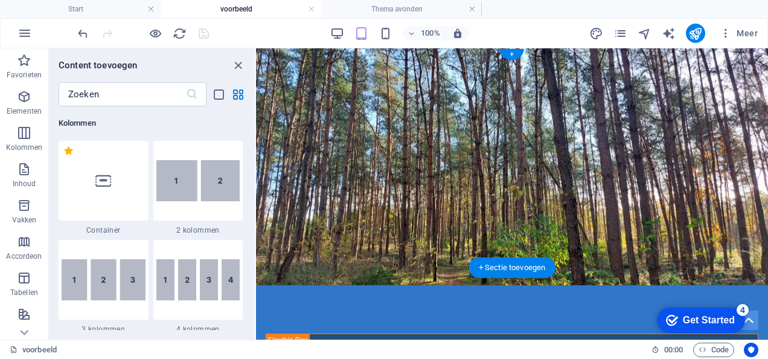
click at [320, 80] on figure at bounding box center [512, 166] width 512 height 237
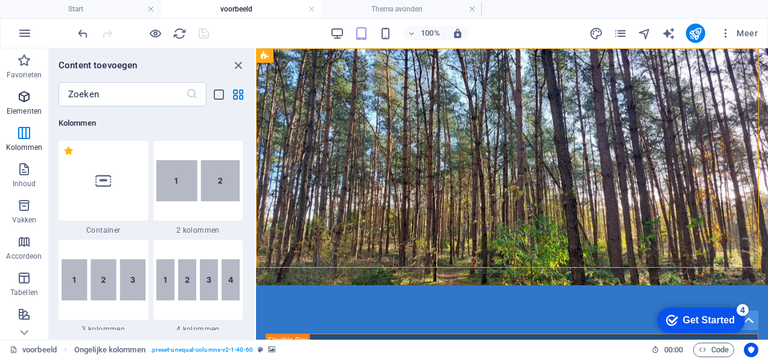
click at [22, 89] on button "Elementen" at bounding box center [24, 103] width 48 height 36
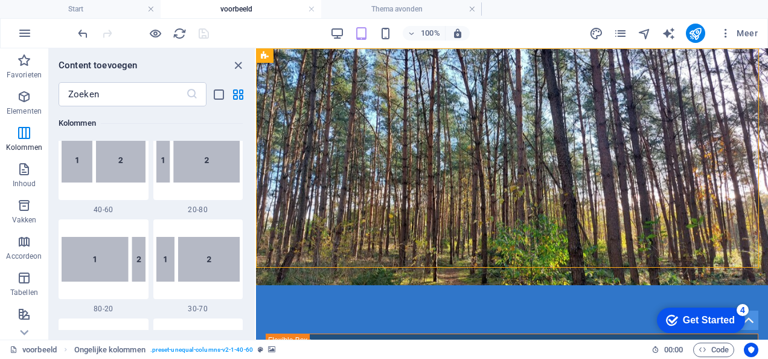
scroll to position [921, 0]
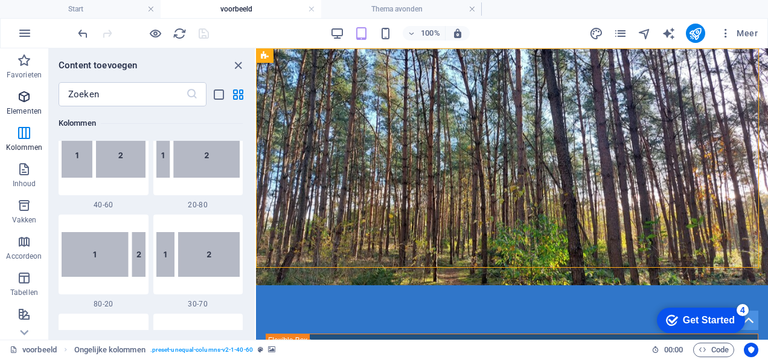
click at [22, 101] on icon "button" at bounding box center [24, 96] width 14 height 14
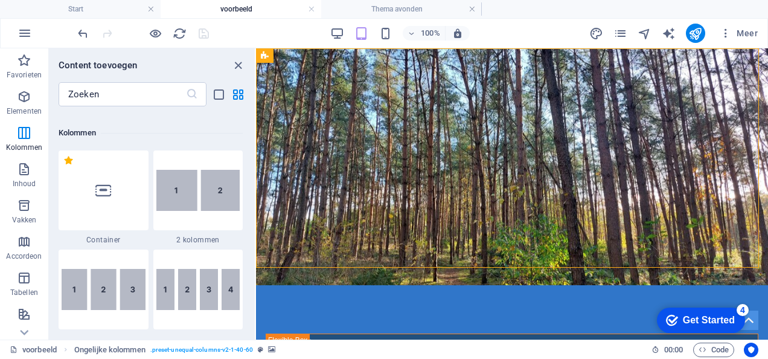
scroll to position [590, 0]
click at [28, 186] on p "Inhoud" at bounding box center [25, 184] width 24 height 10
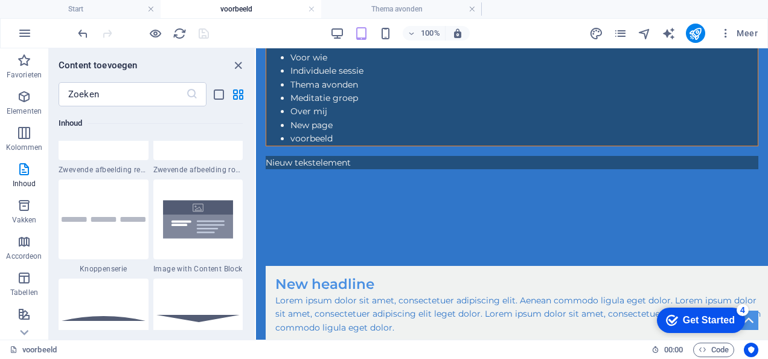
scroll to position [279, 0]
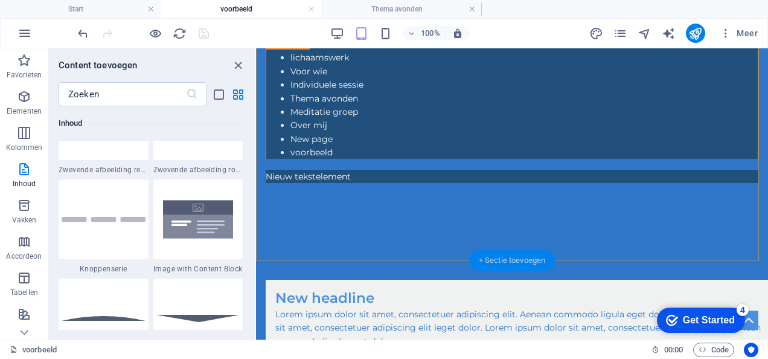
click at [511, 265] on div "+ Sectie toevoegen" at bounding box center [512, 260] width 86 height 21
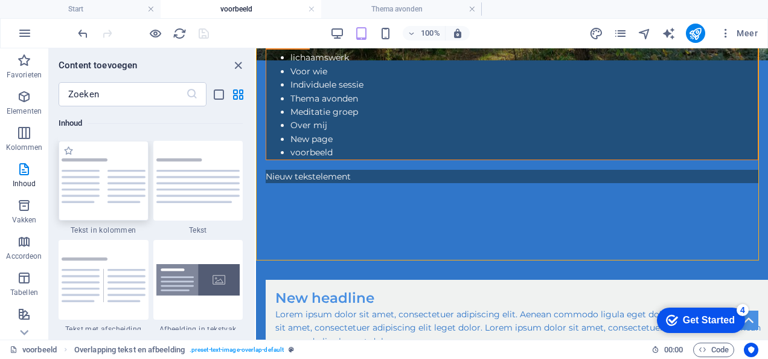
click at [130, 199] on img at bounding box center [104, 180] width 84 height 45
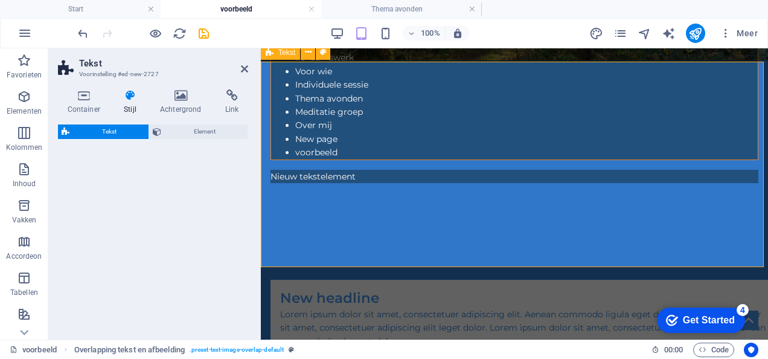
scroll to position [453, 0]
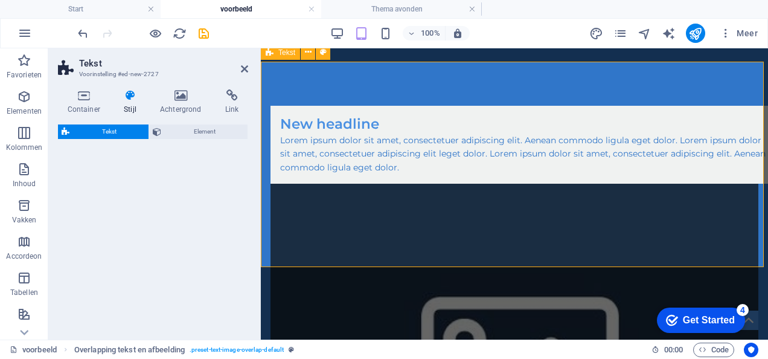
select select "rem"
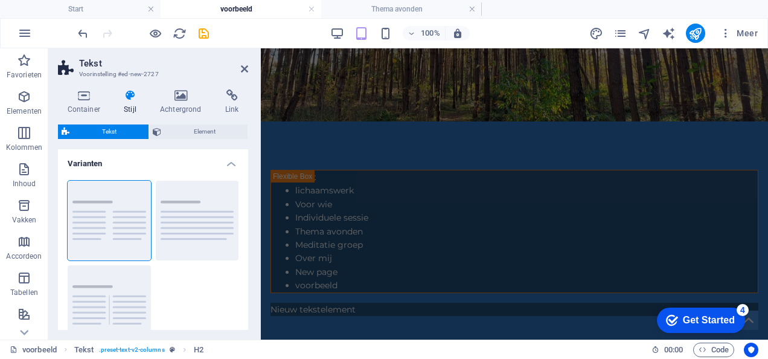
scroll to position [0, 0]
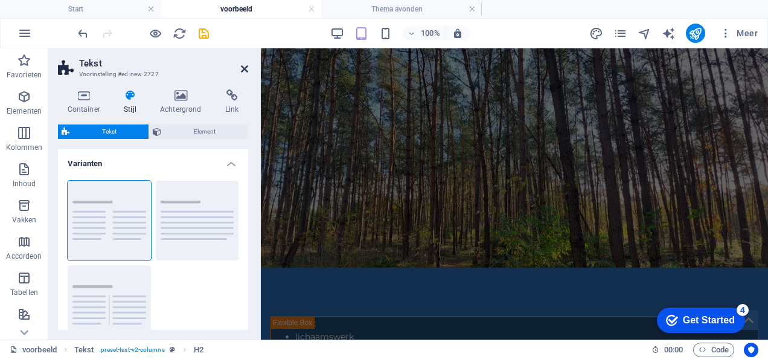
click at [241, 65] on icon at bounding box center [244, 69] width 7 height 10
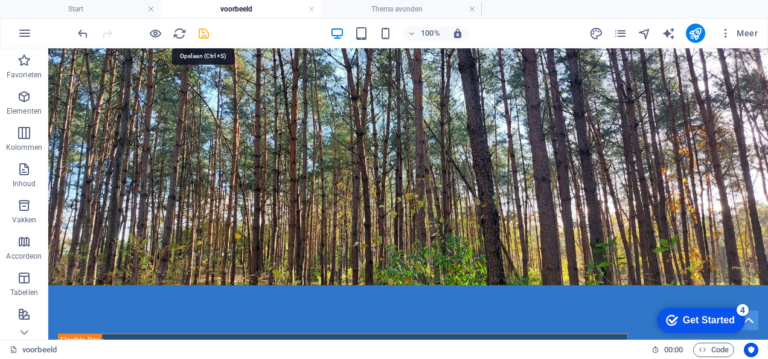
click at [200, 33] on icon "save" at bounding box center [204, 34] width 14 height 14
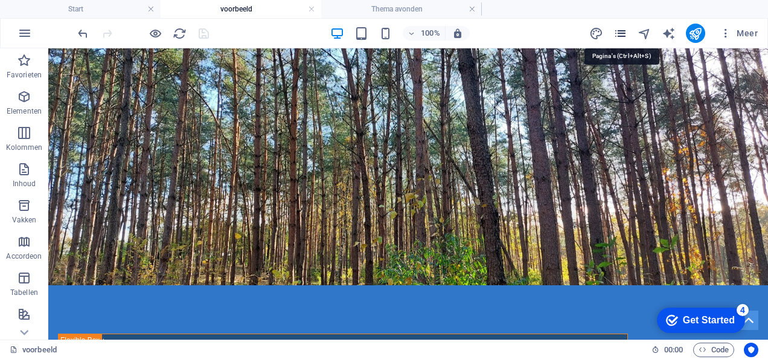
click at [623, 29] on icon "pages" at bounding box center [621, 34] width 14 height 14
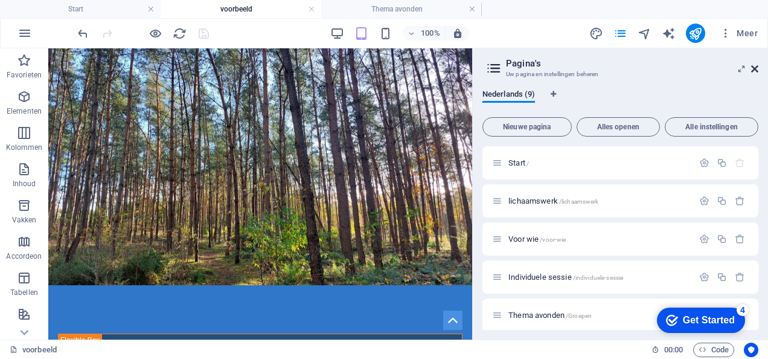
click at [756, 72] on icon at bounding box center [754, 69] width 7 height 10
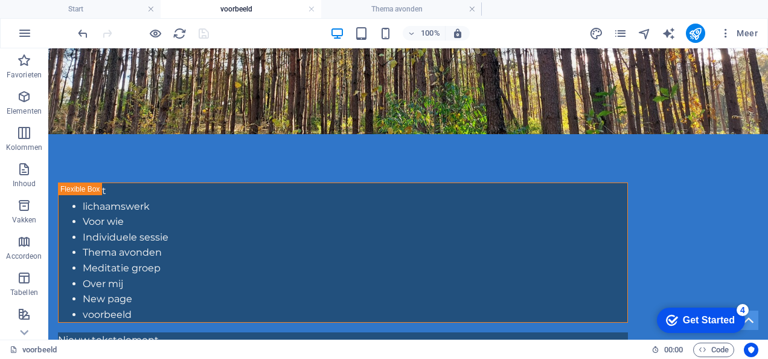
scroll to position [144, 0]
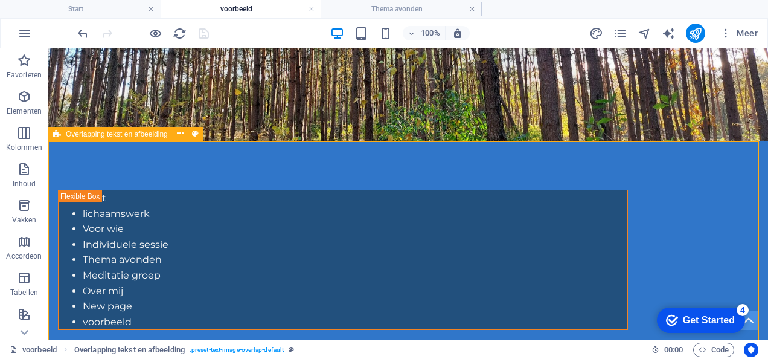
click at [140, 135] on span "Overlapping tekst en afbeelding" at bounding box center [117, 133] width 102 height 7
click at [179, 134] on icon at bounding box center [180, 133] width 7 height 13
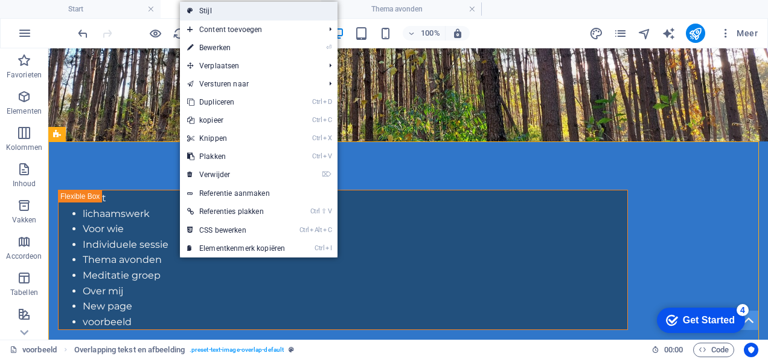
click at [207, 14] on link "Stijl" at bounding box center [259, 11] width 158 height 18
select select "rem"
select select "px"
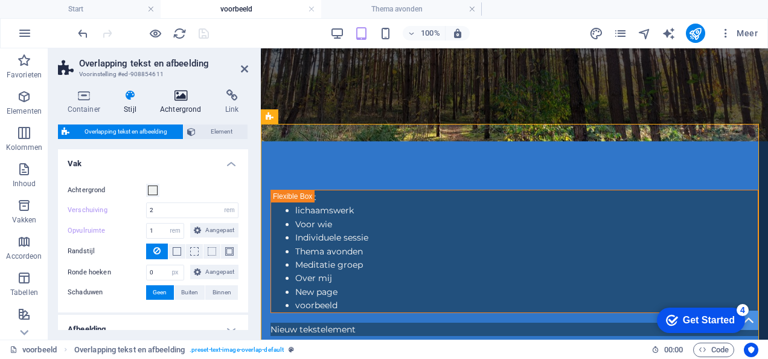
click at [185, 103] on h4 "Achtergrond" at bounding box center [182, 101] width 65 height 25
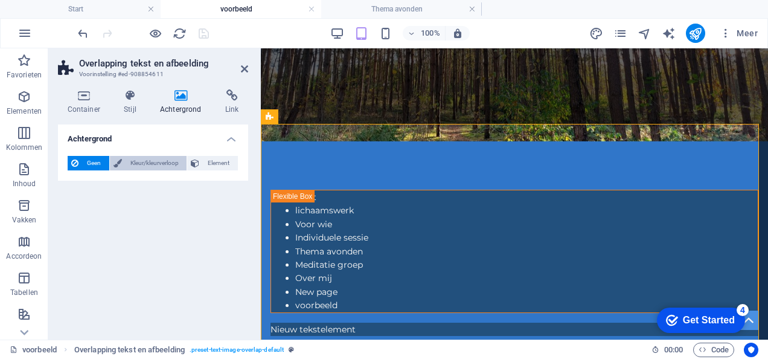
click at [170, 166] on span "Kleur/kleurverloop" at bounding box center [155, 163] width 58 height 14
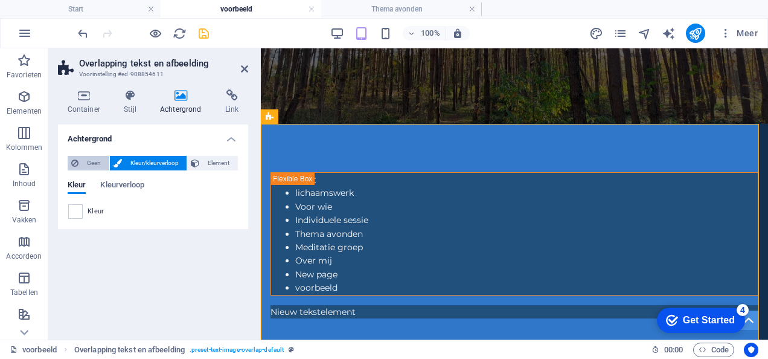
click at [97, 164] on span "Geen" at bounding box center [94, 163] width 24 height 14
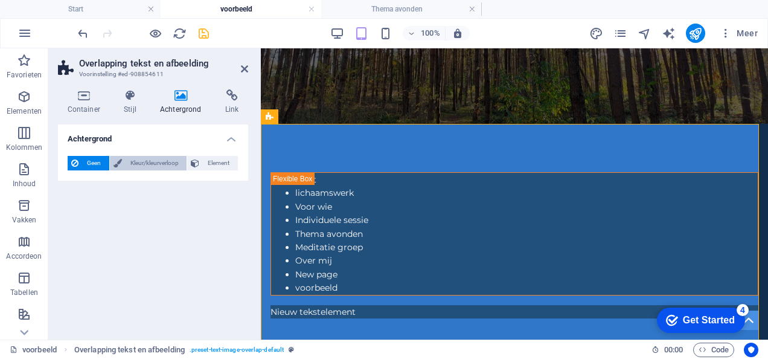
click at [123, 162] on button "Kleur/kleurverloop" at bounding box center [148, 163] width 77 height 14
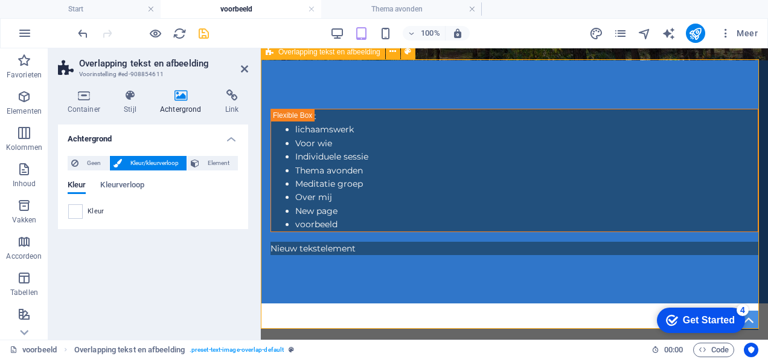
scroll to position [209, 0]
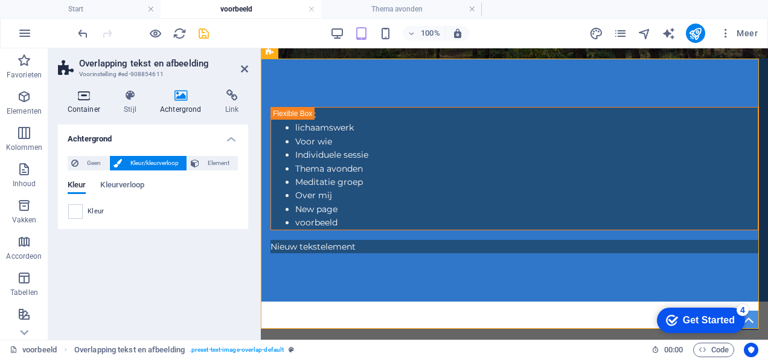
click at [82, 97] on icon at bounding box center [84, 95] width 52 height 12
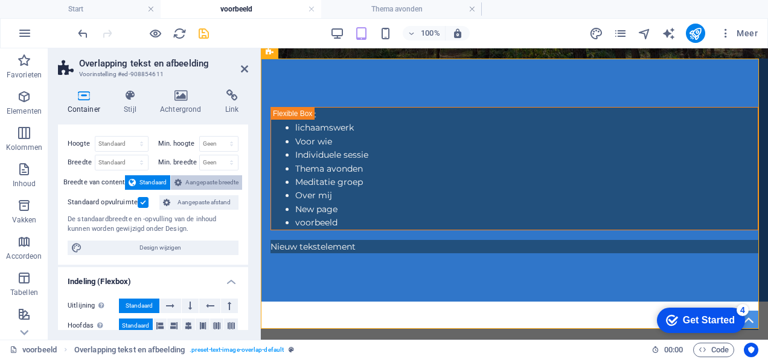
scroll to position [0, 0]
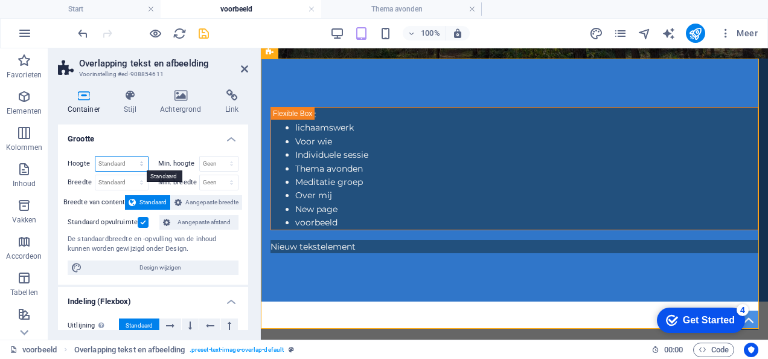
click at [135, 159] on select "Standaard px rem % vh vw" at bounding box center [121, 163] width 53 height 14
select select "%"
click at [130, 156] on select "Standaard px rem % vh vw" at bounding box center [121, 163] width 53 height 14
click at [124, 166] on input "2" at bounding box center [121, 163] width 53 height 14
type input "2"
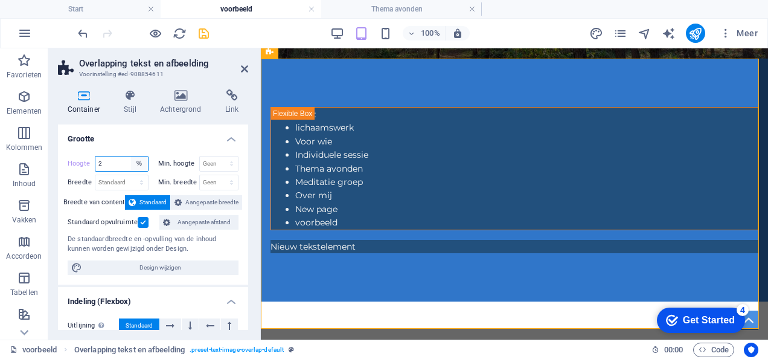
click at [131, 163] on select "Standaard px rem % vh vw" at bounding box center [139, 163] width 17 height 14
click at [131, 156] on select "Standaard px rem % vh vw" at bounding box center [139, 163] width 17 height 14
click at [135, 160] on select "Standaard px rem % vh vw" at bounding box center [139, 163] width 17 height 14
click at [131, 156] on select "Standaard px rem % vh vw" at bounding box center [139, 163] width 17 height 14
select select "%"
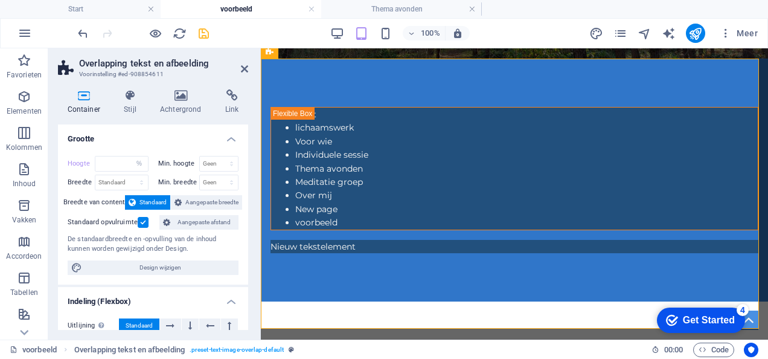
click at [121, 137] on h4 "Grootte" at bounding box center [153, 135] width 190 height 22
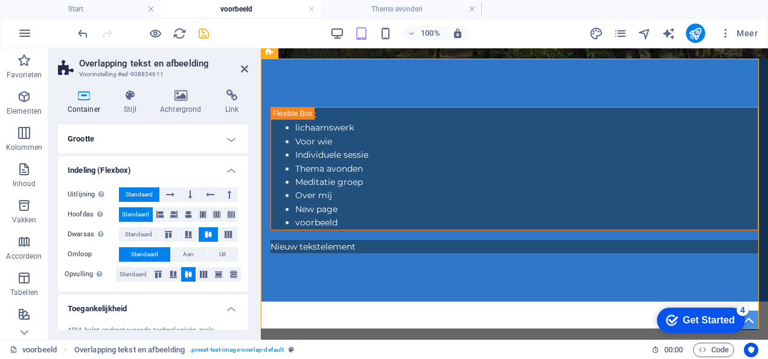
click at [233, 172] on h4 "Indeling (Flexbox)" at bounding box center [153, 167] width 190 height 22
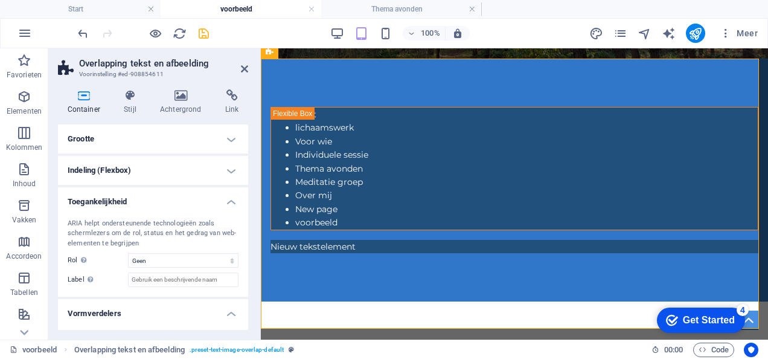
click at [224, 206] on h4 "Toegankelijkheid" at bounding box center [153, 198] width 190 height 22
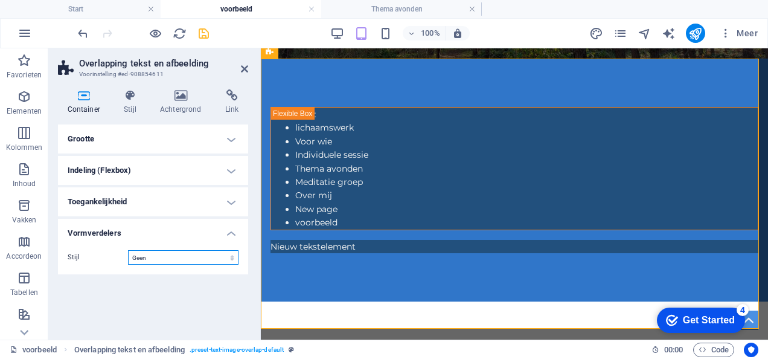
click at [216, 259] on select "Geen Driehoek Vierkant Diagonaal Veelhoek 1 Veelhoek 2 Zigzag Meerdere zigzags …" at bounding box center [183, 257] width 111 height 14
click at [235, 135] on h4 "Grootte" at bounding box center [153, 138] width 190 height 29
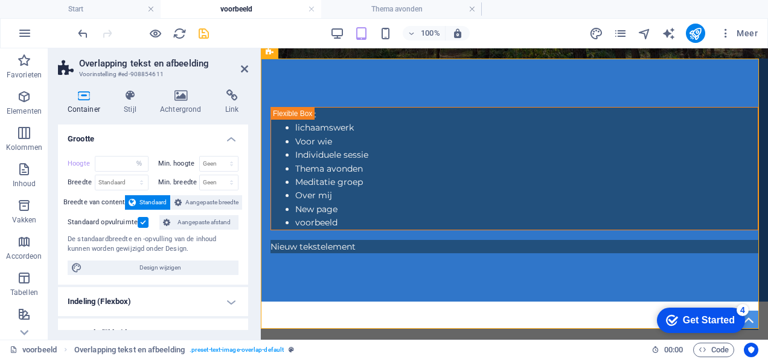
click at [235, 135] on h4 "Grootte" at bounding box center [153, 135] width 190 height 22
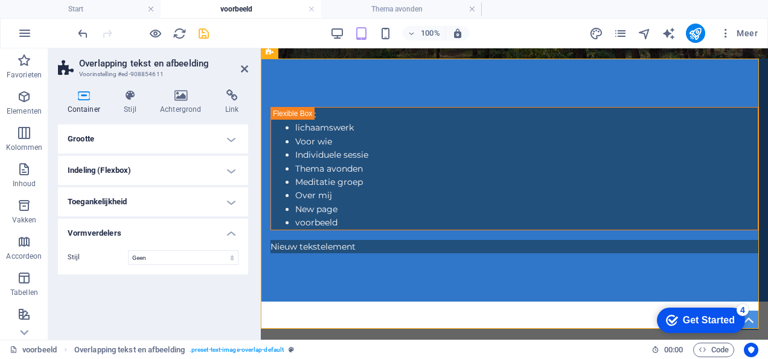
click at [223, 140] on h4 "Grootte" at bounding box center [153, 138] width 190 height 29
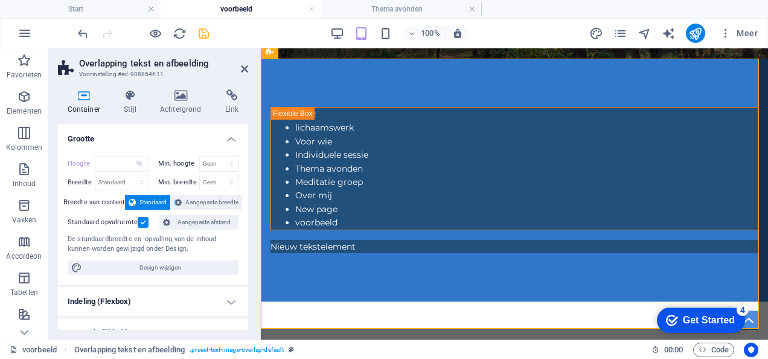
click at [223, 140] on h4 "Grootte" at bounding box center [153, 135] width 190 height 22
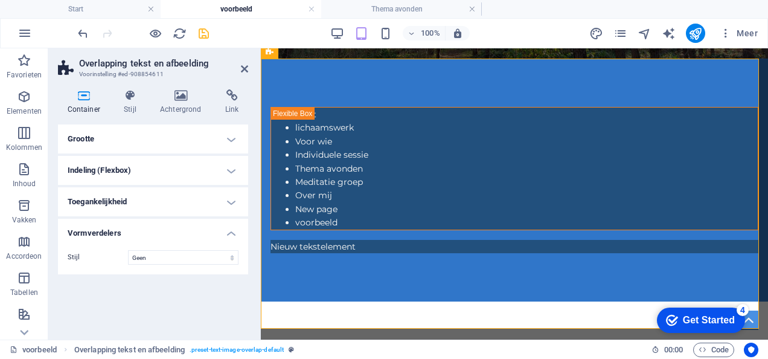
click at [228, 175] on h4 "Indeling (Flexbox)" at bounding box center [153, 170] width 190 height 29
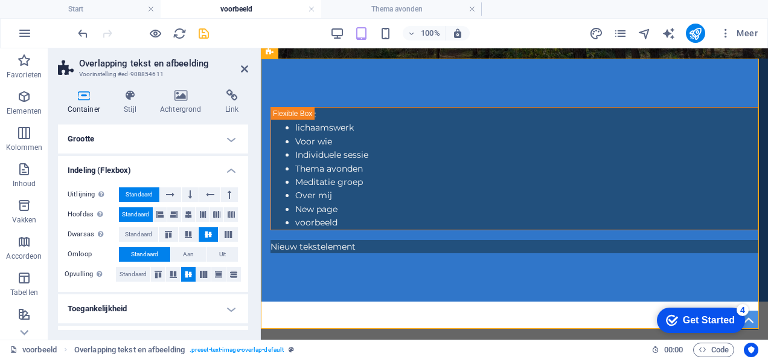
click at [228, 175] on h4 "Indeling (Flexbox)" at bounding box center [153, 167] width 190 height 22
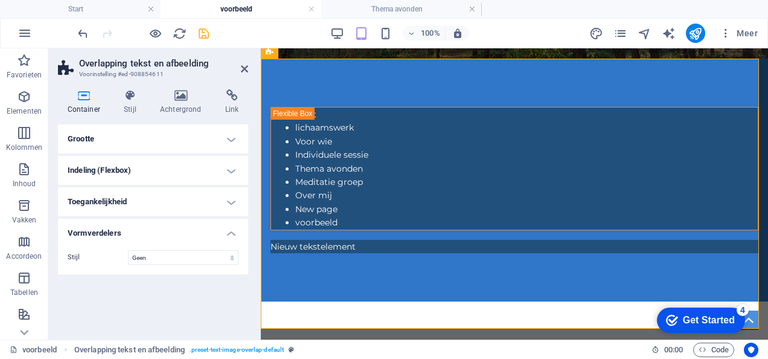
click at [229, 143] on h4 "Grootte" at bounding box center [153, 138] width 190 height 29
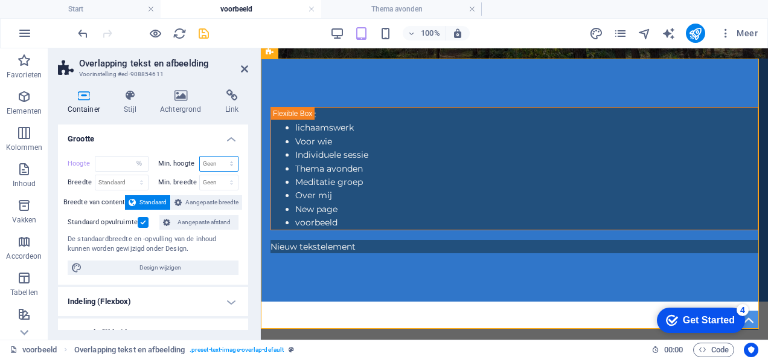
click at [215, 168] on select "Geen px rem % vh vw" at bounding box center [219, 163] width 39 height 14
select select "px"
click at [219, 156] on select "Geen px rem % vh vw" at bounding box center [219, 163] width 39 height 14
type input "7"
click at [209, 159] on input "7" at bounding box center [219, 163] width 39 height 14
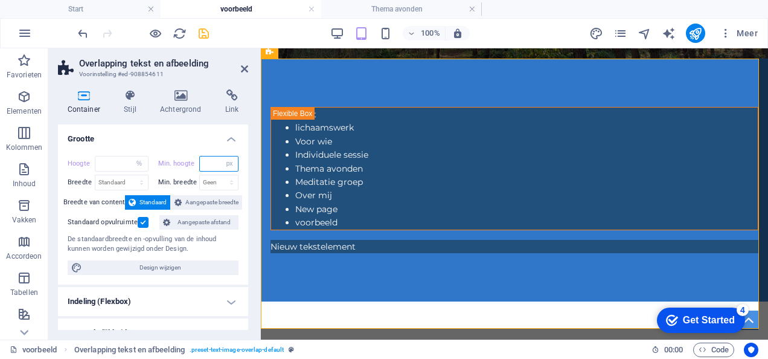
click at [209, 159] on input "number" at bounding box center [219, 163] width 39 height 14
type input "44"
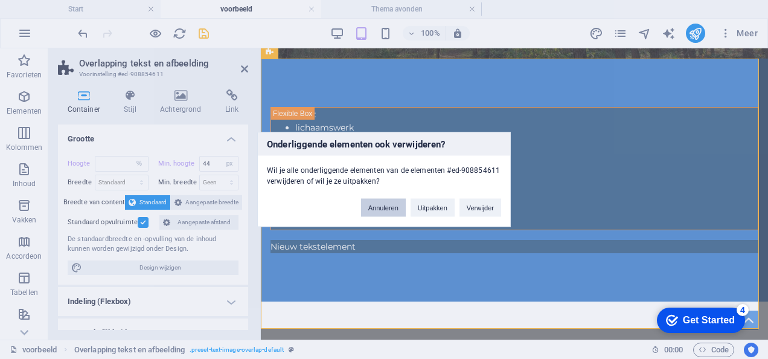
click at [390, 208] on button "Annuleren" at bounding box center [383, 208] width 45 height 18
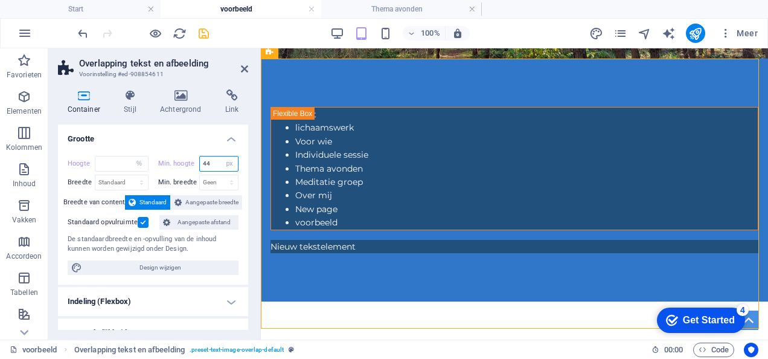
click at [213, 156] on input "44" at bounding box center [219, 163] width 39 height 14
click at [226, 164] on select "Geen px rem % vh vw" at bounding box center [229, 163] width 17 height 14
click at [221, 156] on select "Geen px rem % vh vw" at bounding box center [229, 163] width 17 height 14
select select "px"
click at [217, 166] on input "number" at bounding box center [219, 163] width 39 height 14
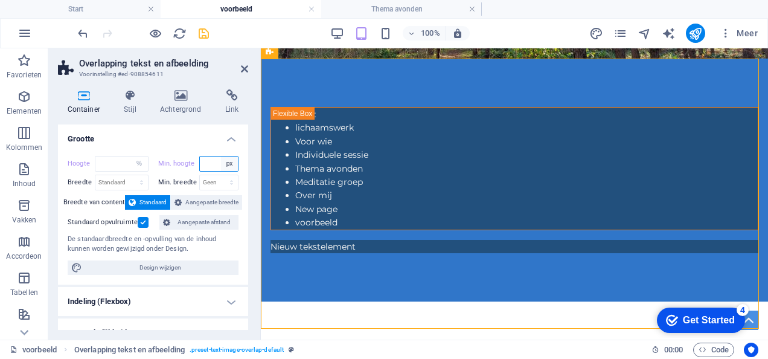
click at [226, 164] on select "Geen px rem % vh vw" at bounding box center [229, 163] width 17 height 14
click at [221, 156] on select "Geen px rem % vh vw" at bounding box center [229, 163] width 17 height 14
click at [226, 135] on h4 "Grootte" at bounding box center [153, 135] width 190 height 22
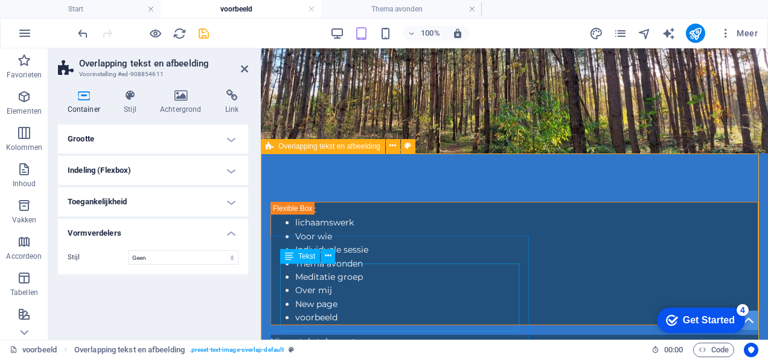
scroll to position [116, 0]
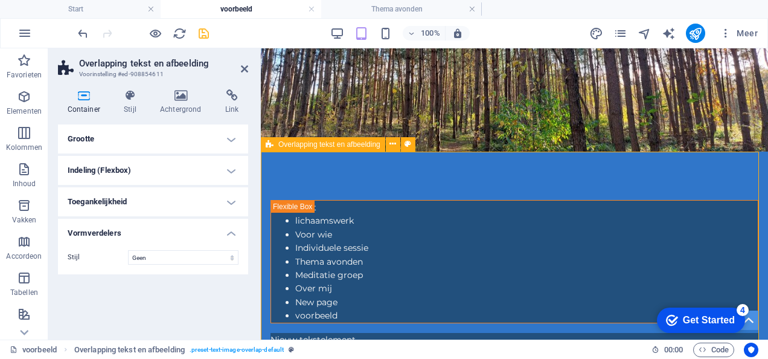
click at [355, 147] on span "Overlapping tekst en afbeelding" at bounding box center [329, 144] width 102 height 7
click at [237, 138] on h4 "Grootte" at bounding box center [153, 138] width 190 height 29
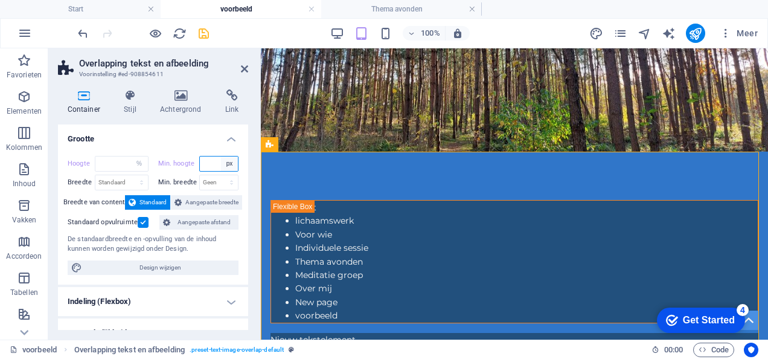
click at [221, 159] on select "Geen px rem % vh vw" at bounding box center [229, 163] width 17 height 14
click at [221, 156] on select "Geen px rem % vh vw" at bounding box center [229, 163] width 17 height 14
select select "px"
click at [214, 165] on input "number" at bounding box center [219, 163] width 39 height 14
type input "4"
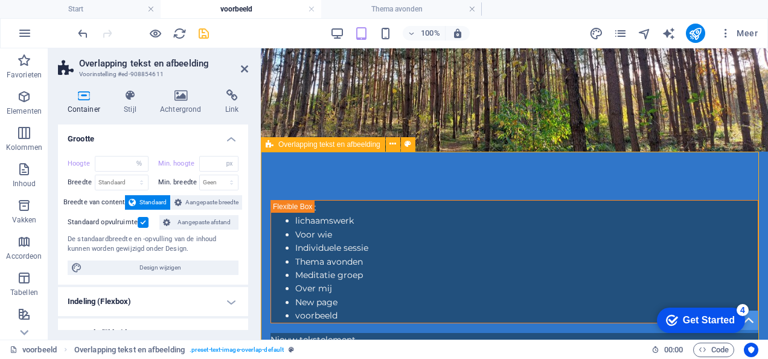
click at [231, 142] on h4 "Grootte" at bounding box center [153, 135] width 190 height 22
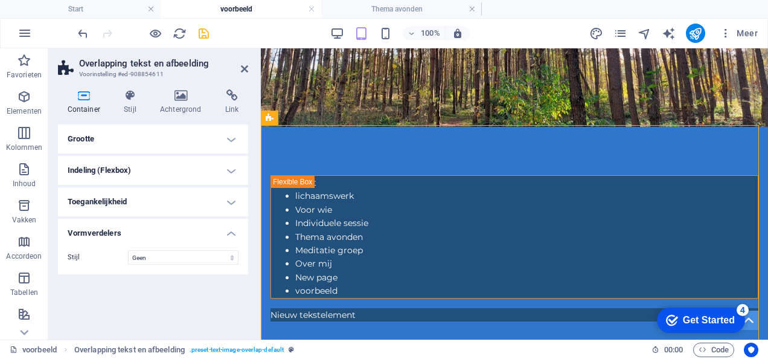
scroll to position [140, 0]
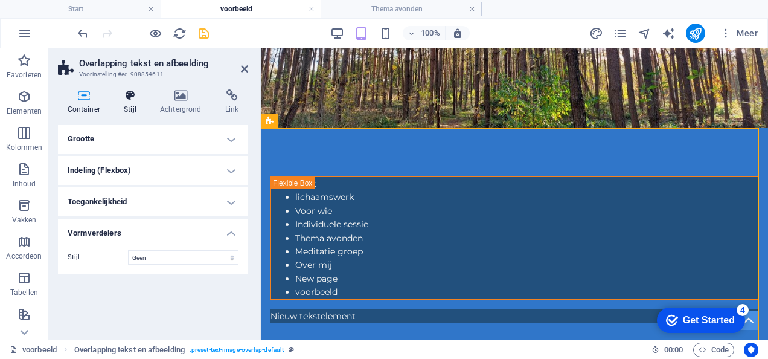
click at [126, 98] on icon at bounding box center [130, 95] width 31 height 12
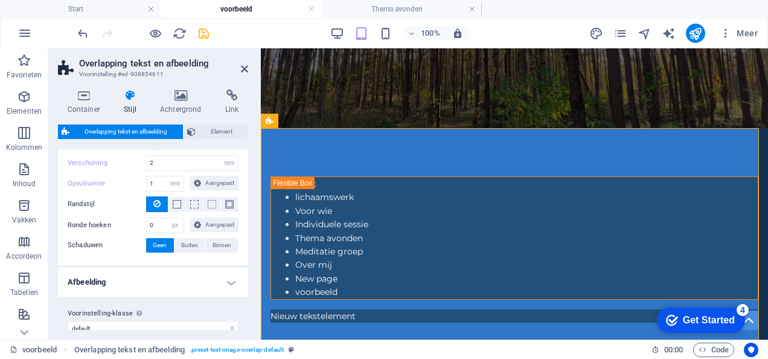
scroll to position [0, 0]
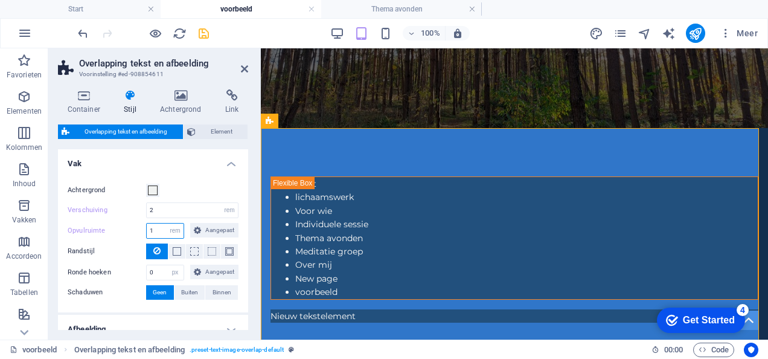
click at [157, 231] on input "1" at bounding box center [165, 231] width 37 height 14
click at [195, 230] on icon at bounding box center [197, 230] width 7 height 14
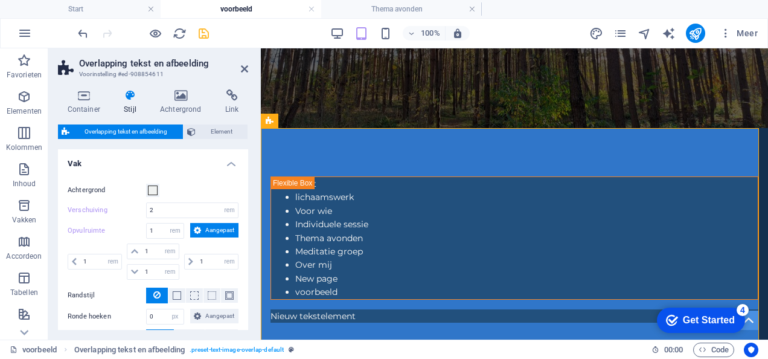
click at [229, 162] on h4 "Vak" at bounding box center [153, 160] width 190 height 22
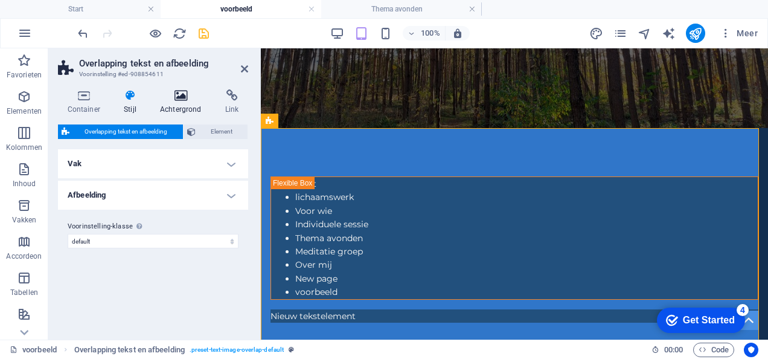
click at [175, 94] on icon at bounding box center [180, 95] width 60 height 12
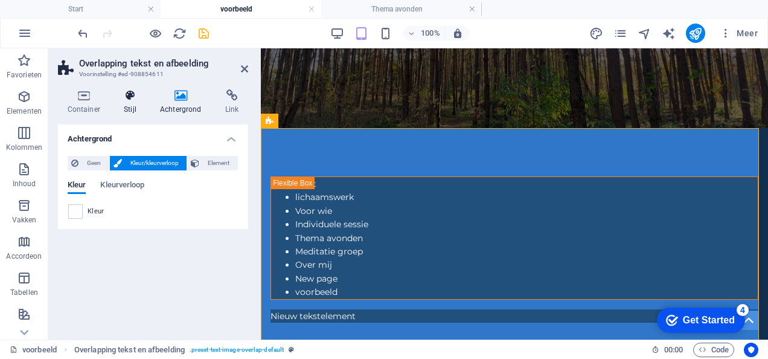
click at [118, 98] on icon at bounding box center [130, 95] width 31 height 12
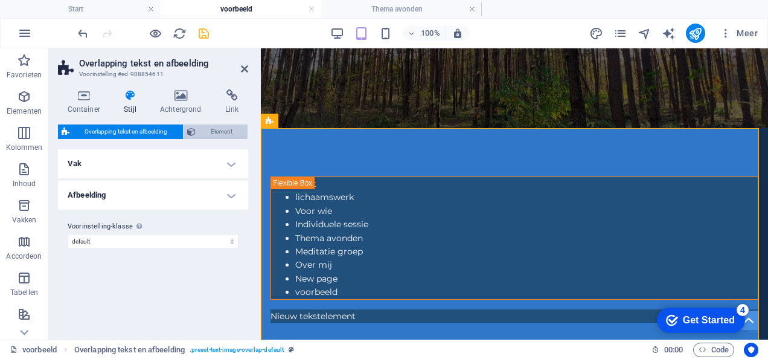
click at [207, 126] on span "Element" at bounding box center [221, 131] width 45 height 14
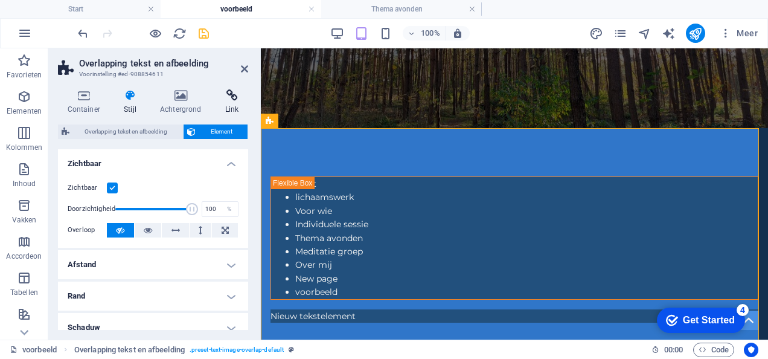
click at [221, 102] on h4 "Link" at bounding box center [232, 101] width 33 height 25
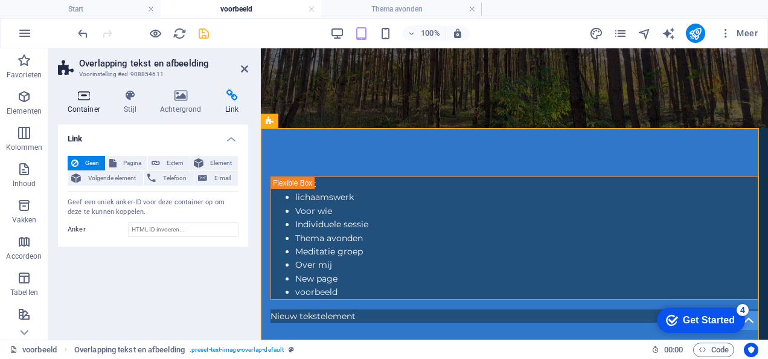
click at [80, 94] on icon at bounding box center [84, 95] width 52 height 12
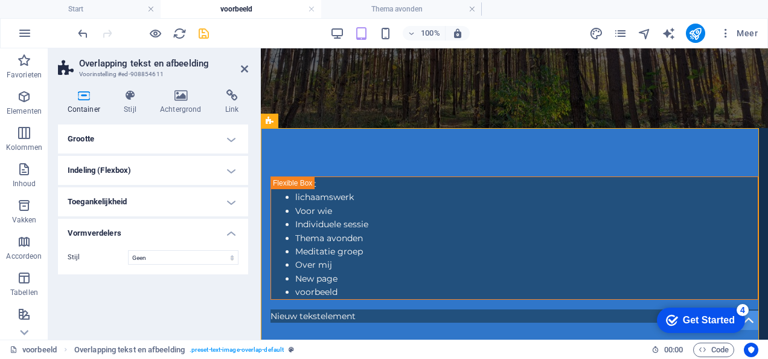
click at [147, 141] on h4 "Grootte" at bounding box center [153, 138] width 190 height 29
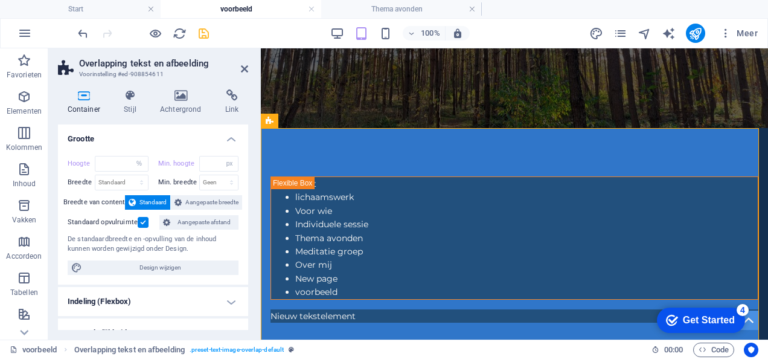
click at [147, 141] on h4 "Grootte" at bounding box center [153, 135] width 190 height 22
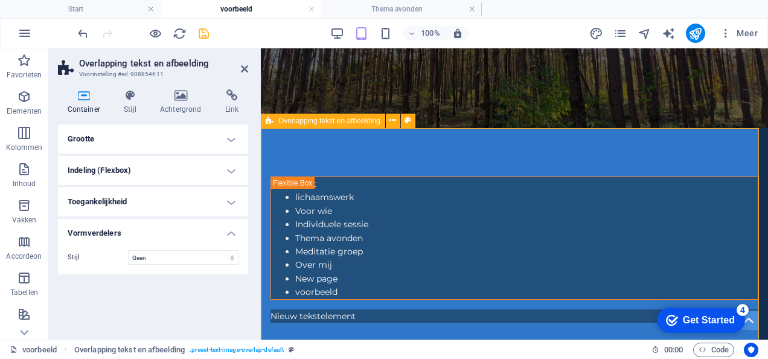
click at [268, 120] on icon at bounding box center [270, 121] width 8 height 14
click at [393, 117] on icon at bounding box center [393, 120] width 7 height 13
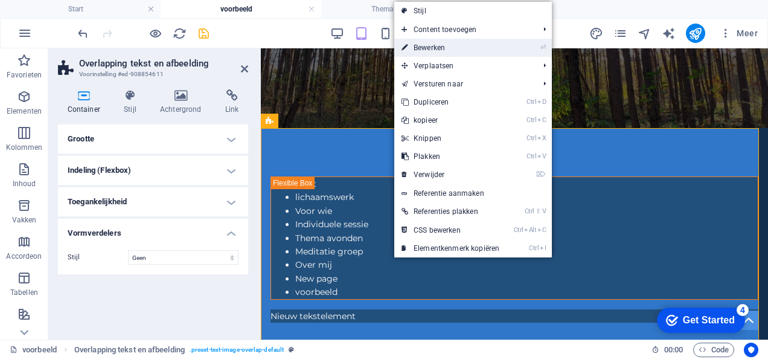
click at [452, 52] on link "⏎ Bewerken" at bounding box center [450, 48] width 112 height 18
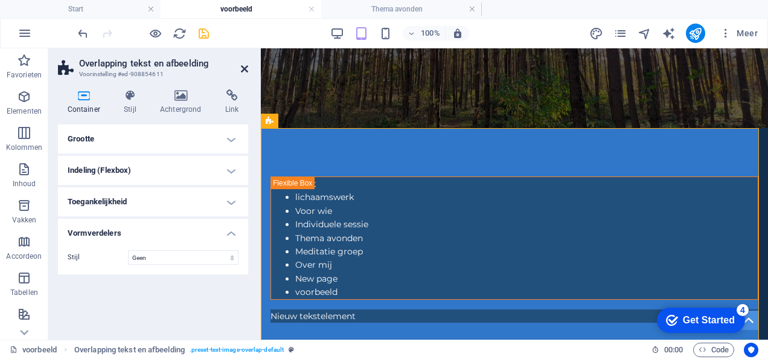
click at [246, 65] on icon at bounding box center [244, 69] width 7 height 10
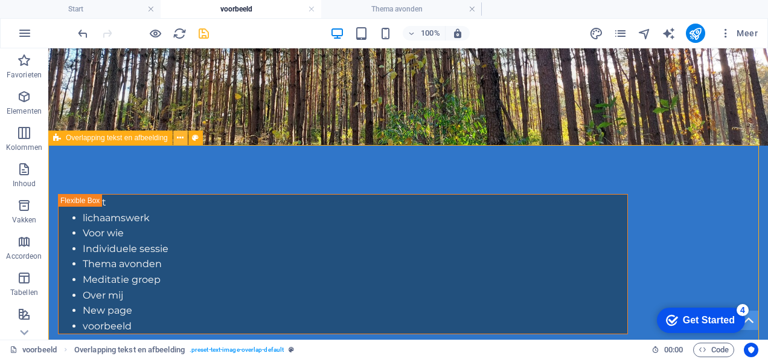
click at [179, 140] on icon at bounding box center [180, 138] width 7 height 13
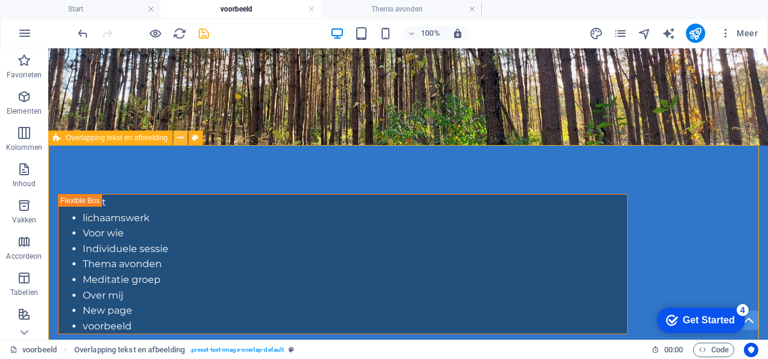
click at [182, 141] on icon at bounding box center [180, 138] width 7 height 13
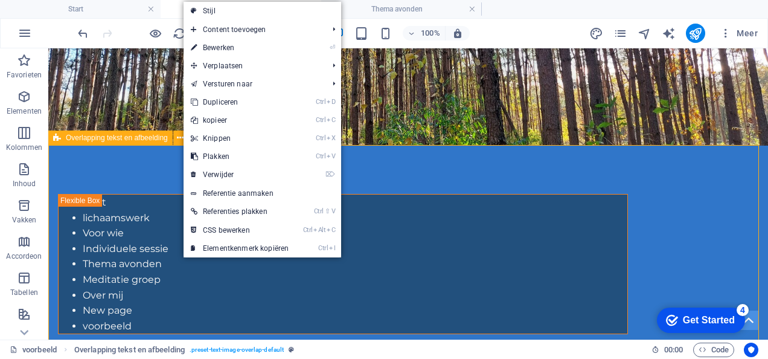
click at [57, 138] on icon at bounding box center [57, 137] width 8 height 14
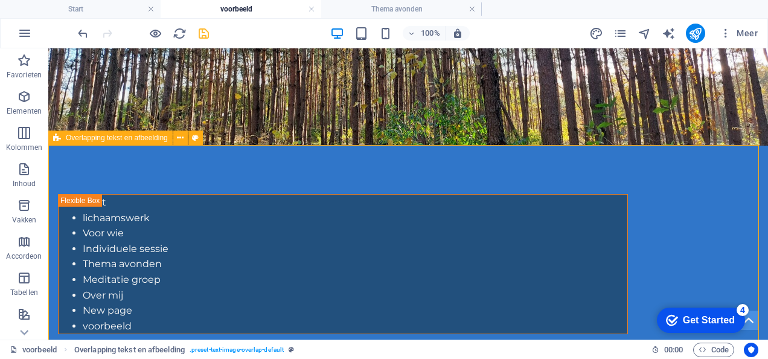
click at [57, 138] on icon at bounding box center [57, 137] width 8 height 14
click at [197, 137] on icon at bounding box center [195, 138] width 7 height 13
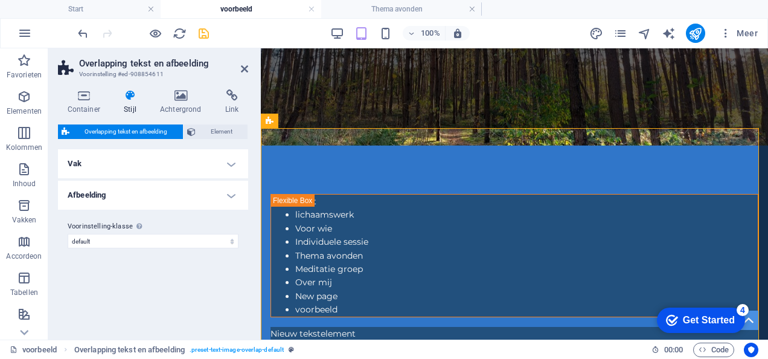
click at [197, 137] on button "Element" at bounding box center [216, 131] width 65 height 14
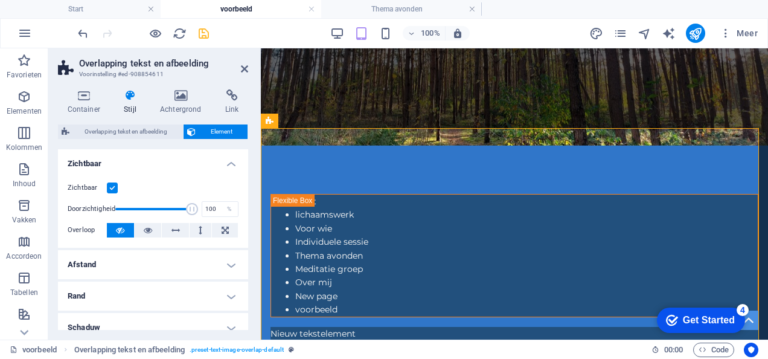
click at [197, 137] on button "Element" at bounding box center [216, 131] width 65 height 14
click at [85, 95] on icon at bounding box center [84, 95] width 52 height 12
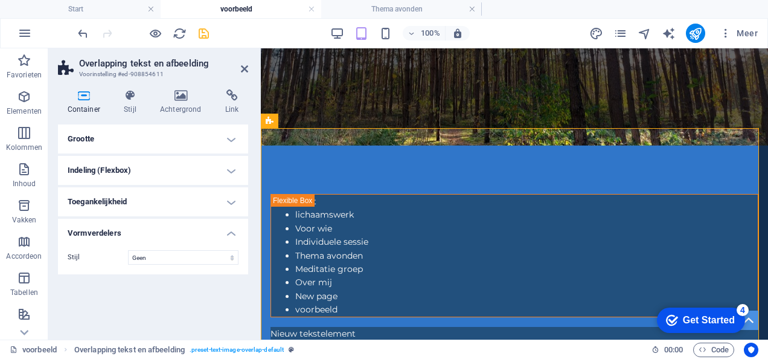
click at [137, 135] on h4 "Grootte" at bounding box center [153, 138] width 190 height 29
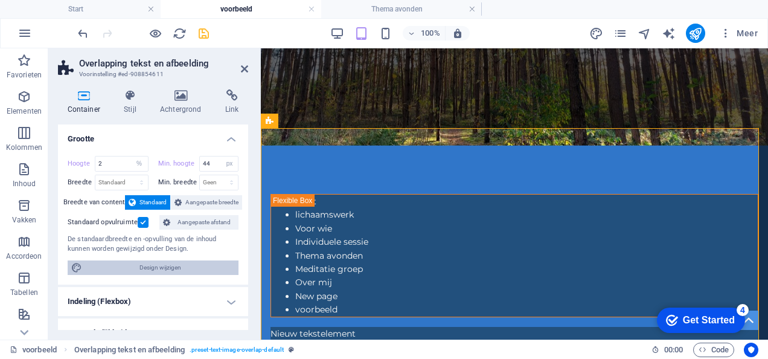
click at [163, 264] on span "Design wijzigen" at bounding box center [160, 267] width 149 height 14
select select "rem"
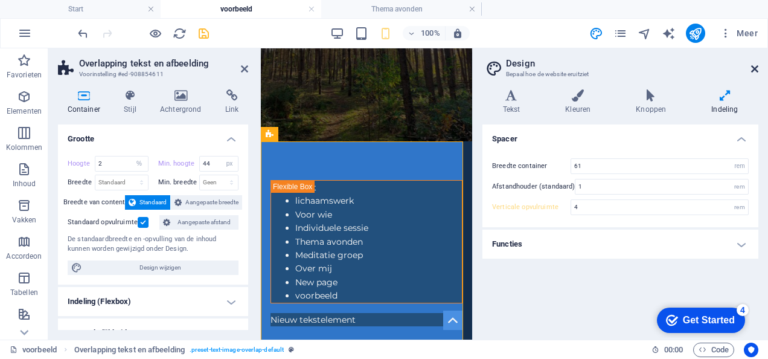
click at [755, 70] on icon at bounding box center [754, 69] width 7 height 10
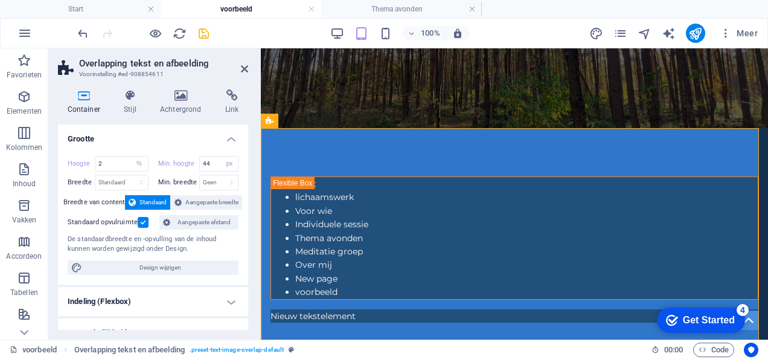
click at [88, 99] on icon at bounding box center [84, 95] width 52 height 12
click at [140, 222] on label at bounding box center [143, 222] width 11 height 11
click at [0, 0] on input "Standaard opvulruimte" at bounding box center [0, 0] width 0 height 0
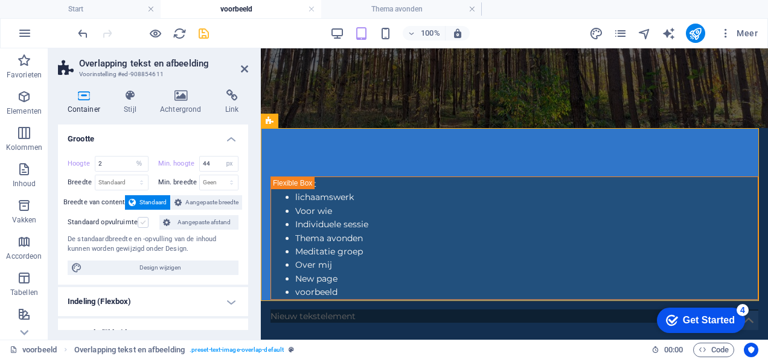
click at [140, 222] on label at bounding box center [143, 222] width 11 height 11
click at [0, 0] on input "Standaard opvulruimte" at bounding box center [0, 0] width 0 height 0
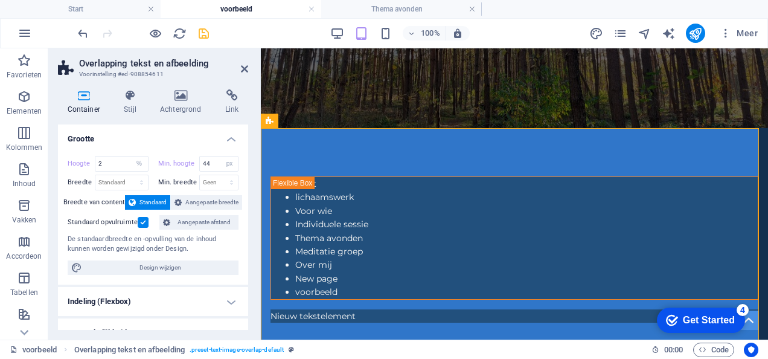
click at [140, 222] on label at bounding box center [143, 222] width 11 height 11
click at [0, 0] on input "Standaard opvulruimte" at bounding box center [0, 0] width 0 height 0
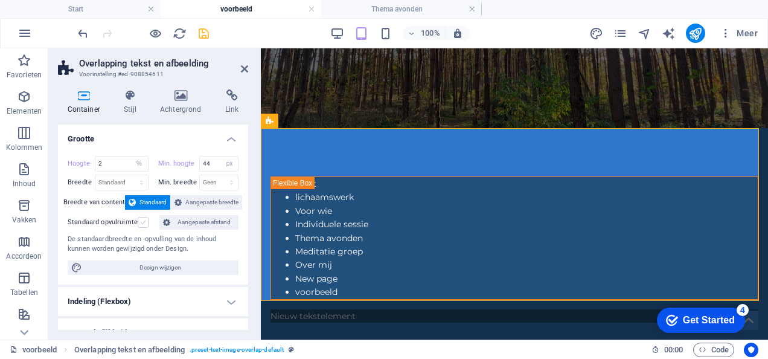
click at [140, 222] on label at bounding box center [143, 222] width 11 height 11
click at [0, 0] on input "Standaard opvulruimte" at bounding box center [0, 0] width 0 height 0
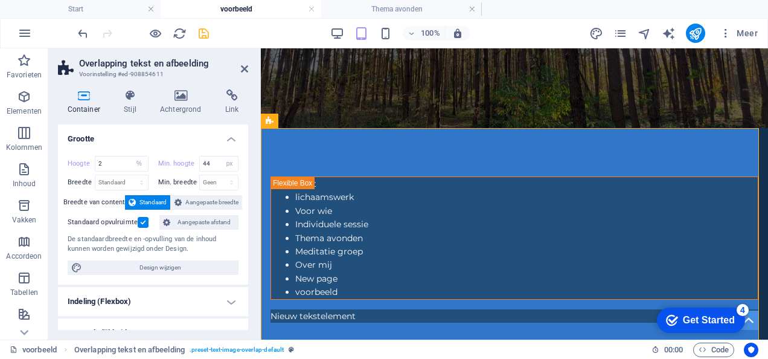
click at [143, 223] on label at bounding box center [143, 222] width 11 height 11
click at [0, 0] on input "Standaard opvulruimte" at bounding box center [0, 0] width 0 height 0
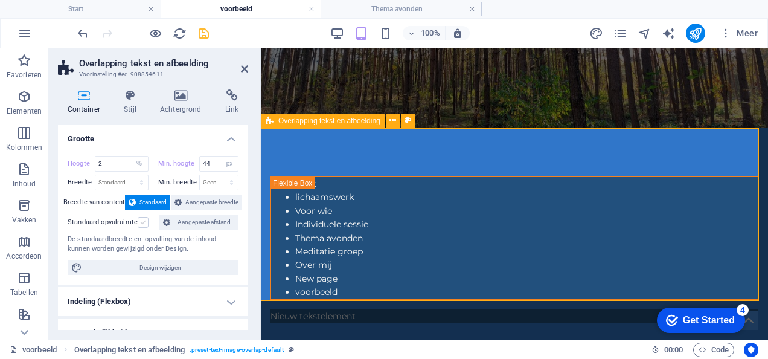
click at [141, 222] on label at bounding box center [143, 222] width 11 height 11
click at [0, 0] on input "Standaard opvulruimte" at bounding box center [0, 0] width 0 height 0
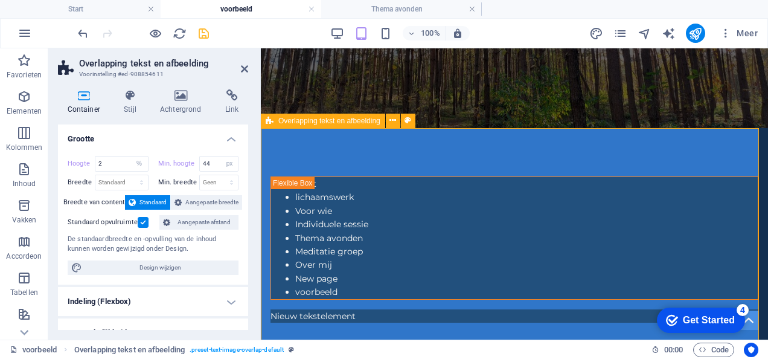
click at [141, 222] on label at bounding box center [143, 222] width 11 height 11
click at [0, 0] on input "Standaard opvulruimte" at bounding box center [0, 0] width 0 height 0
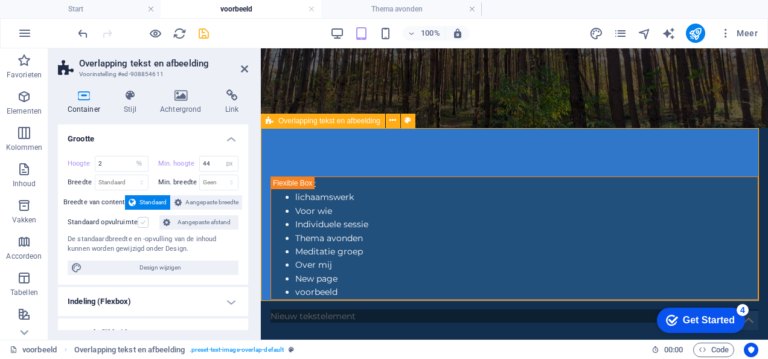
click at [141, 222] on label at bounding box center [143, 222] width 11 height 11
click at [0, 0] on input "Standaard opvulruimte" at bounding box center [0, 0] width 0 height 0
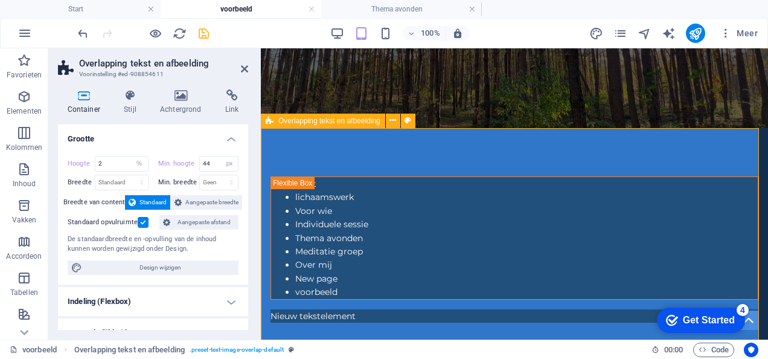
click at [141, 222] on label at bounding box center [143, 222] width 11 height 11
click at [0, 0] on input "Standaard opvulruimte" at bounding box center [0, 0] width 0 height 0
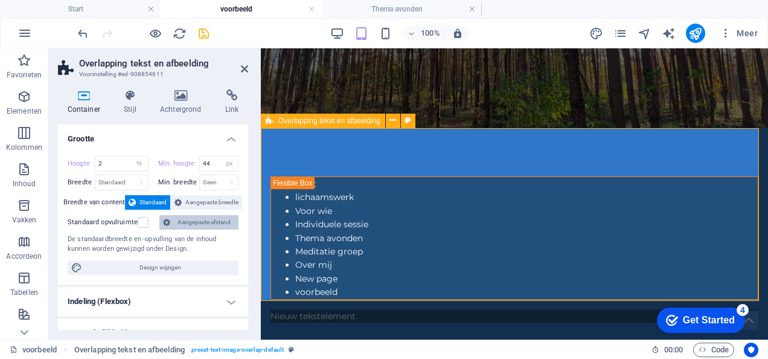
click at [166, 216] on icon at bounding box center [166, 222] width 7 height 14
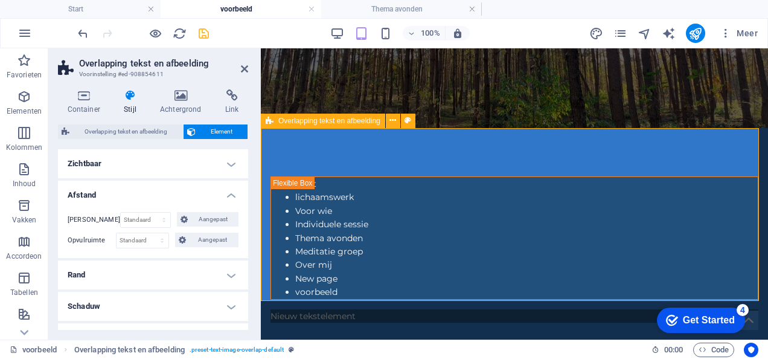
click at [230, 161] on h4 "Zichtbaar" at bounding box center [153, 163] width 190 height 29
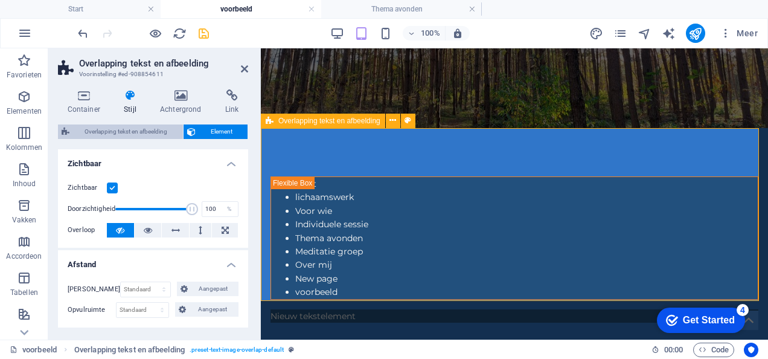
click at [129, 131] on span "Overlapping tekst en afbeelding" at bounding box center [126, 131] width 106 height 14
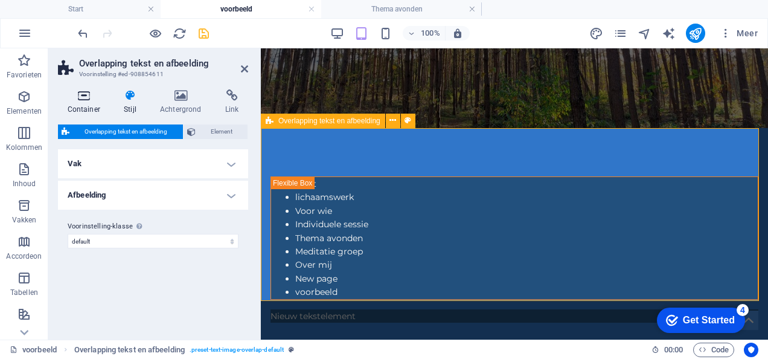
click at [79, 106] on h4 "Container" at bounding box center [86, 101] width 57 height 25
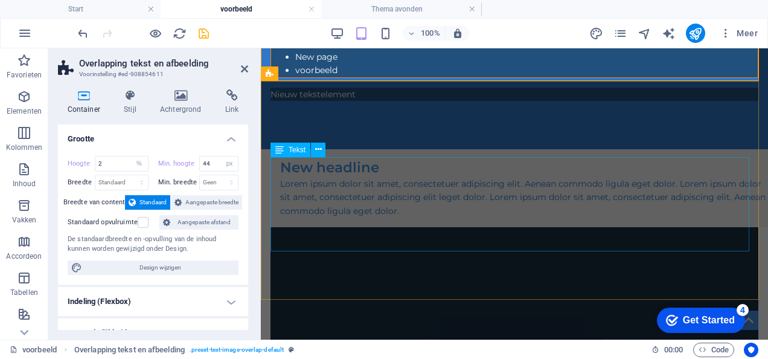
scroll to position [362, 0]
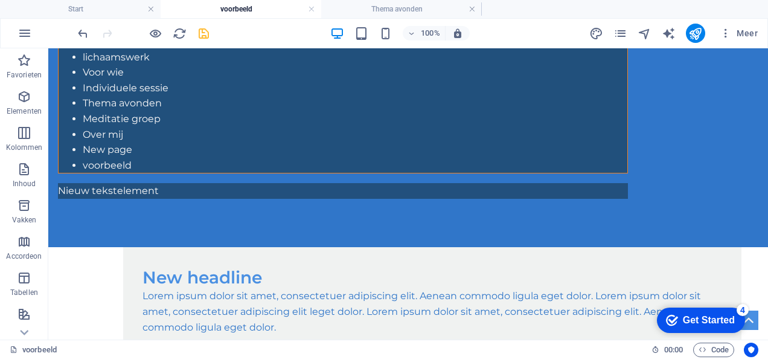
scroll to position [284, 0]
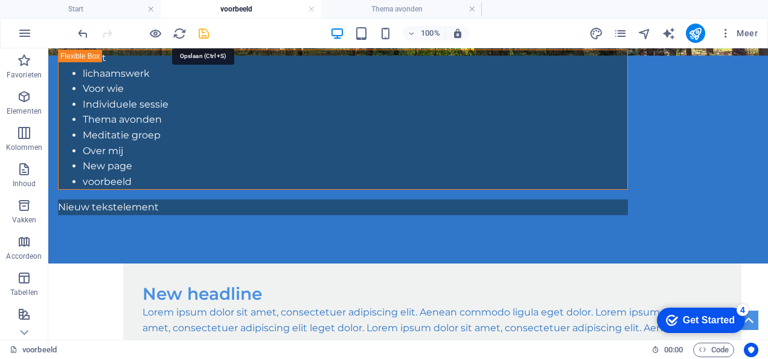
click at [205, 30] on icon "save" at bounding box center [204, 34] width 14 height 14
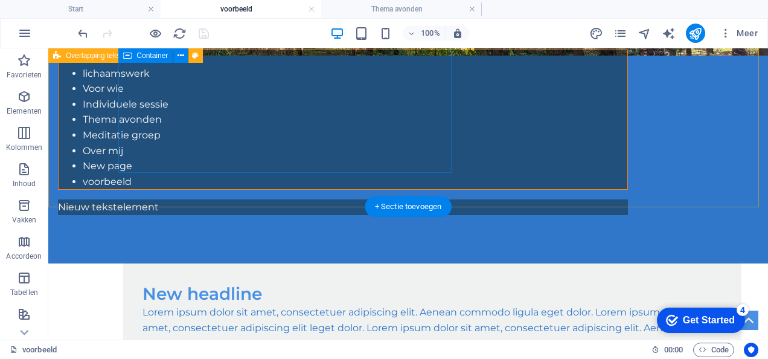
click at [219, 263] on div "New headline Lorem ipsum dolor sit amet, consectetuer adipiscing elit. Aenean c…" at bounding box center [432, 316] width 619 height 107
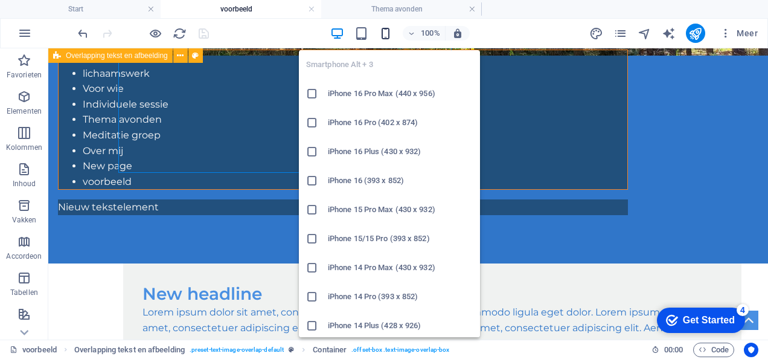
click at [383, 30] on icon "button" at bounding box center [386, 34] width 14 height 14
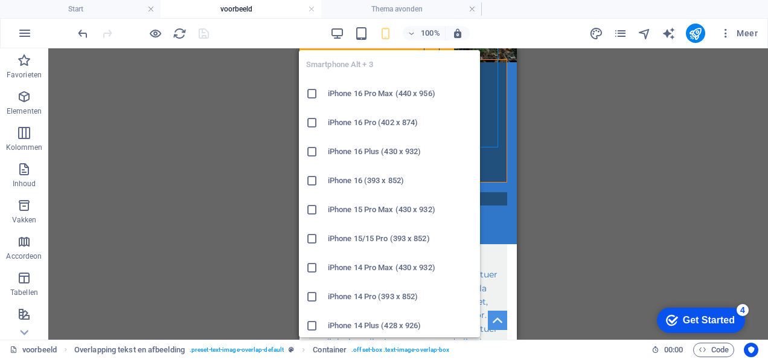
scroll to position [267, 0]
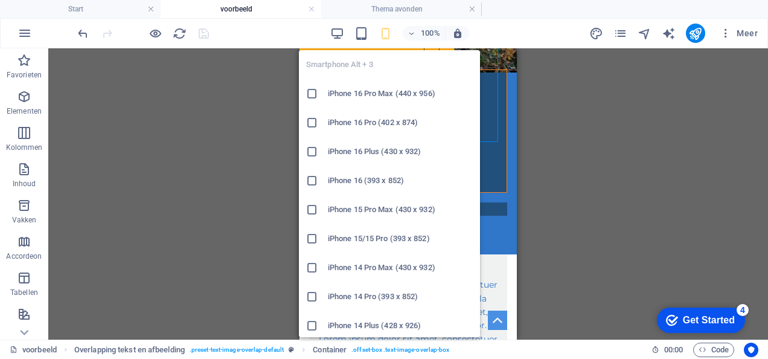
click at [327, 156] on div at bounding box center [317, 152] width 22 height 12
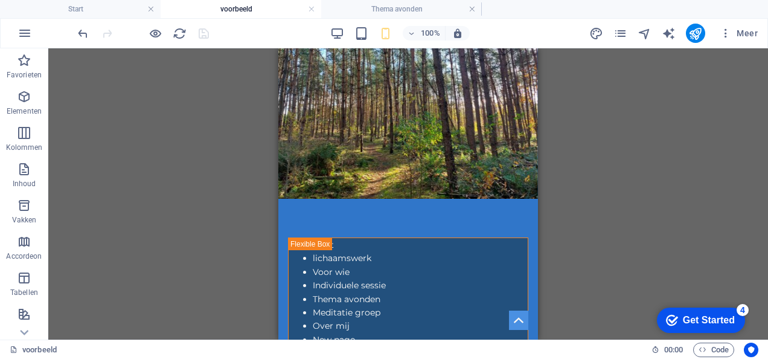
scroll to position [0, 0]
